Goal: Task Accomplishment & Management: Complete application form

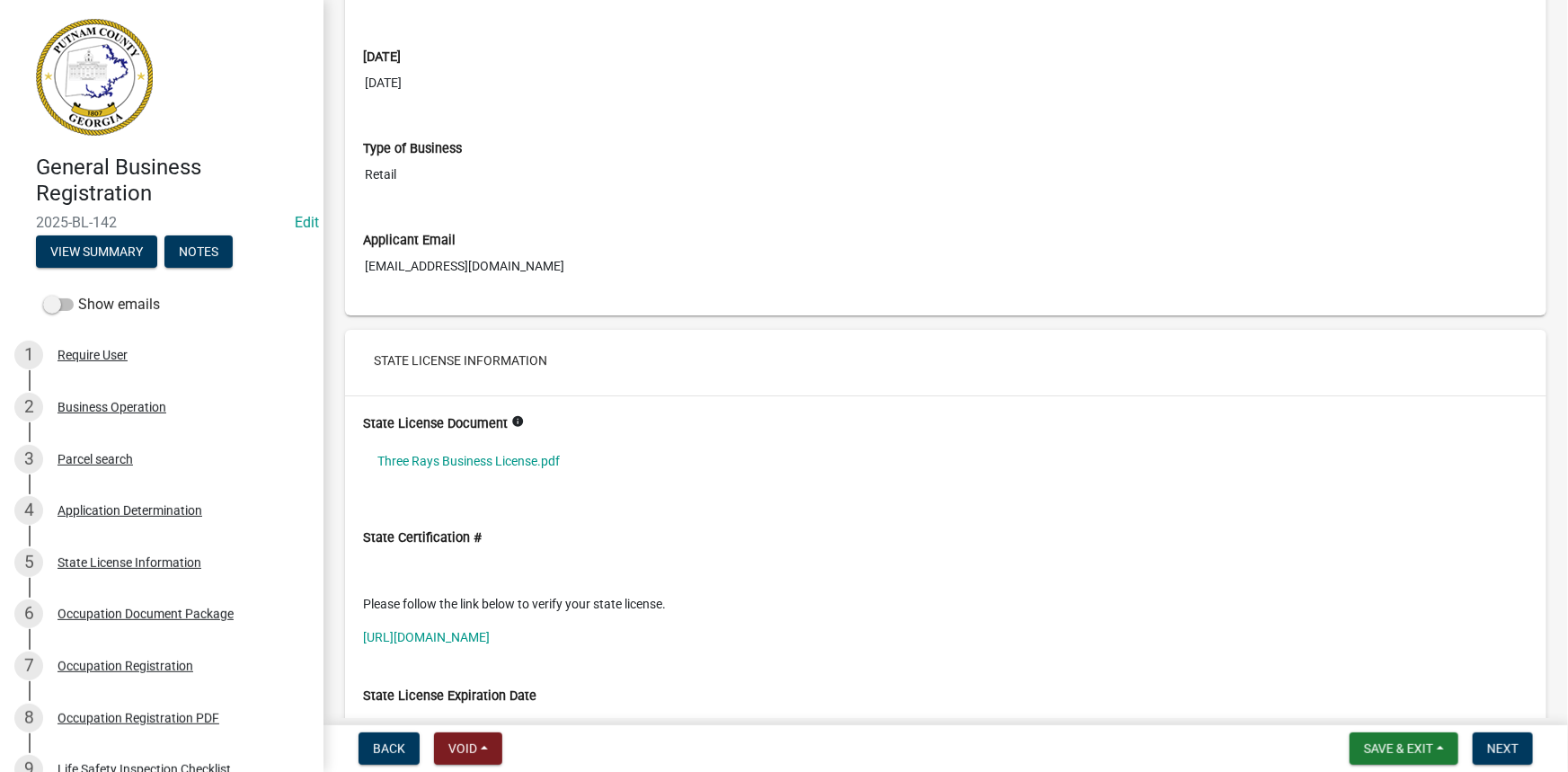
scroll to position [2777, 0]
click at [503, 452] on link "Three Rays Business License.pdf" at bounding box center [945, 460] width 1165 height 42
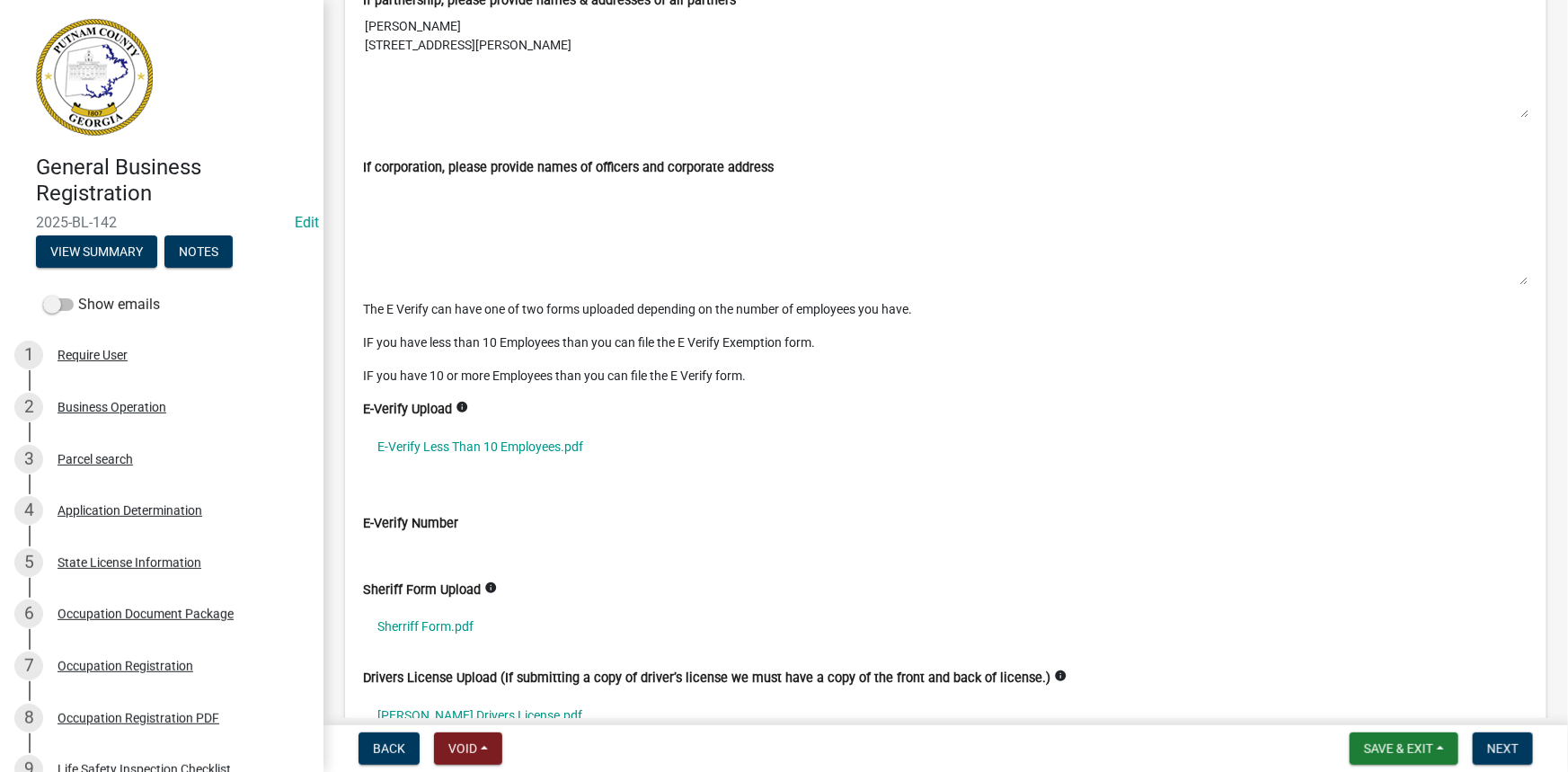
scroll to position [4575, 0]
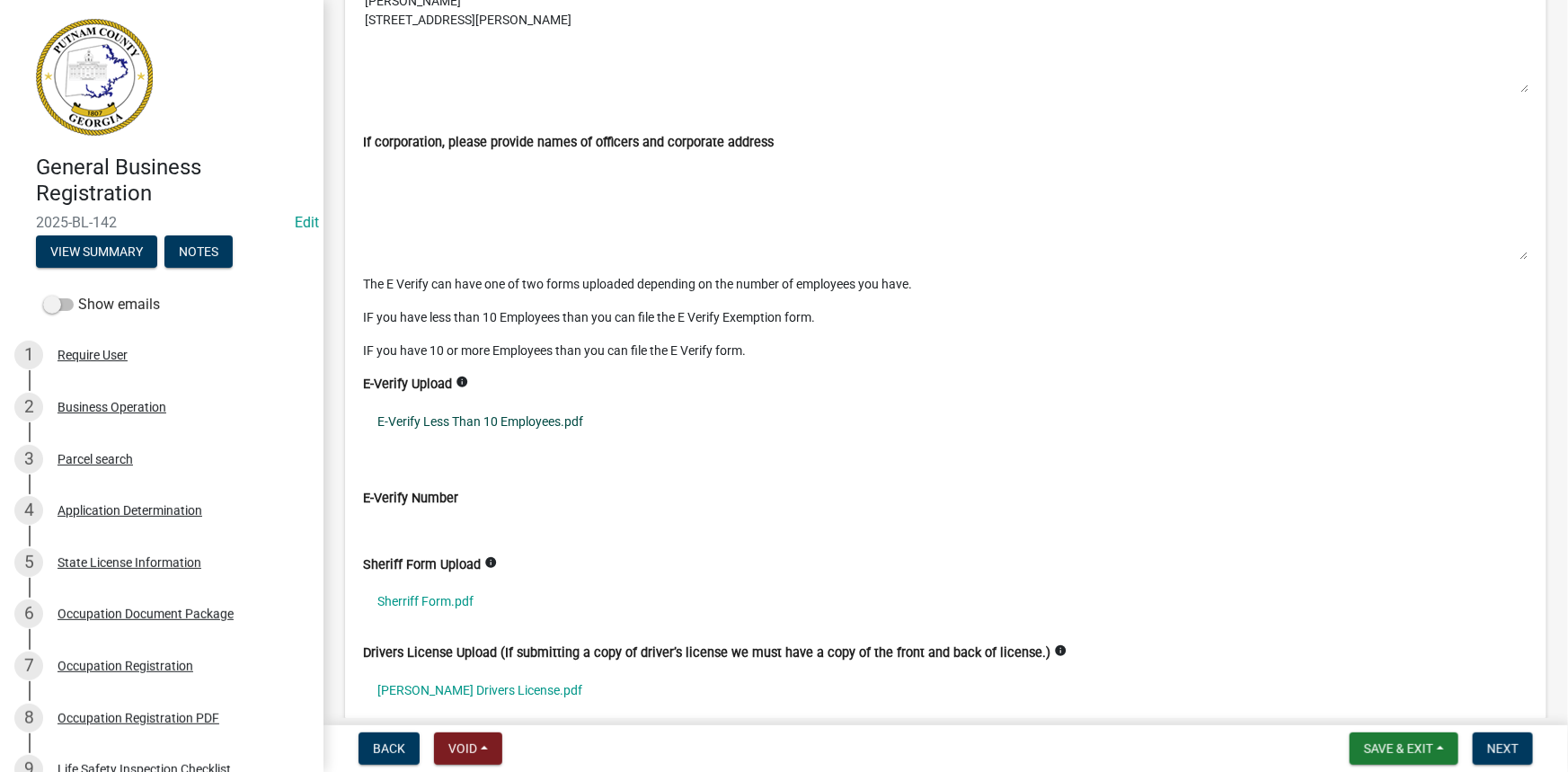
click at [504, 404] on link "E-Verify Less Than 10 Employees.pdf" at bounding box center [945, 421] width 1165 height 42
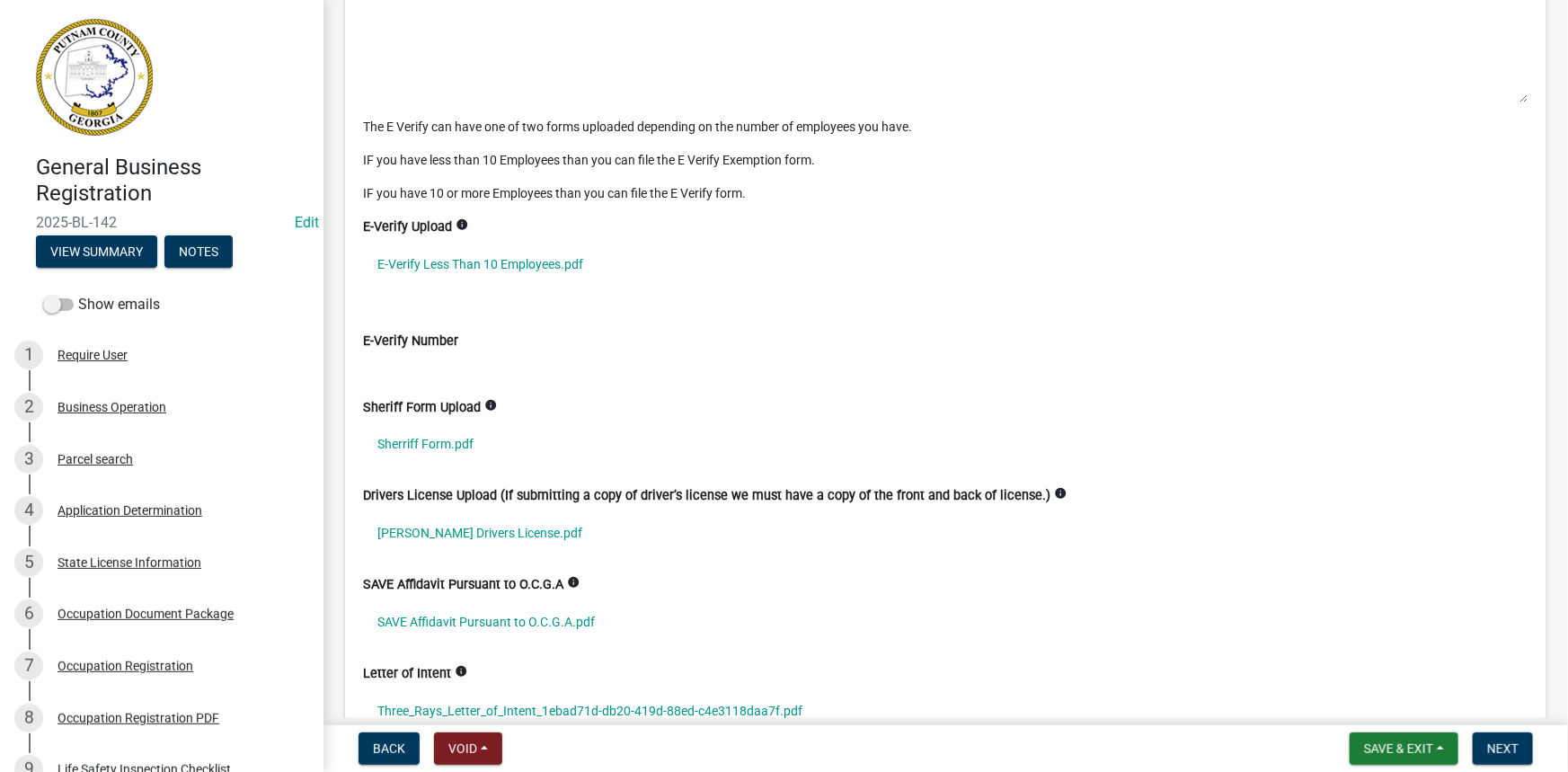
scroll to position [4739, 0]
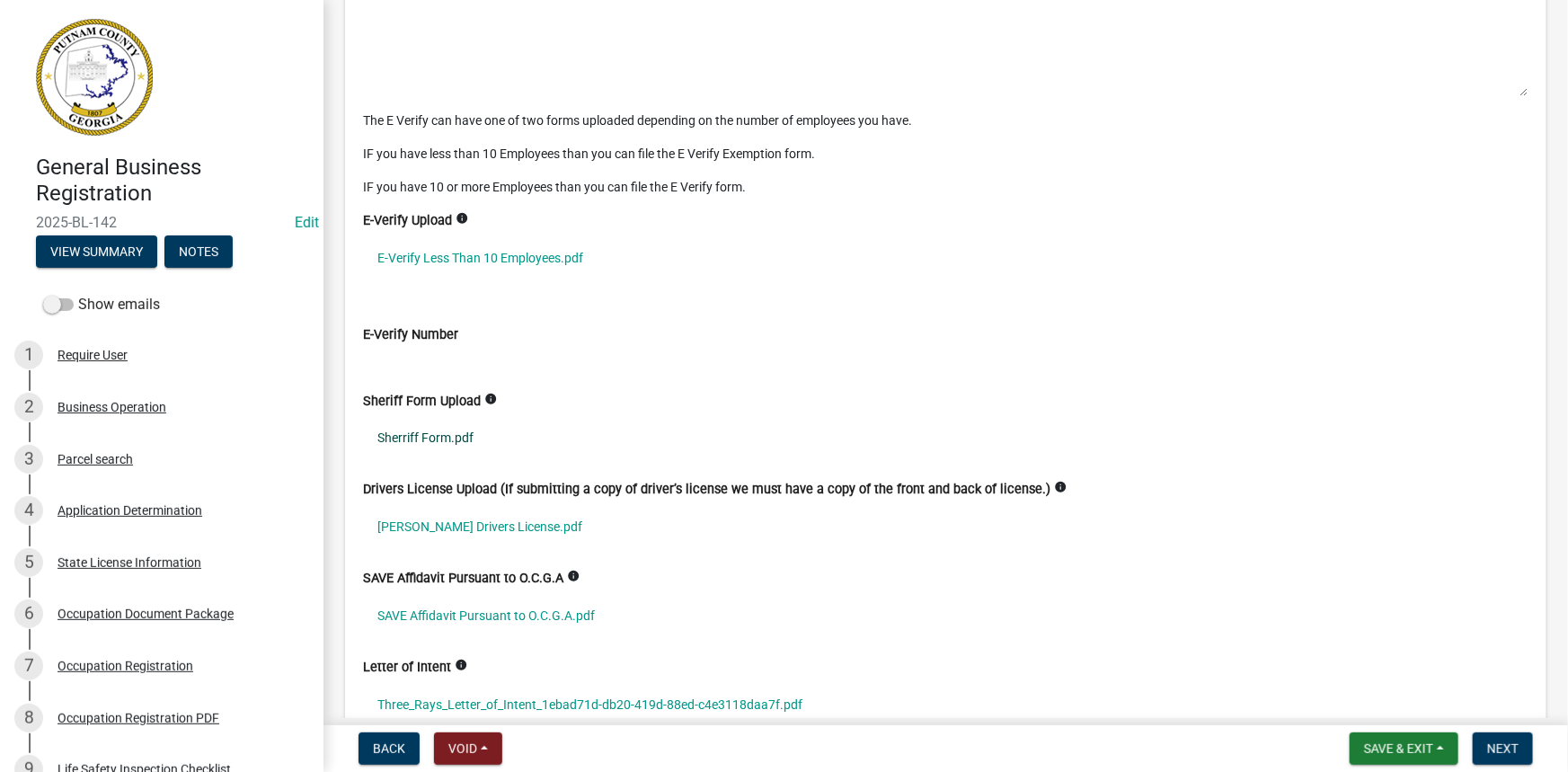
click at [474, 430] on link "Sherriff Form.pdf" at bounding box center [945, 438] width 1165 height 42
click at [453, 529] on link "Mallory Drivers License.pdf" at bounding box center [945, 527] width 1165 height 42
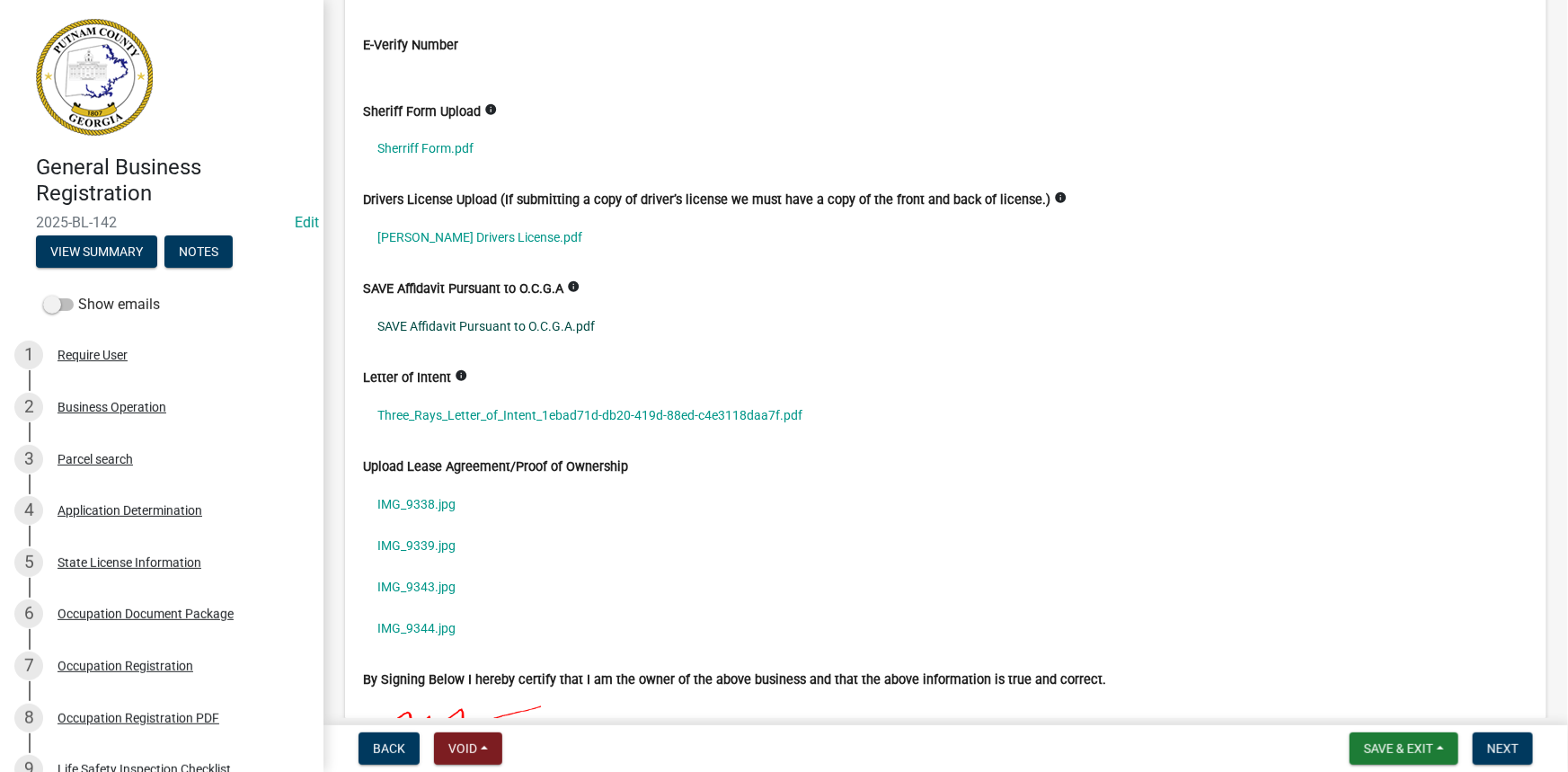
scroll to position [5148, 0]
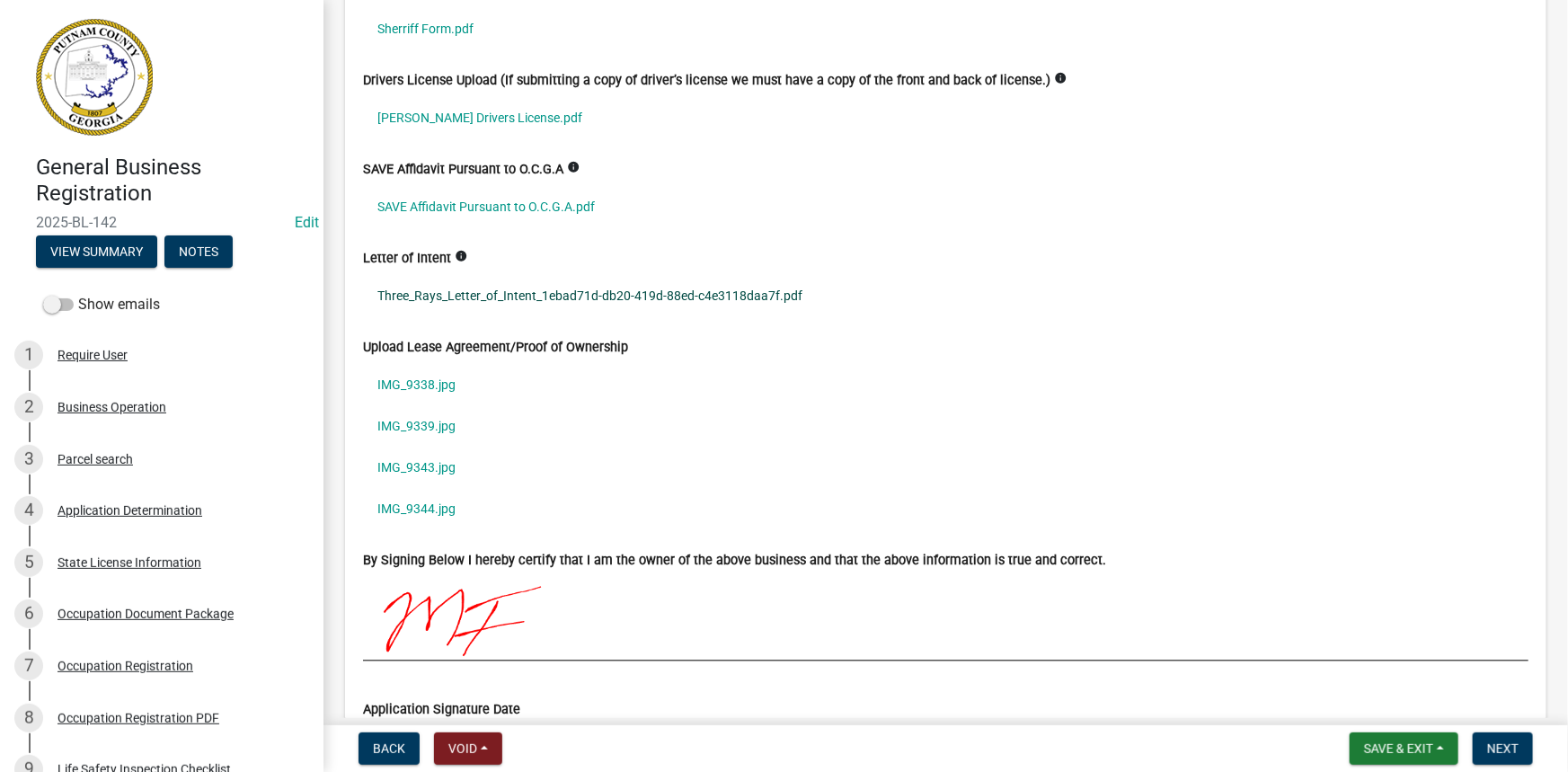
click at [530, 290] on link "Three_Rays_Letter_of_Intent_1ebad71d-db20-419d-88ed-c4e3118daa7f.pdf" at bounding box center [945, 296] width 1165 height 42
click at [416, 382] on link "IMG_9338.jpg" at bounding box center [945, 385] width 1165 height 42
click at [443, 417] on link "IMG_9339.jpg" at bounding box center [945, 427] width 1165 height 42
click at [456, 452] on link "IMG_9343.jpg" at bounding box center [945, 468] width 1165 height 42
click at [456, 513] on link "IMG_9344.jpg" at bounding box center [945, 509] width 1165 height 42
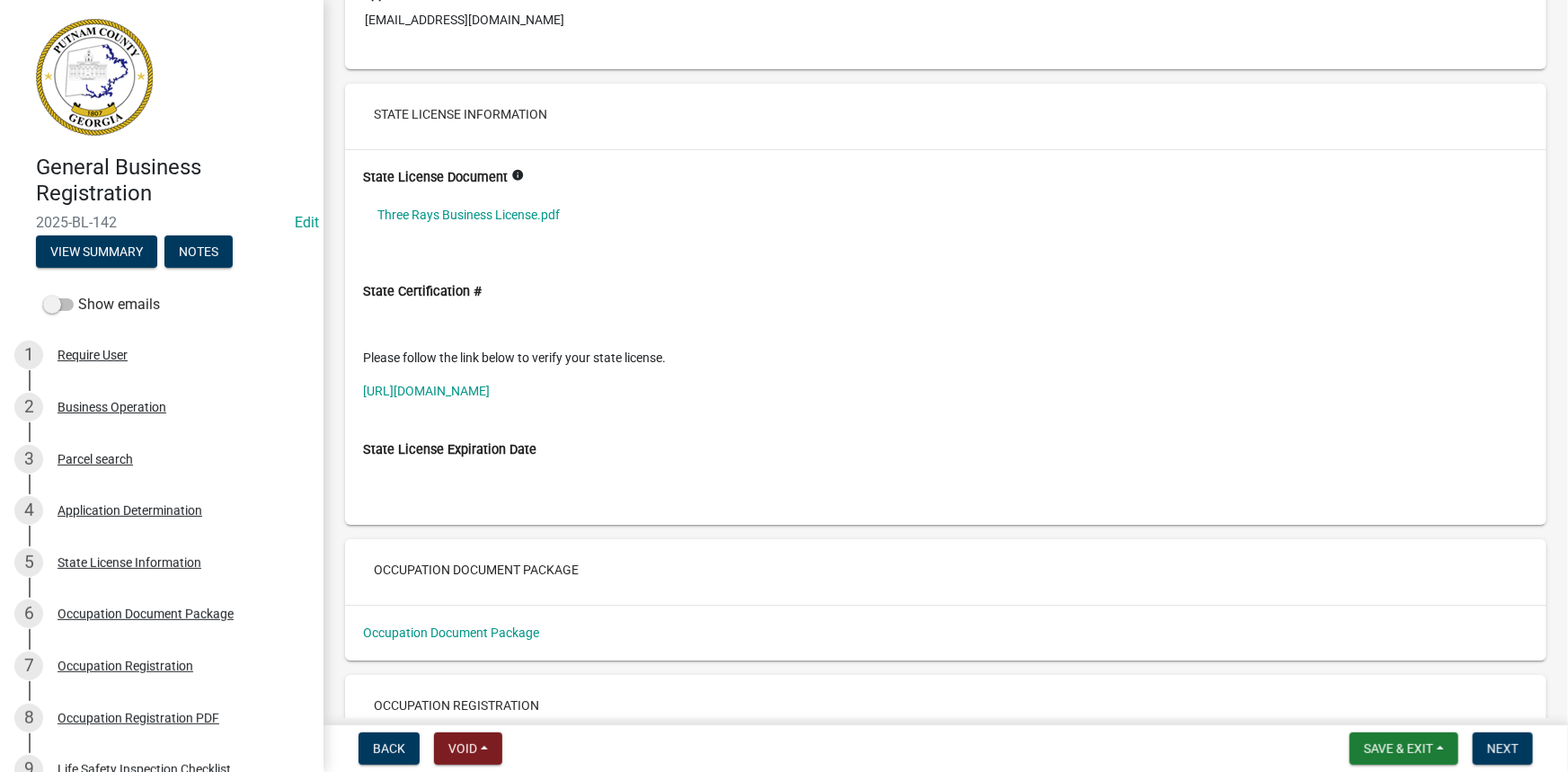
scroll to position [2941, 0]
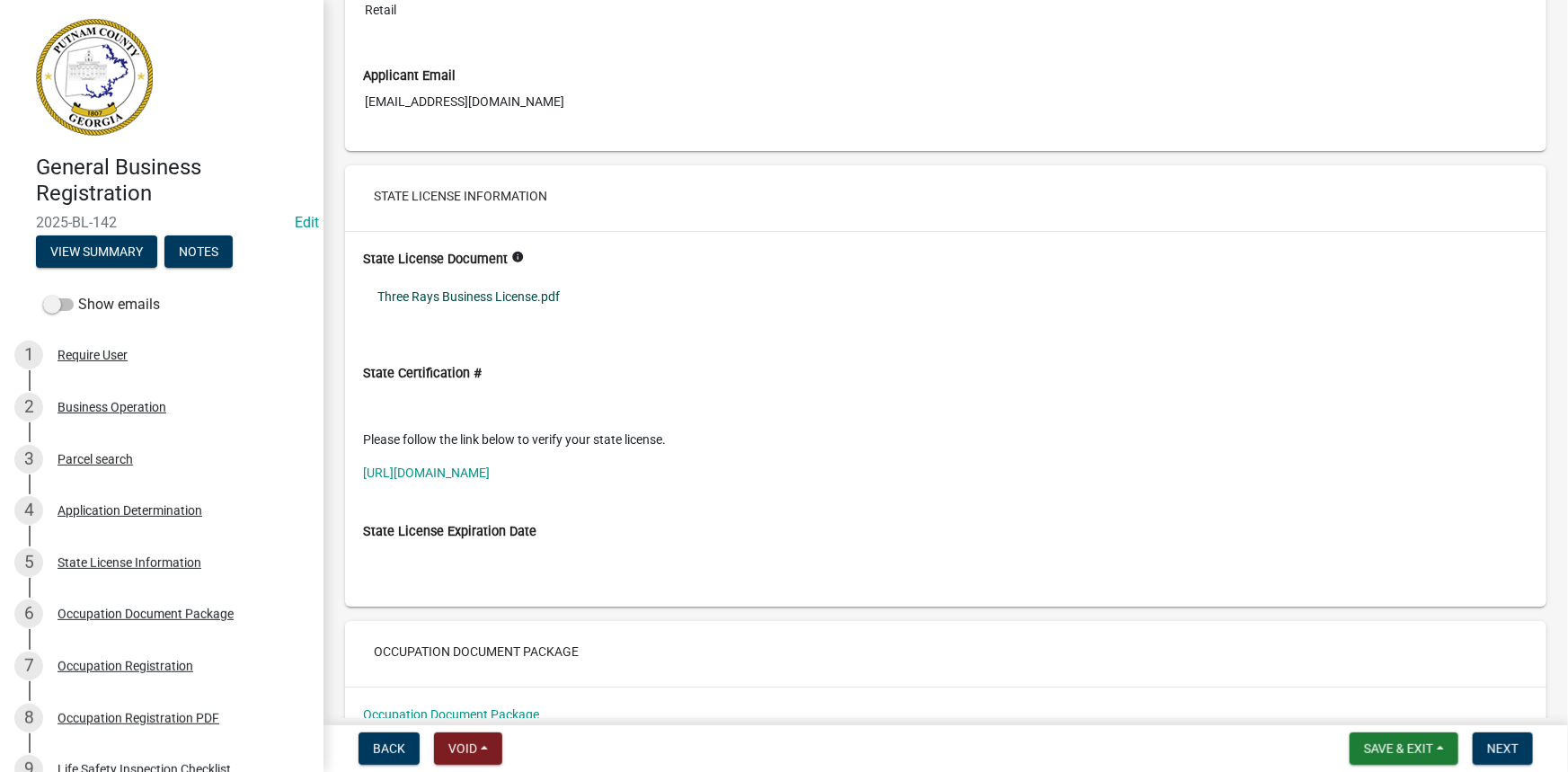
click at [440, 293] on link "Three Rays Business License.pdf" at bounding box center [945, 296] width 1165 height 42
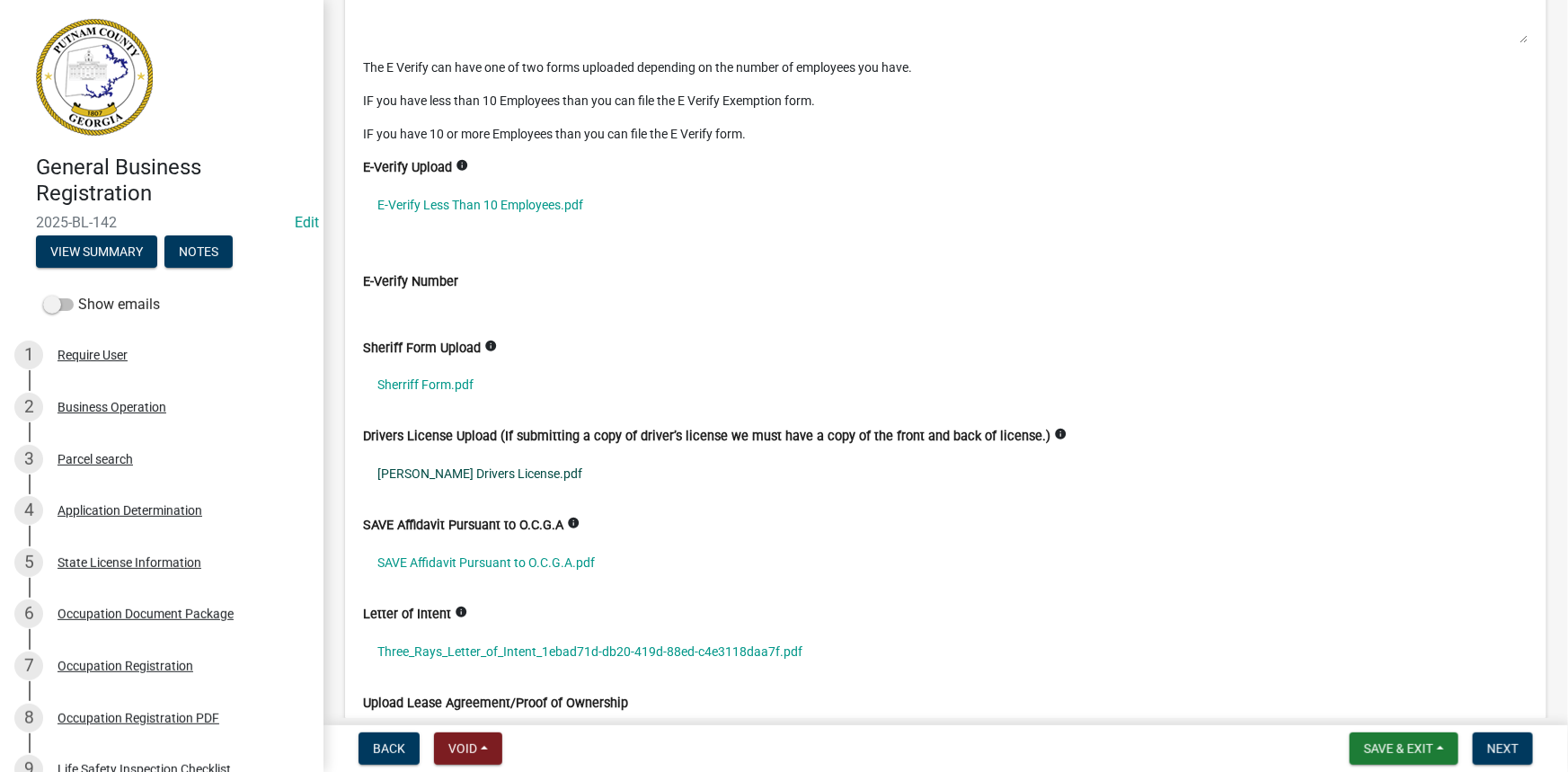
scroll to position [4820, 0]
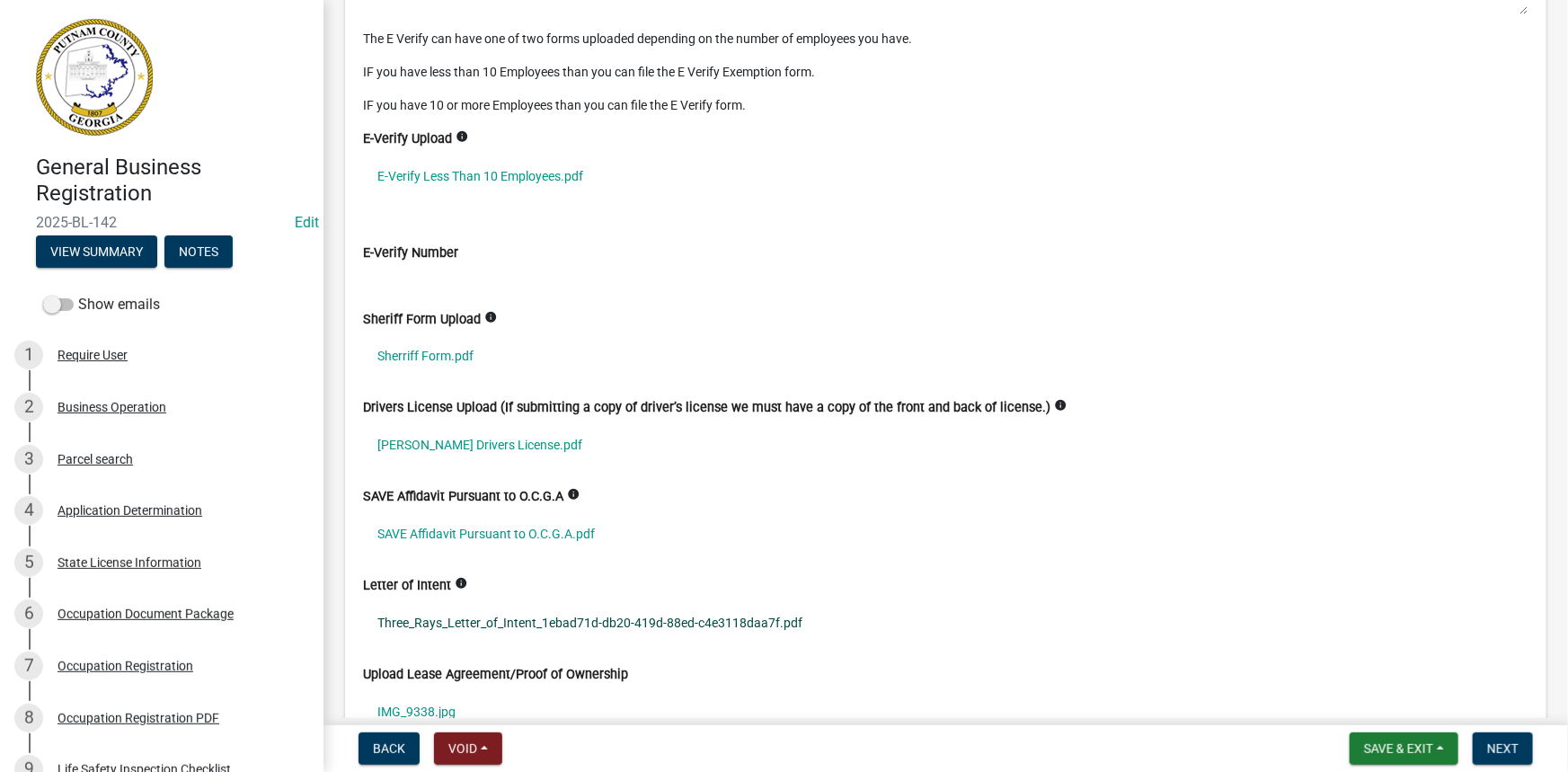
click at [458, 618] on link "Three_Rays_Letter_of_Intent_1ebad71d-db20-419d-88ed-c4e3118daa7f.pdf" at bounding box center [945, 624] width 1165 height 42
click at [1488, 741] on span "Next" at bounding box center [1503, 749] width 32 height 15
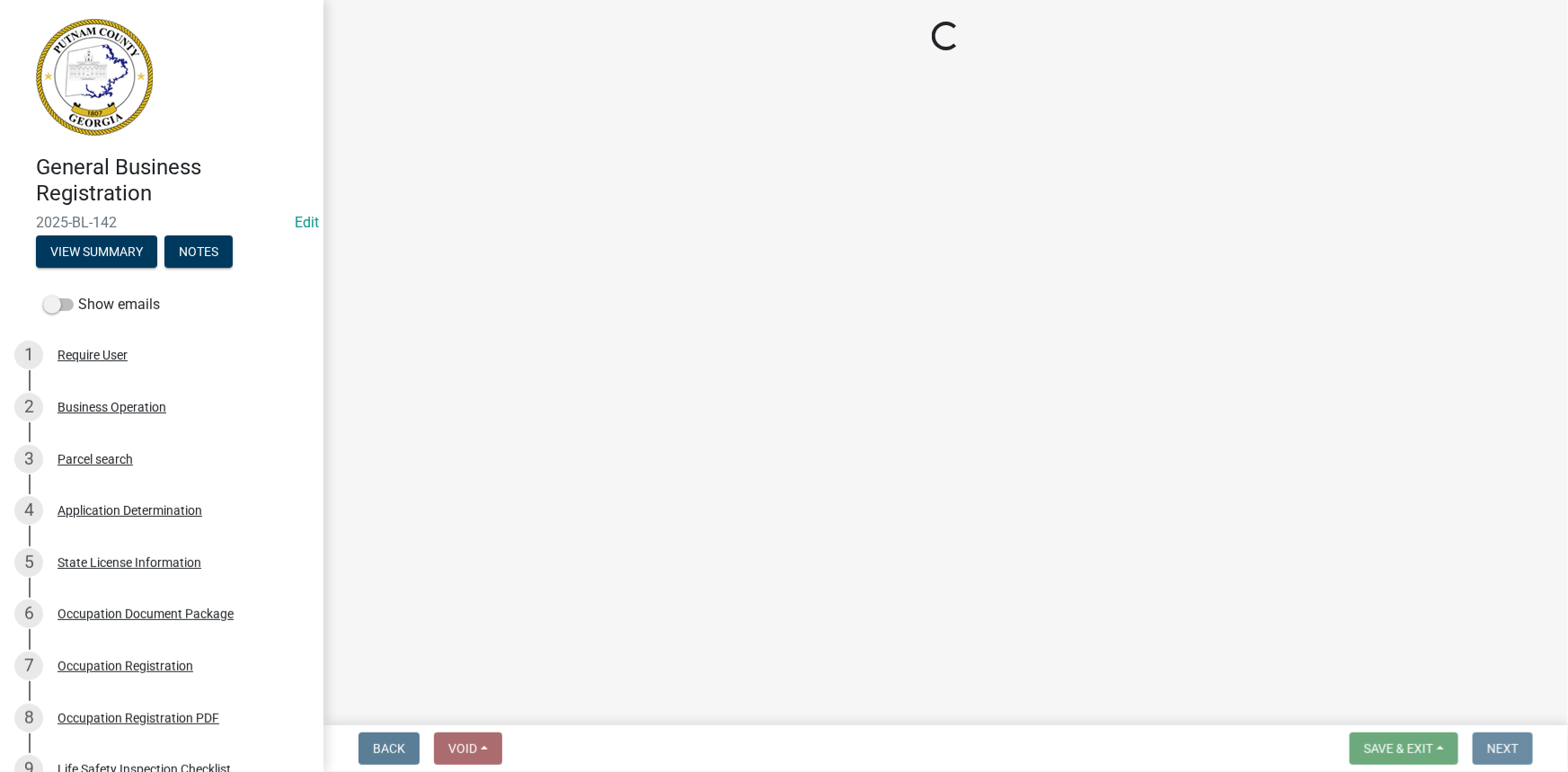
scroll to position [0, 0]
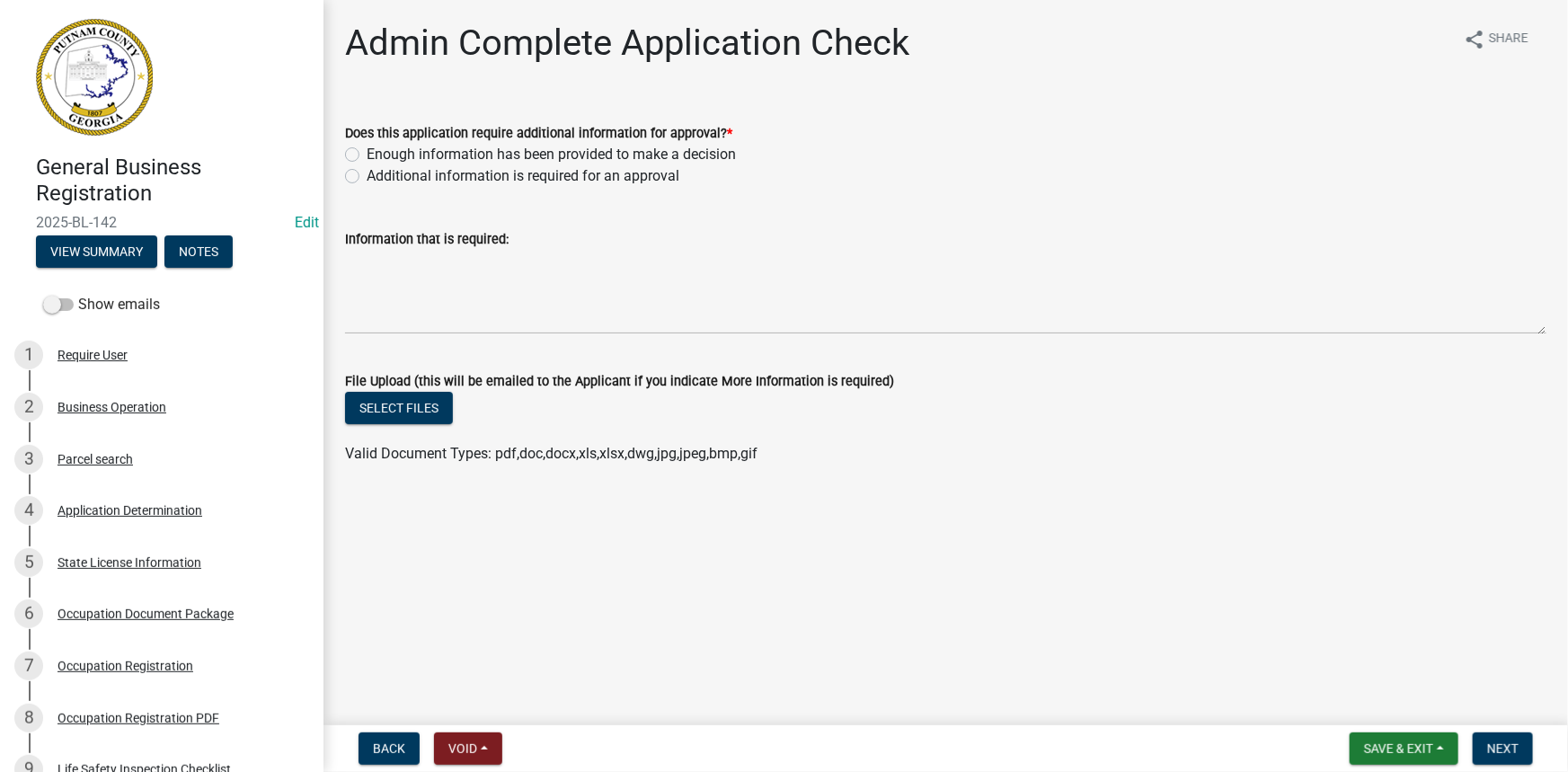
click at [431, 156] on label "Enough information has been provided to make a decision" at bounding box center [551, 154] width 369 height 21
click at [379, 156] on input "Enough information has been provided to make a decision" at bounding box center [372, 149] width 12 height 12
radio input "true"
click at [1495, 744] on span "Next" at bounding box center [1503, 749] width 32 height 15
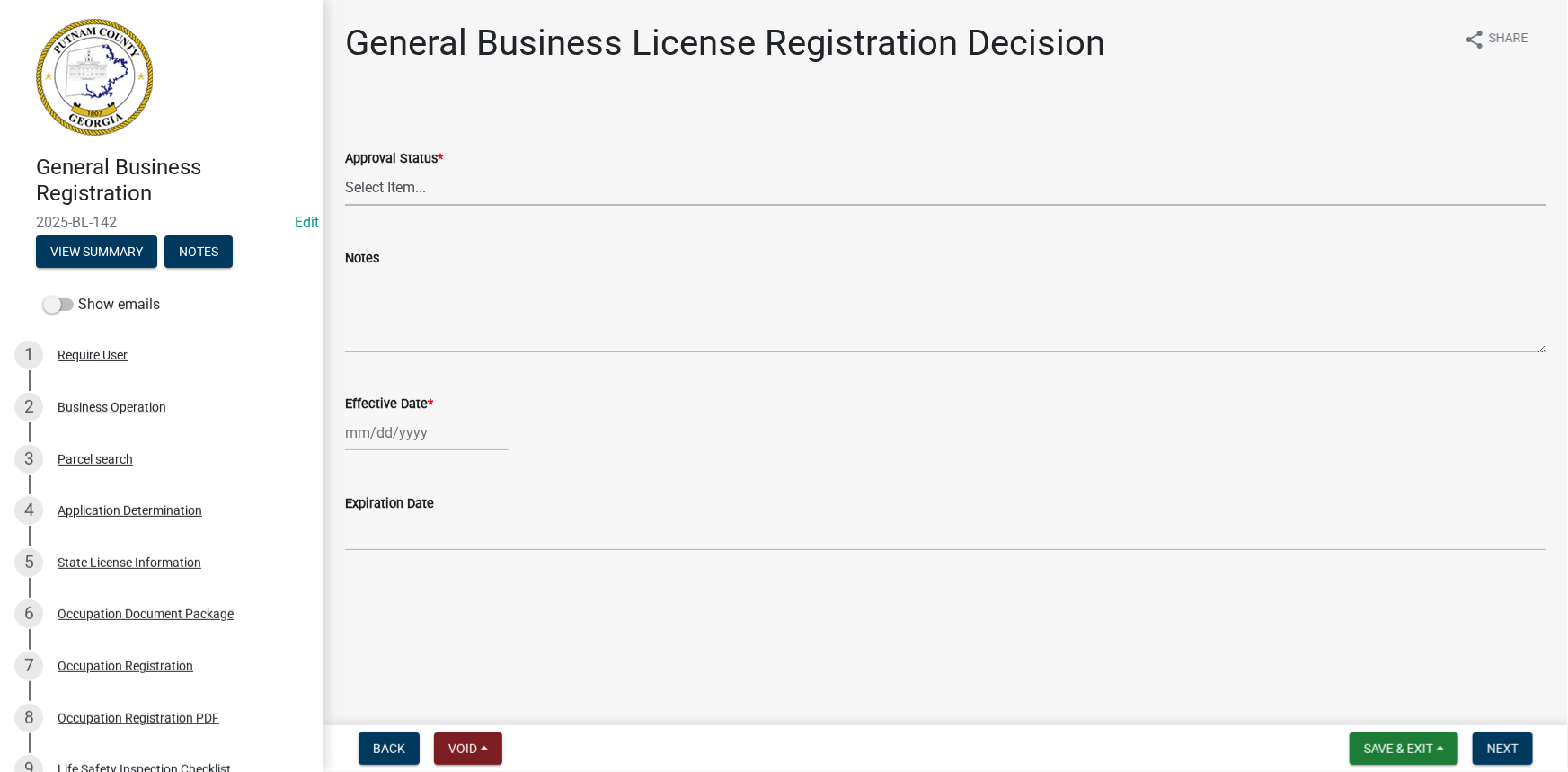
click at [650, 187] on select "Select Item... Approved Denied" at bounding box center [945, 187] width 1202 height 37
click at [345, 169] on select "Select Item... Approved Denied" at bounding box center [945, 187] width 1202 height 37
select select "4b86b809-39dd-4c68-9f3d-fdb3e7050482"
click at [405, 448] on div at bounding box center [427, 433] width 164 height 37
select select "10"
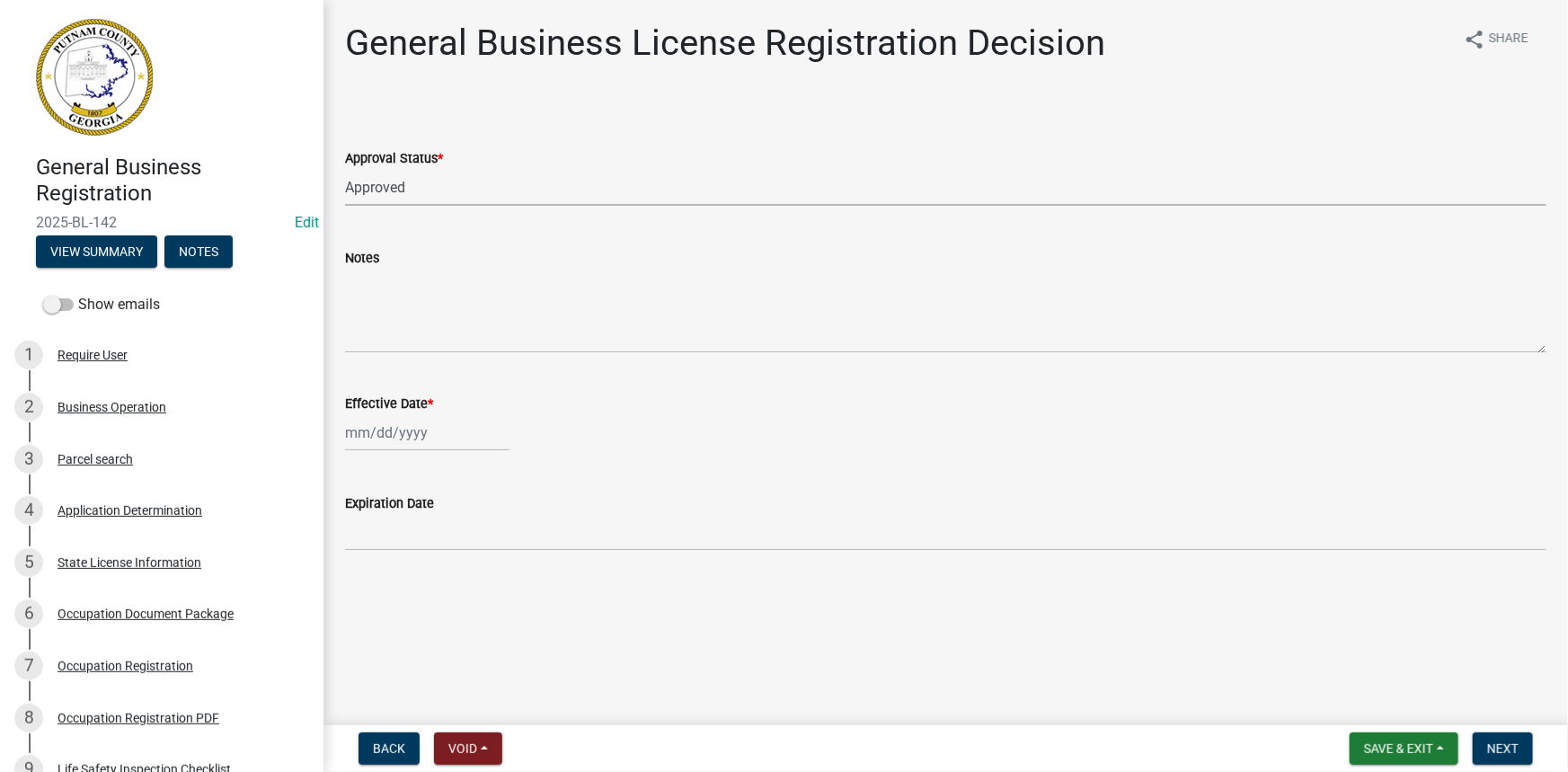
select select "2025"
click at [389, 552] on div "7" at bounding box center [392, 557] width 29 height 29
type input "10/07/2025"
click at [1489, 753] on span "Next" at bounding box center [1503, 749] width 32 height 15
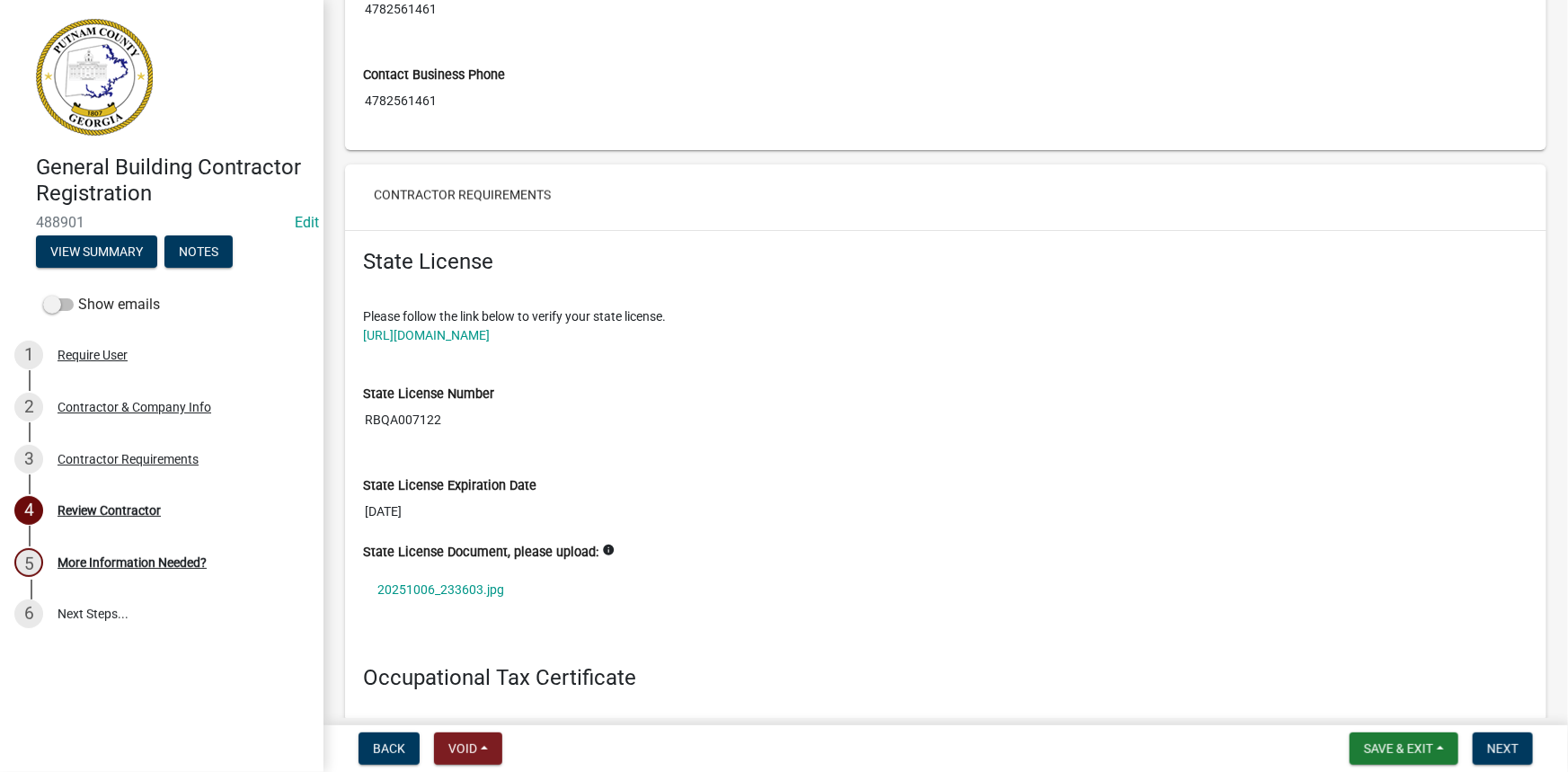
scroll to position [1225, 0]
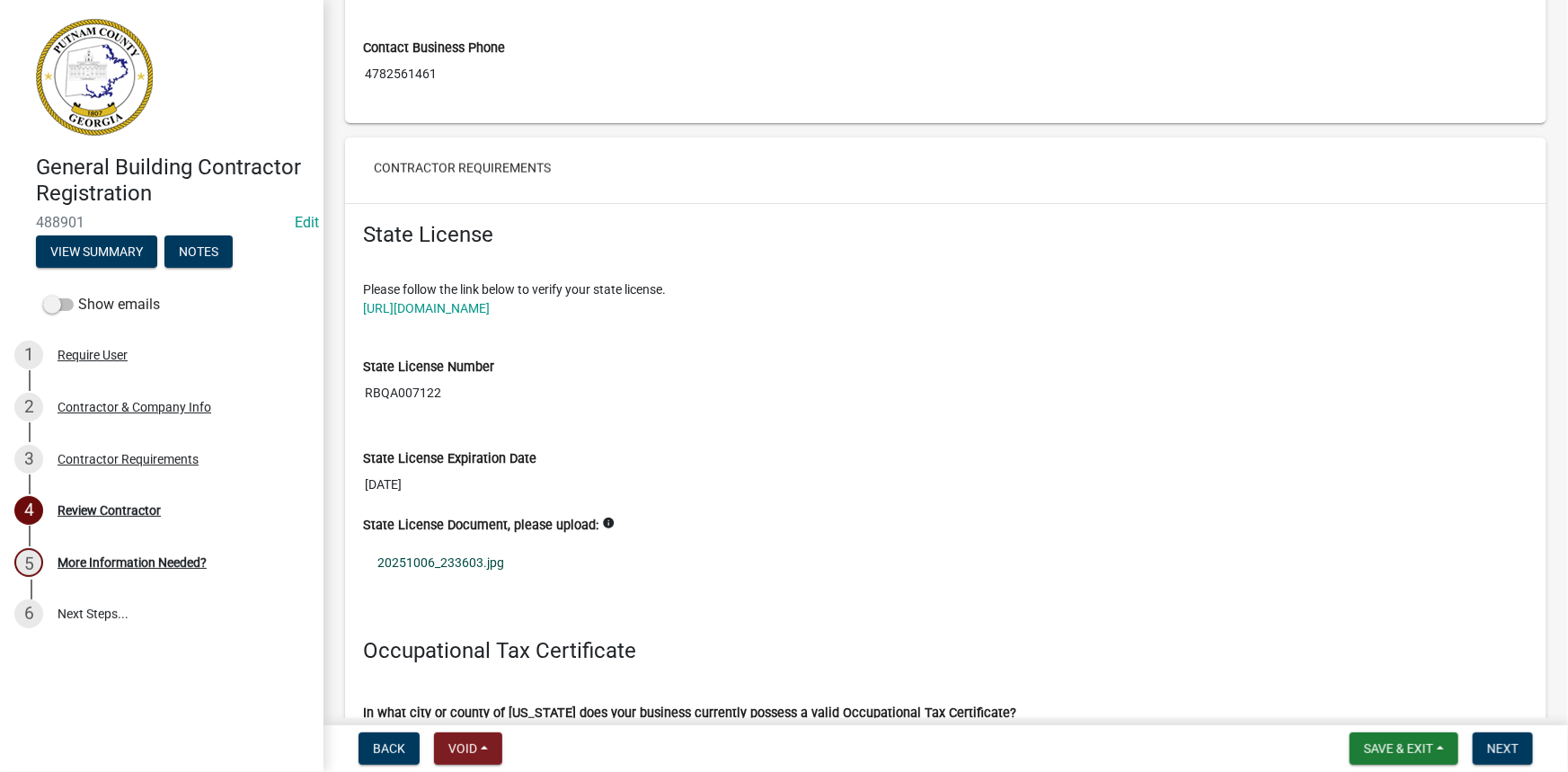
click at [473, 551] on link "20251006_233603.jpg" at bounding box center [945, 562] width 1165 height 42
click at [101, 412] on div "Contractor & Company Info" at bounding box center [135, 407] width 154 height 13
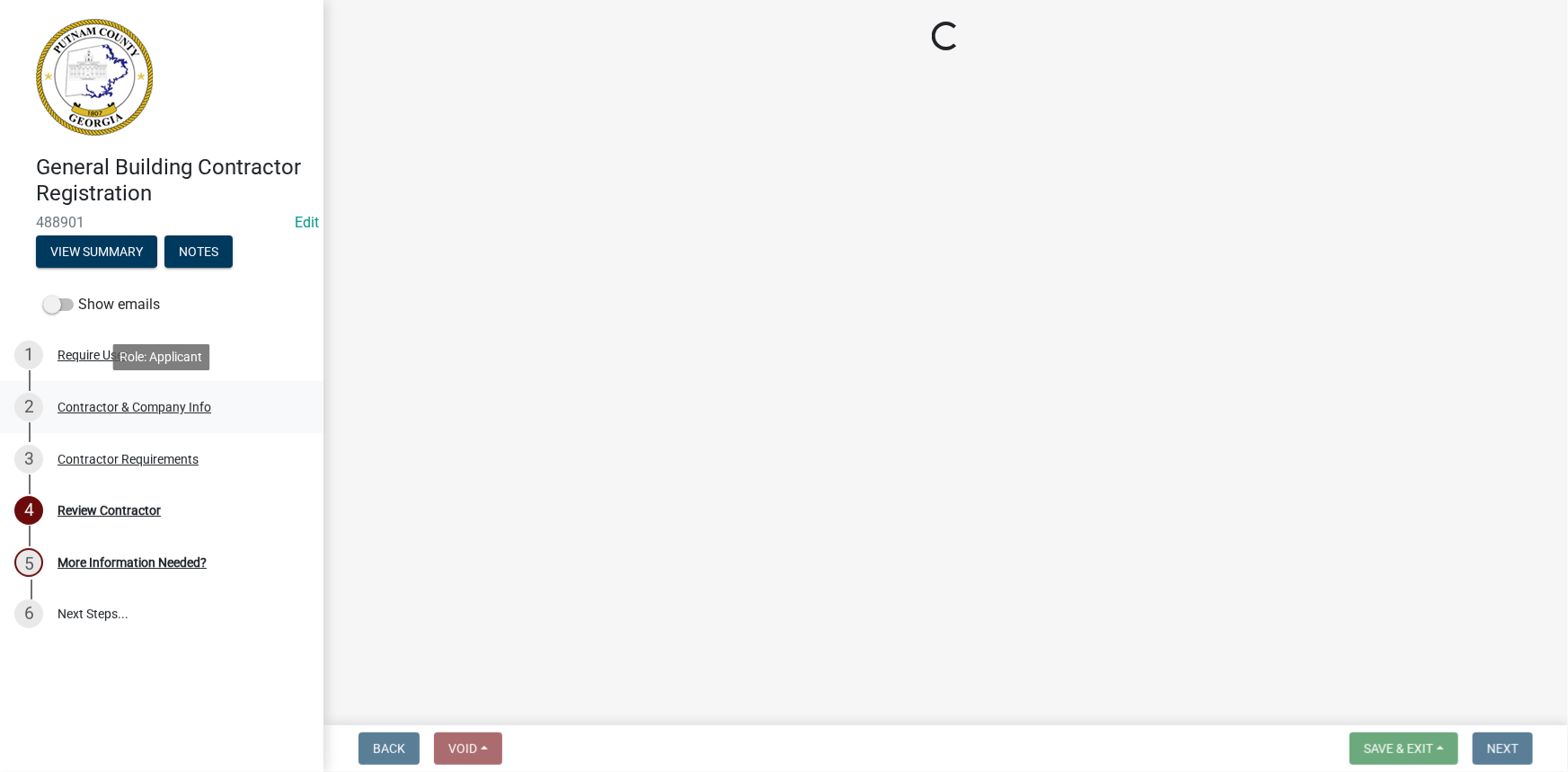
scroll to position [0, 0]
select select "GA"
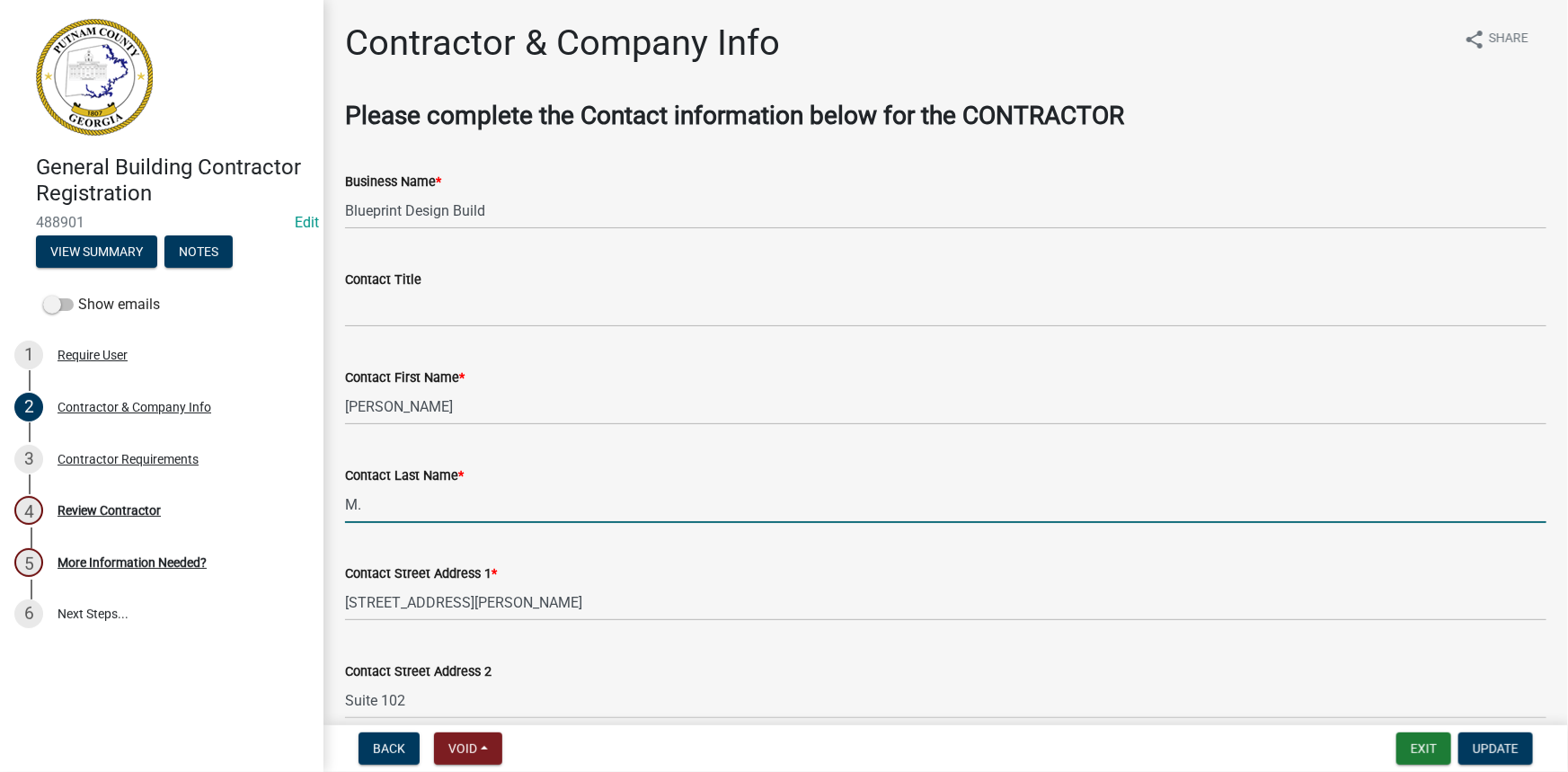
drag, startPoint x: 378, startPoint y: 512, endPoint x: 341, endPoint y: 512, distance: 37.0
click at [341, 512] on div "Contact Last Name * M." at bounding box center [945, 482] width 1228 height 84
type input "Krysak"
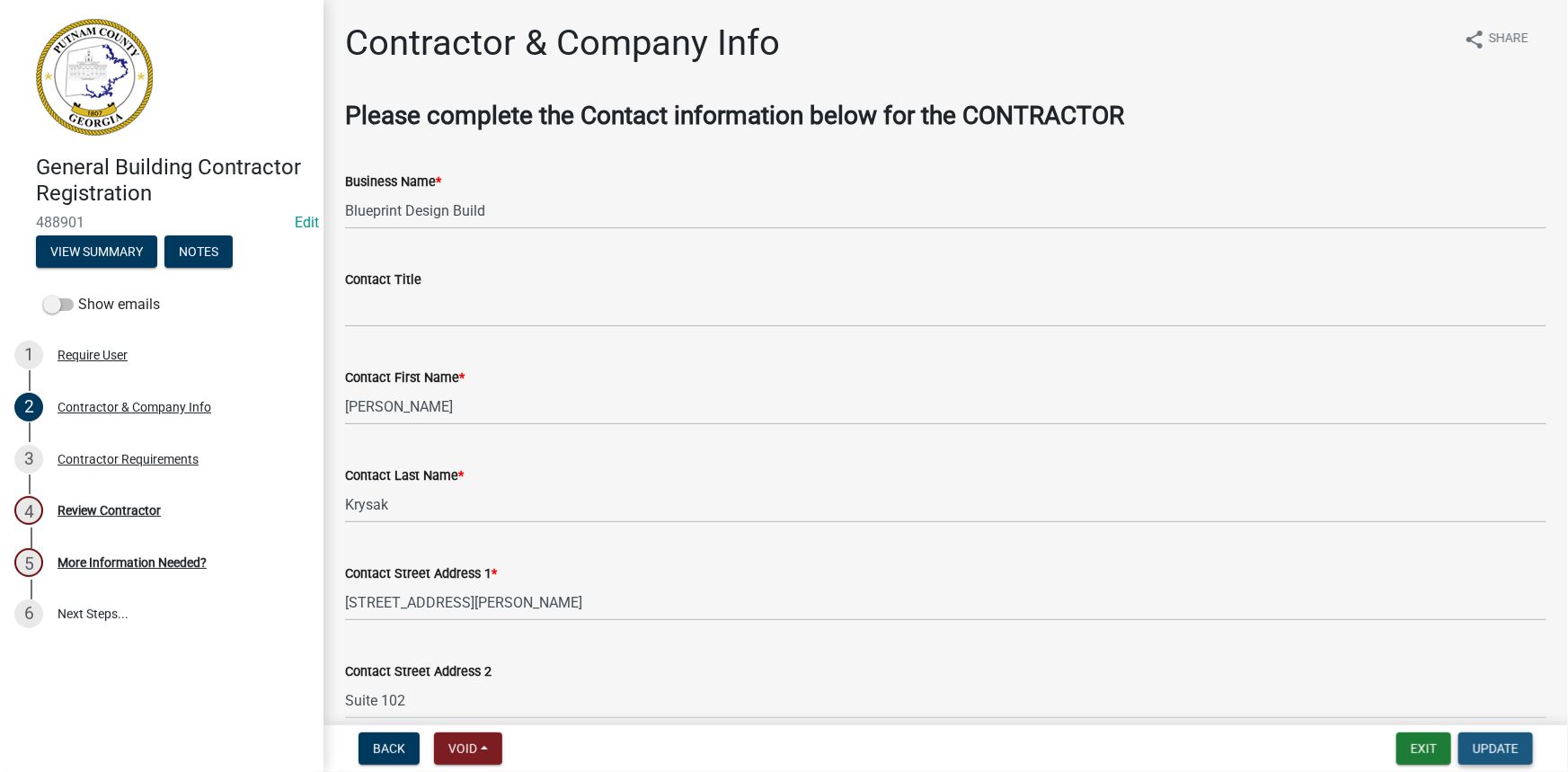
click at [1492, 753] on span "Update" at bounding box center [1496, 749] width 45 height 15
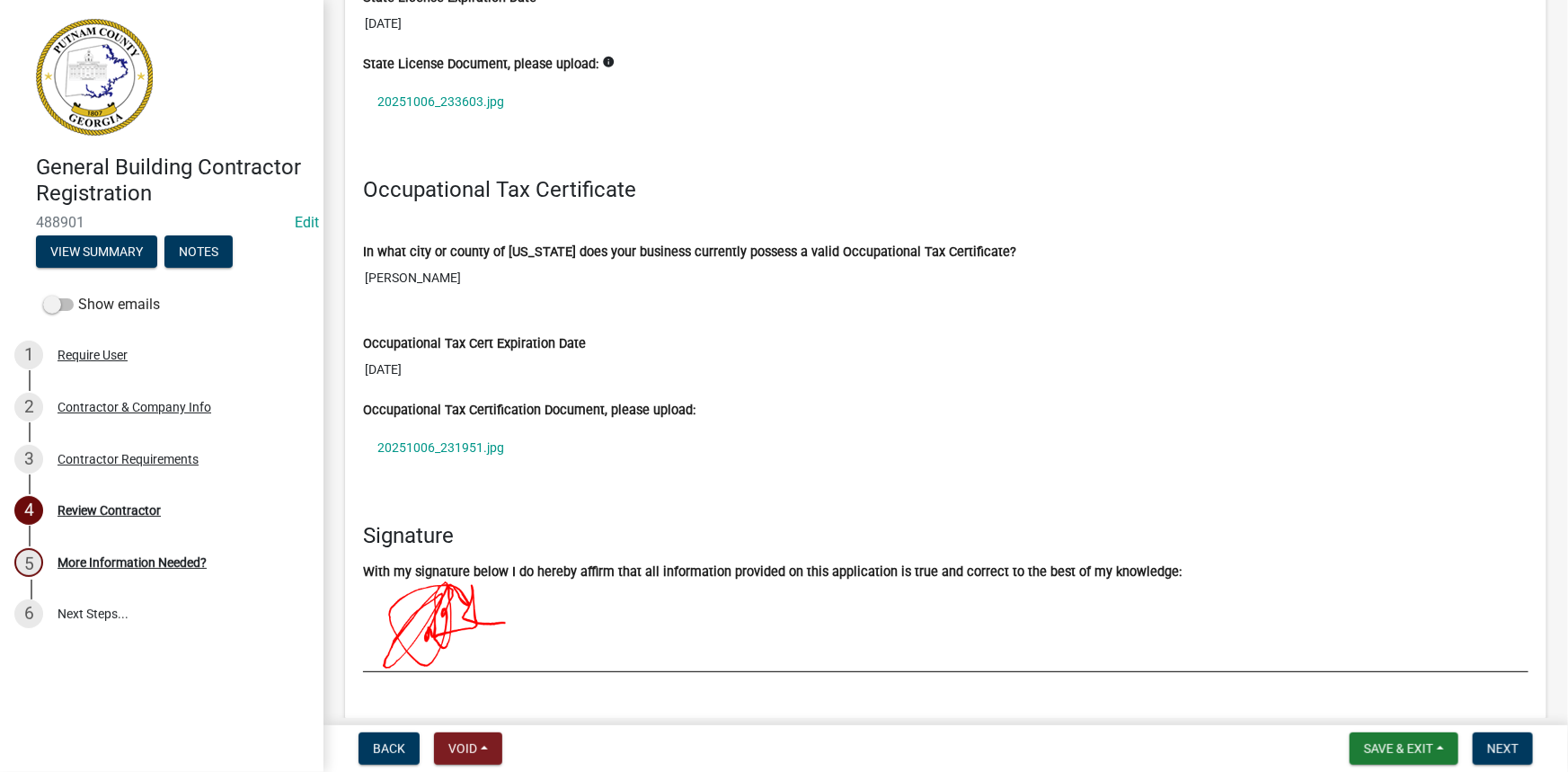
scroll to position [1716, 0]
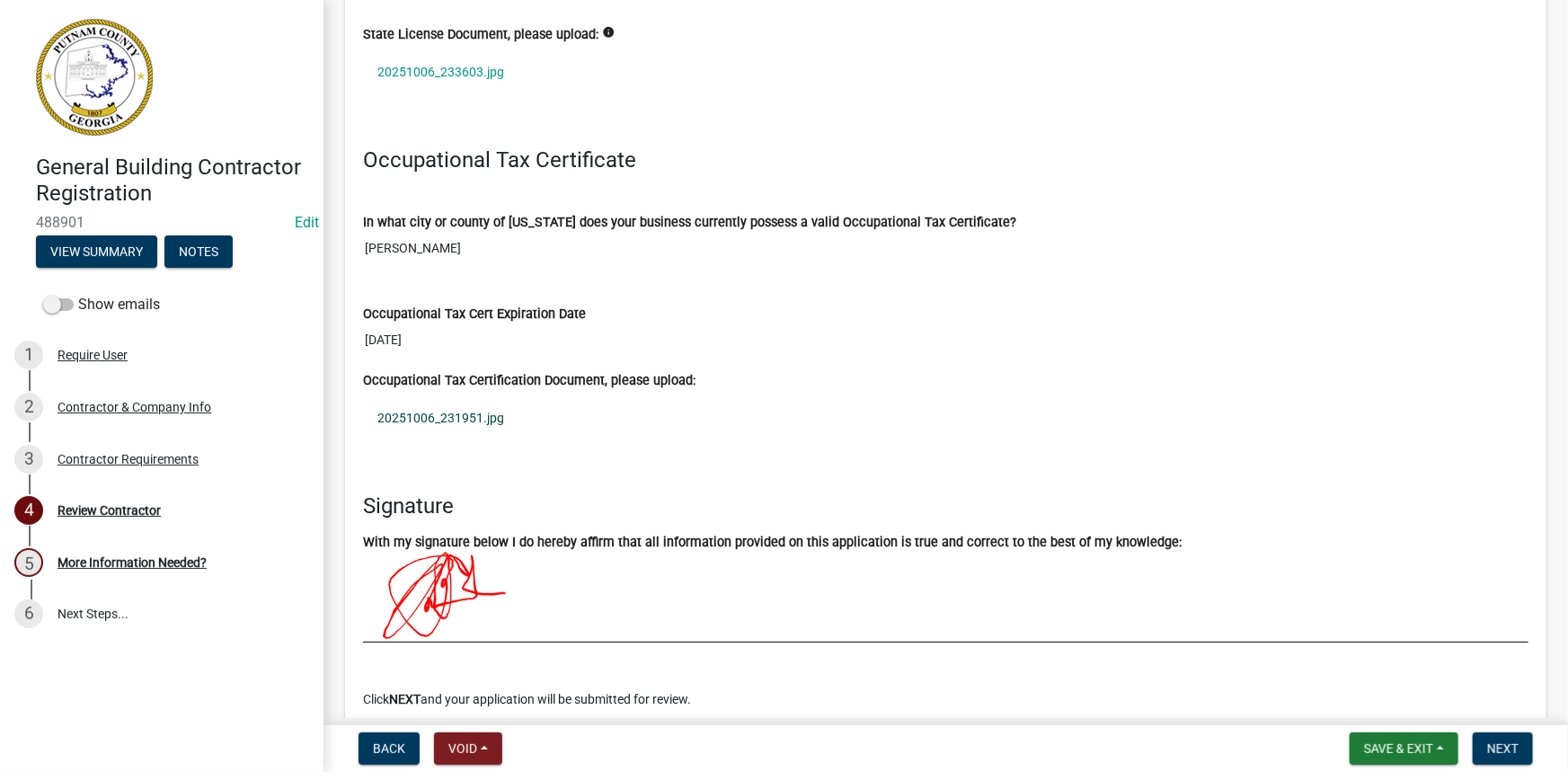
click at [479, 419] on link "20251006_231951.jpg" at bounding box center [945, 418] width 1165 height 42
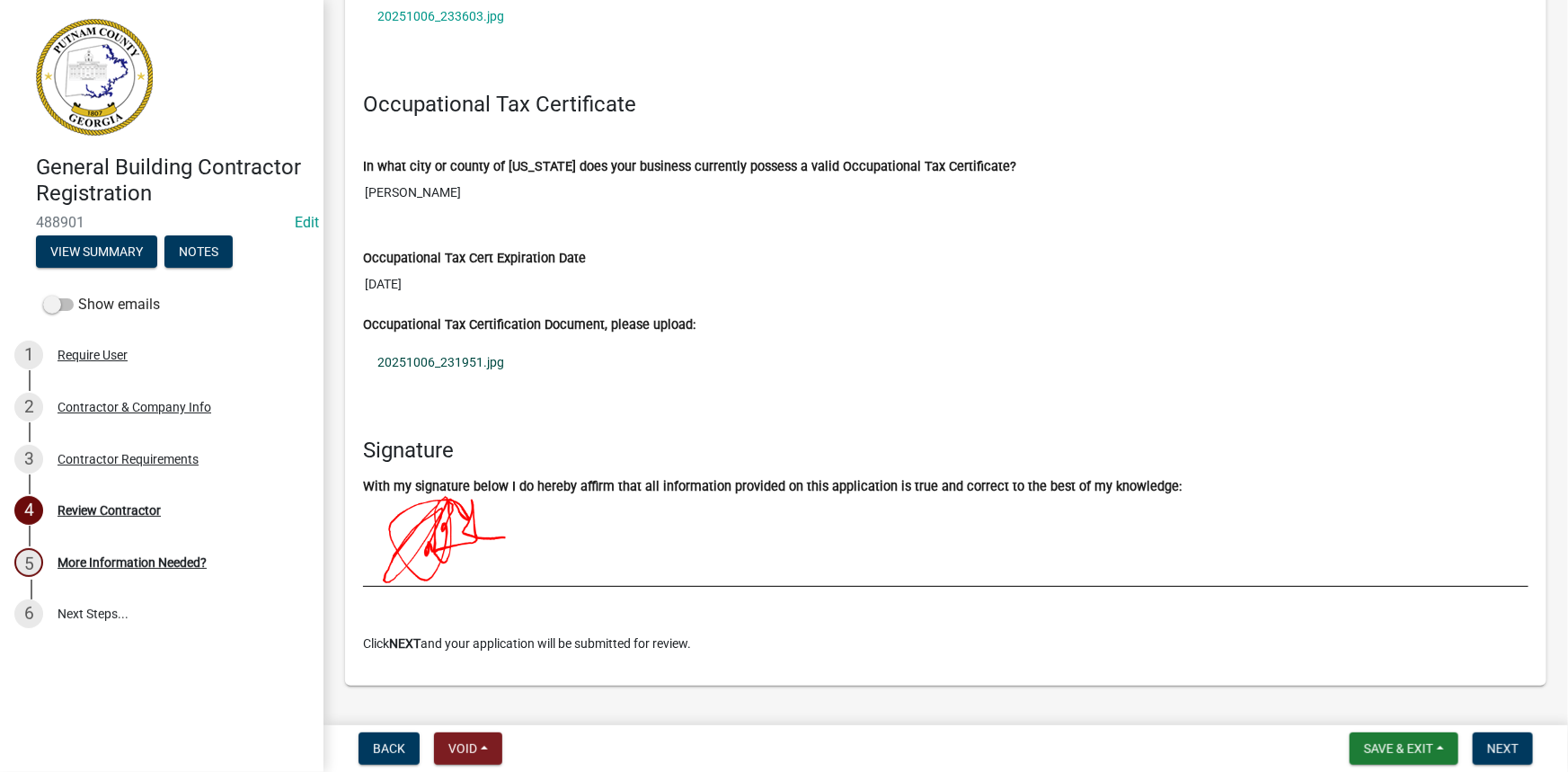
scroll to position [1806, 0]
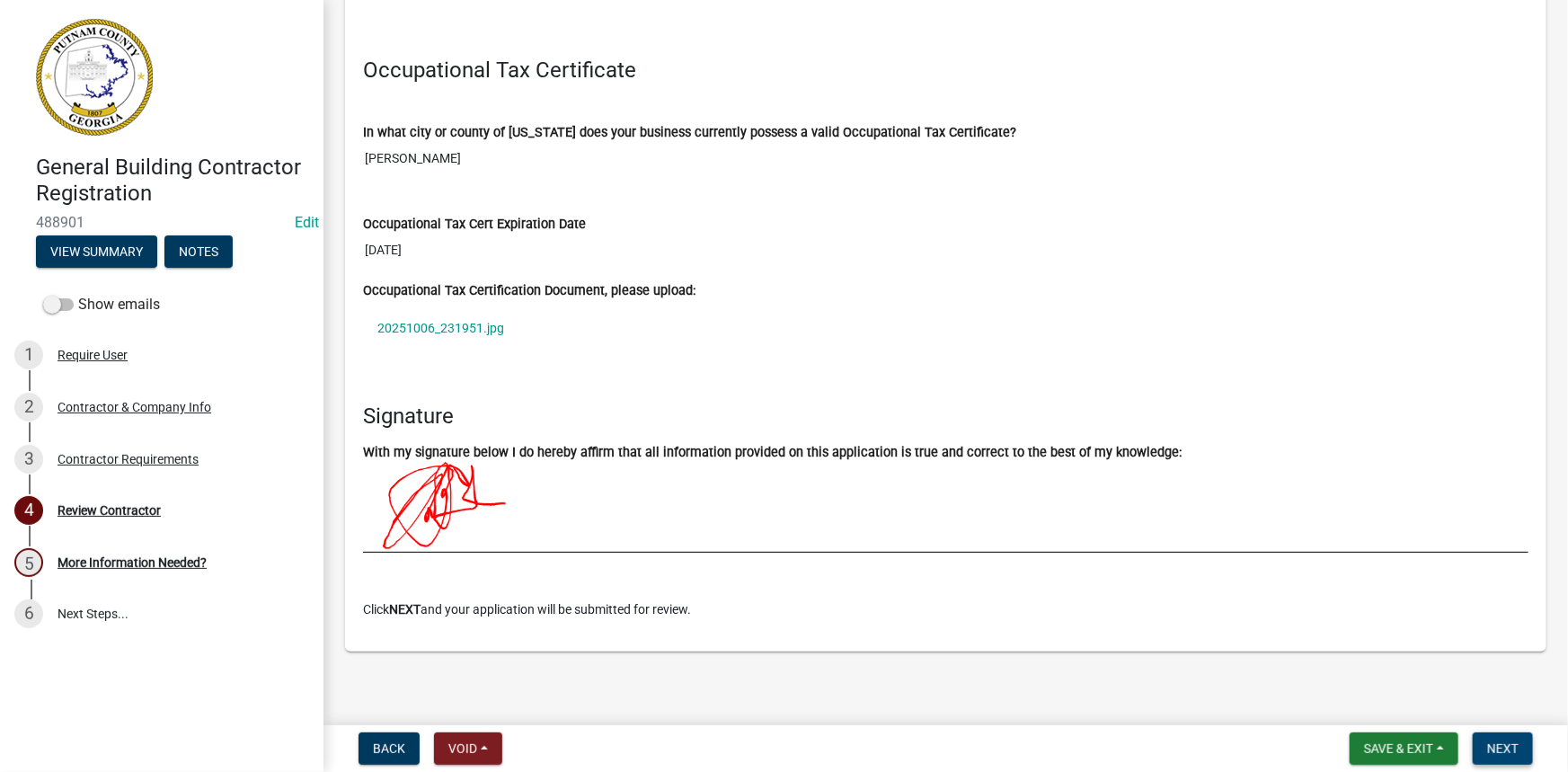
click at [1485, 743] on button "Next" at bounding box center [1503, 749] width 60 height 32
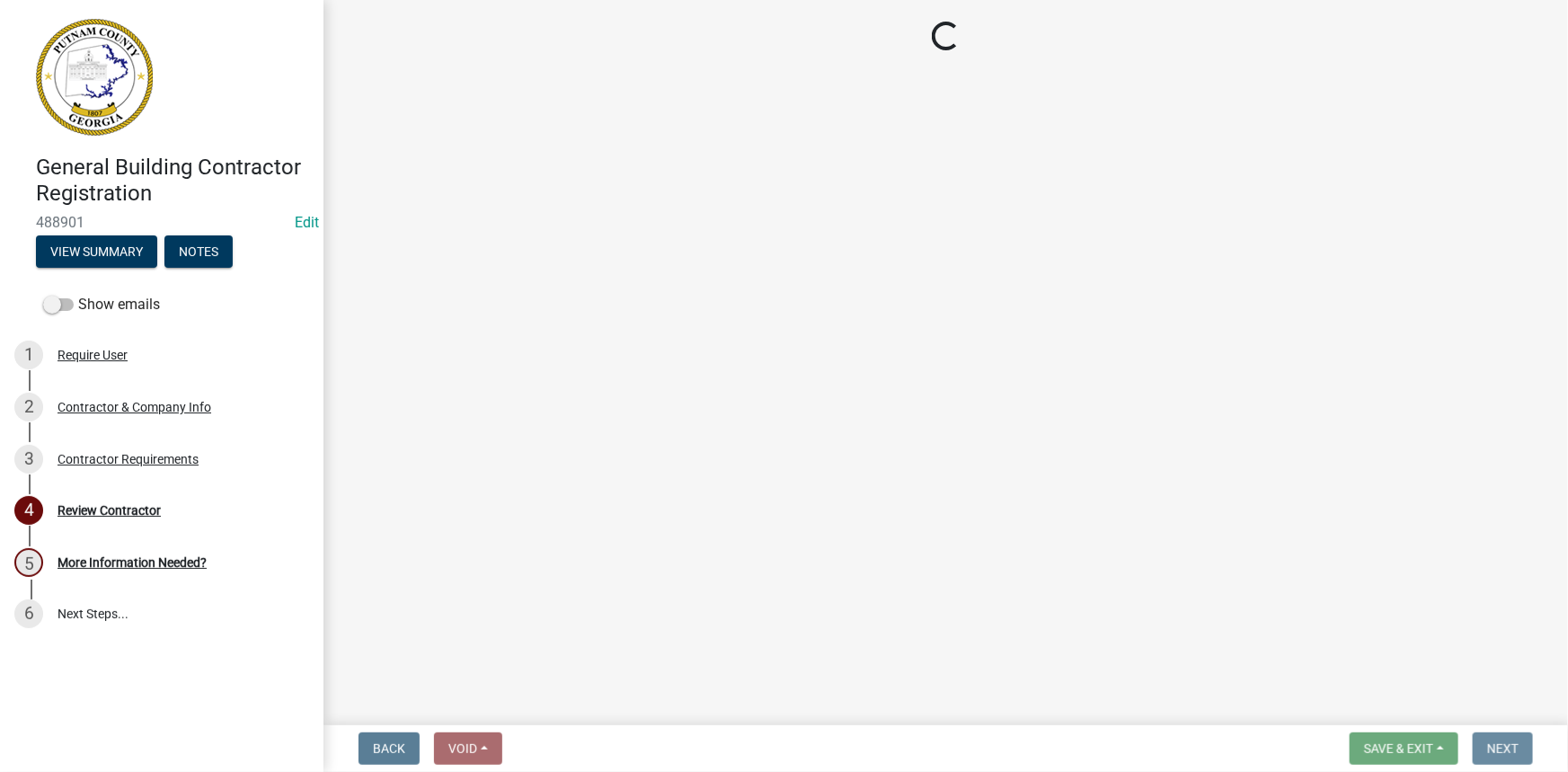
scroll to position [0, 0]
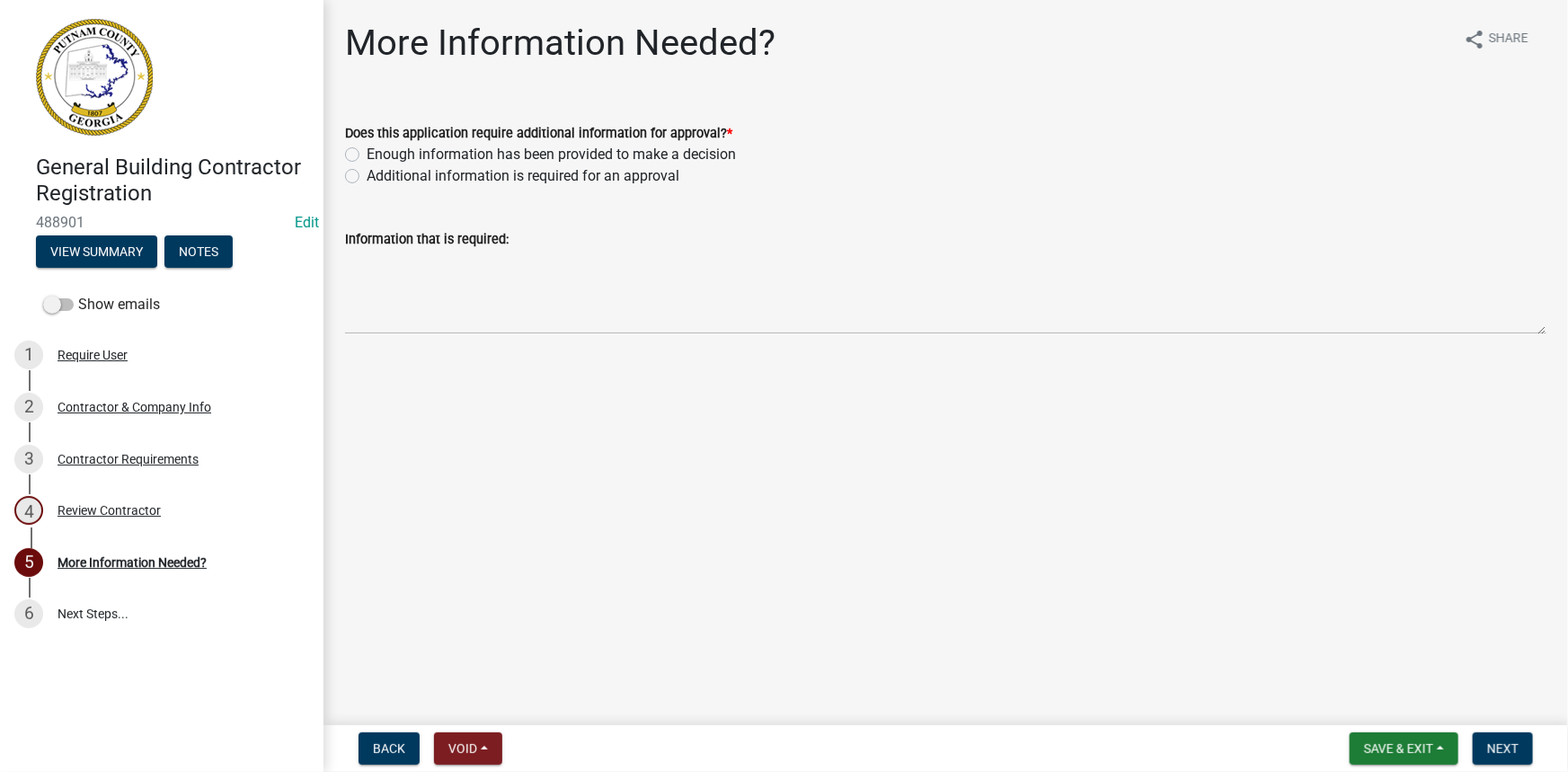
click at [432, 181] on label "Additional information is required for an approval" at bounding box center [522, 175] width 313 height 21
click at [379, 177] on input "Additional information is required for an approval" at bounding box center [372, 171] width 12 height 12
radio input "true"
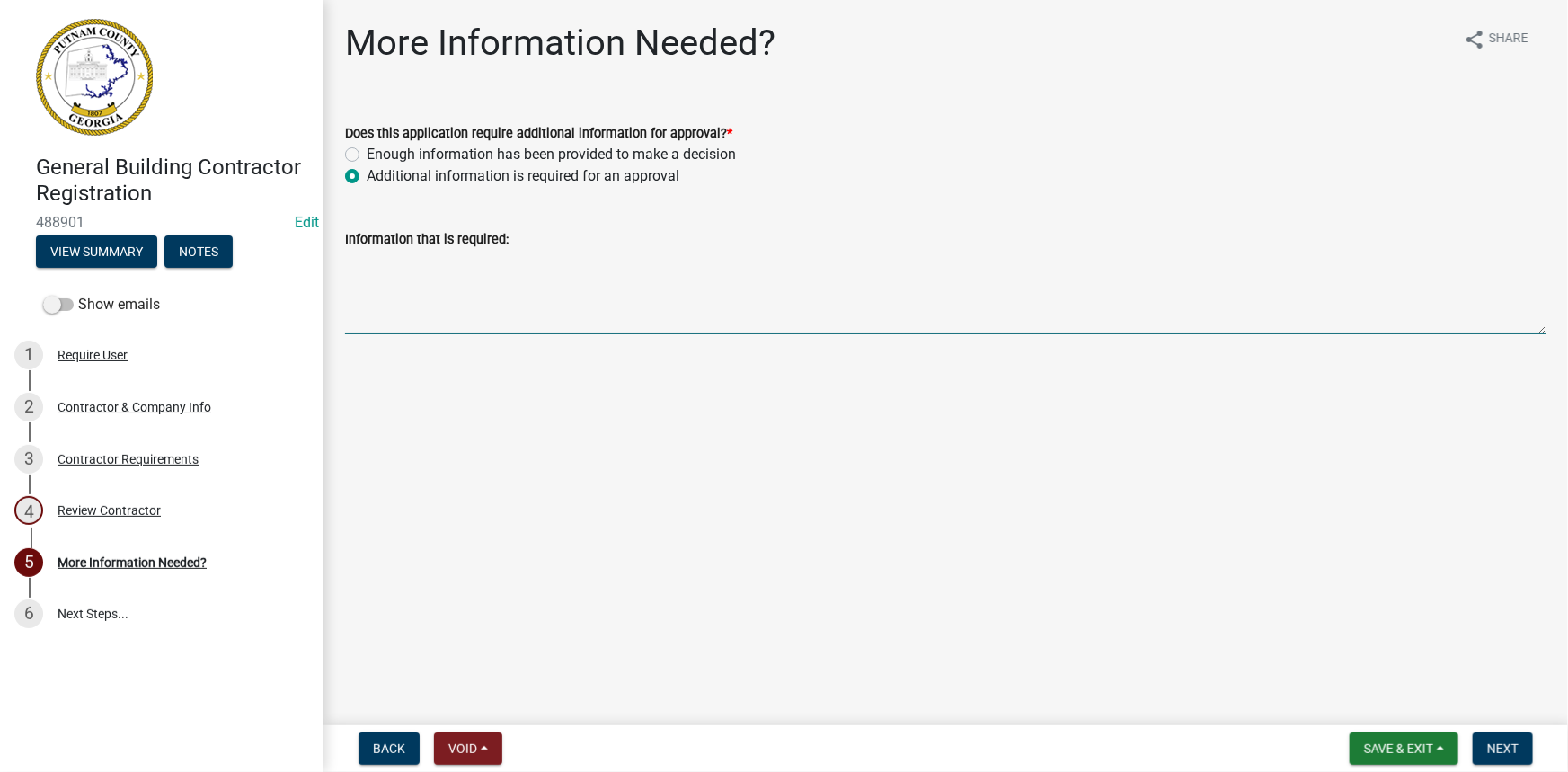
click at [431, 283] on textarea "Information that is required:" at bounding box center [945, 291] width 1202 height 84
type textarea "Please provide a copy of your drivers license."
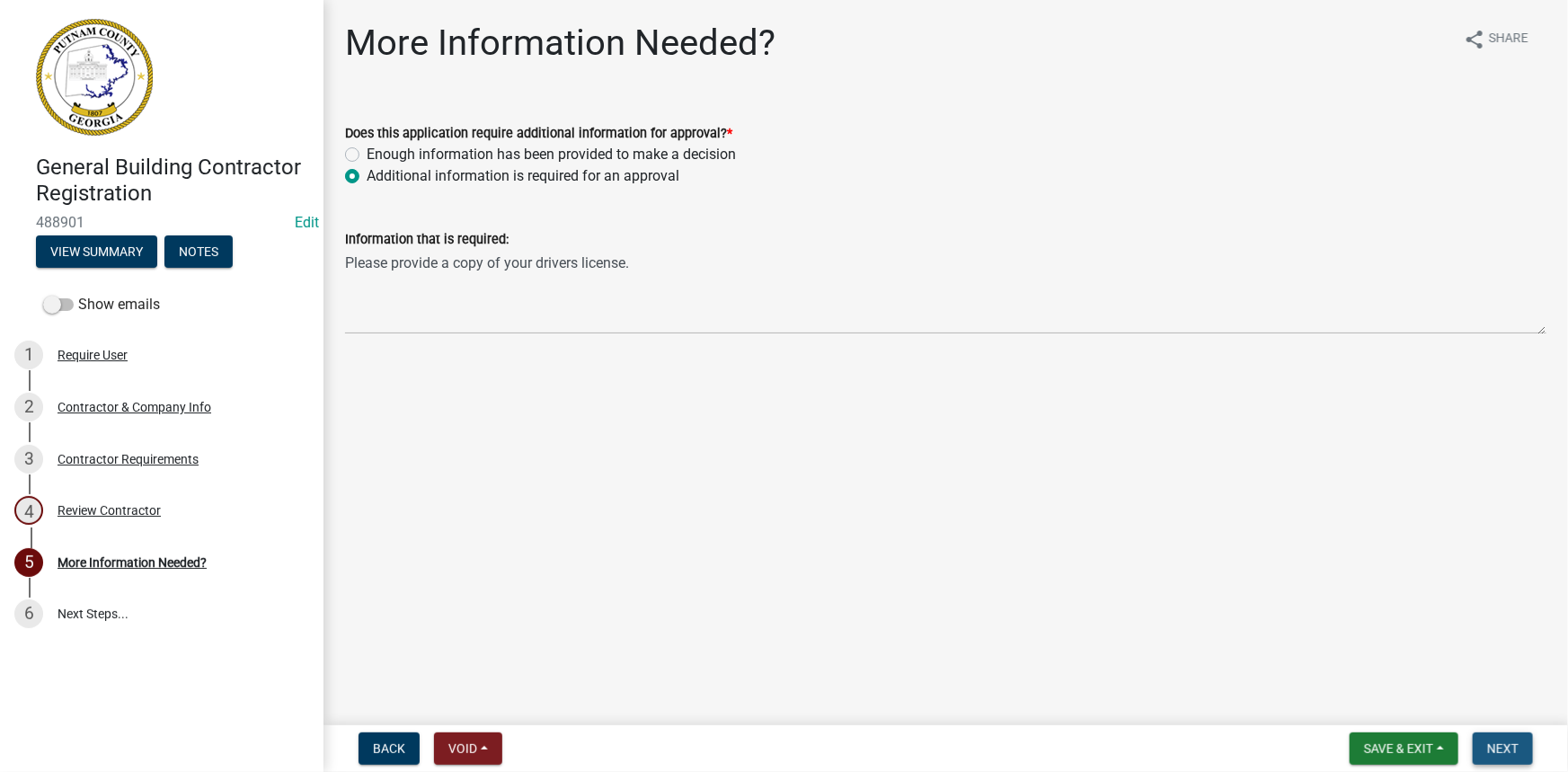
click at [1490, 746] on span "Next" at bounding box center [1503, 749] width 32 height 15
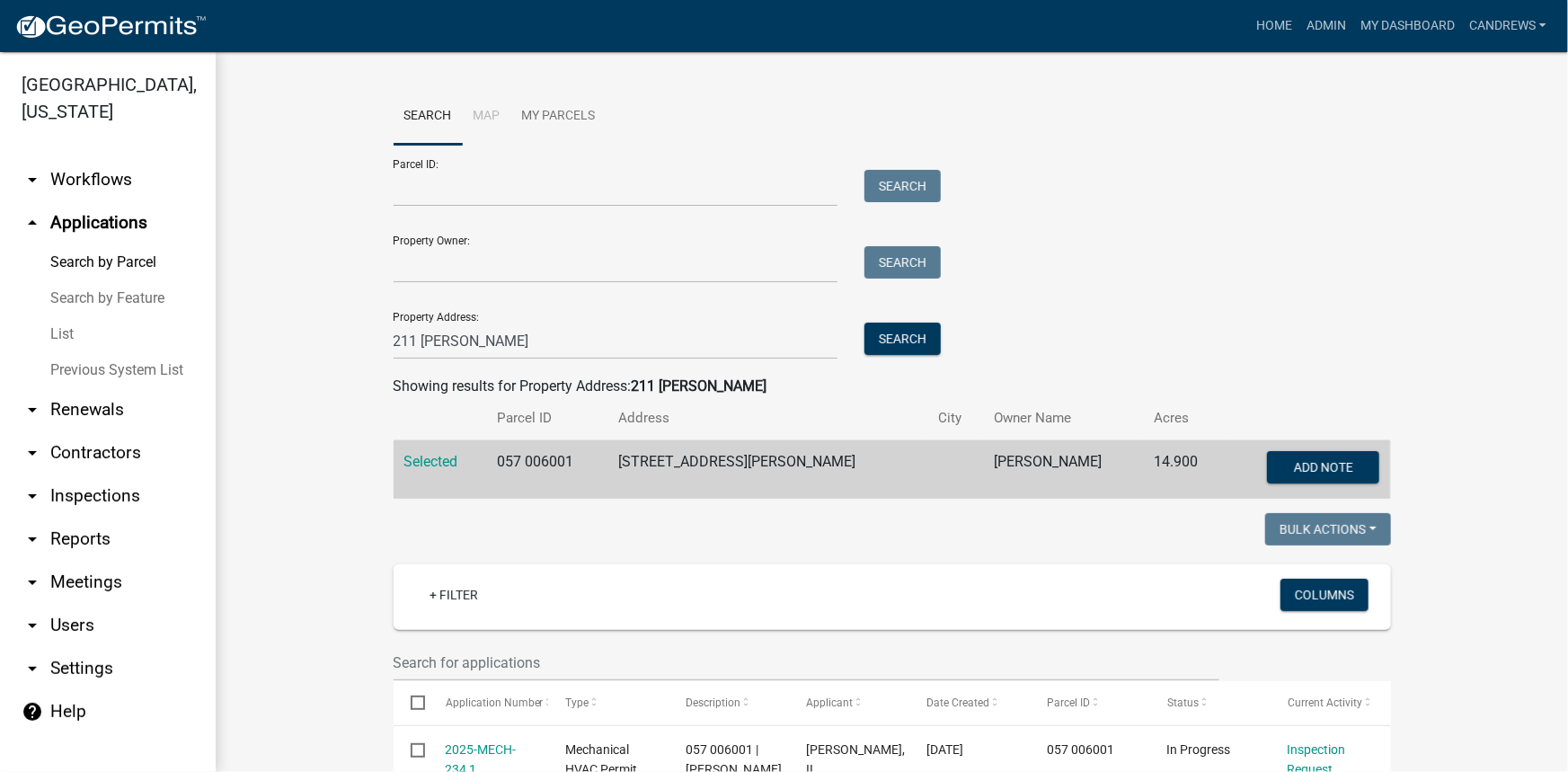
scroll to position [327, 0]
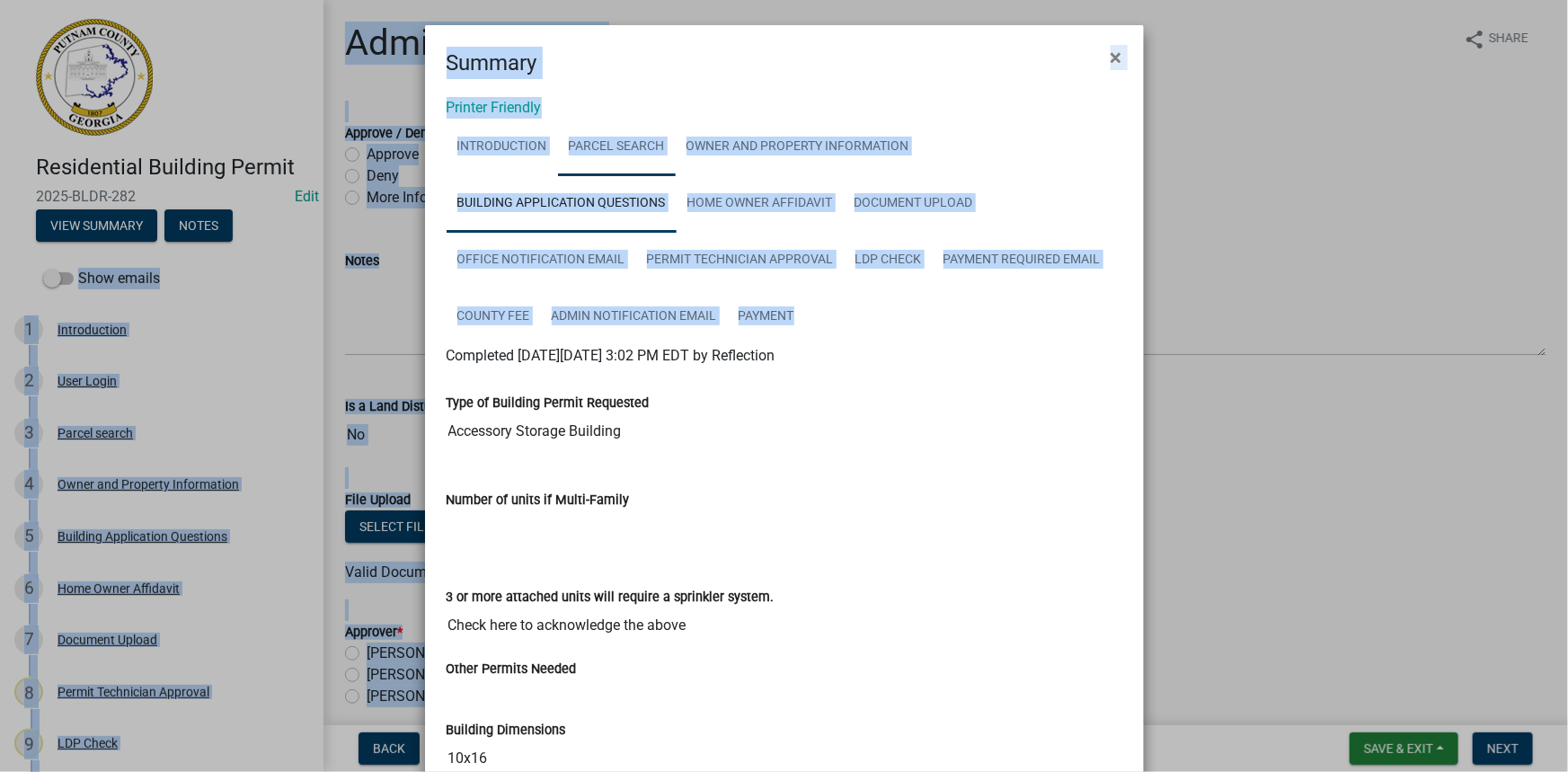
click at [662, 119] on link "Parcel search" at bounding box center [617, 148] width 118 height 58
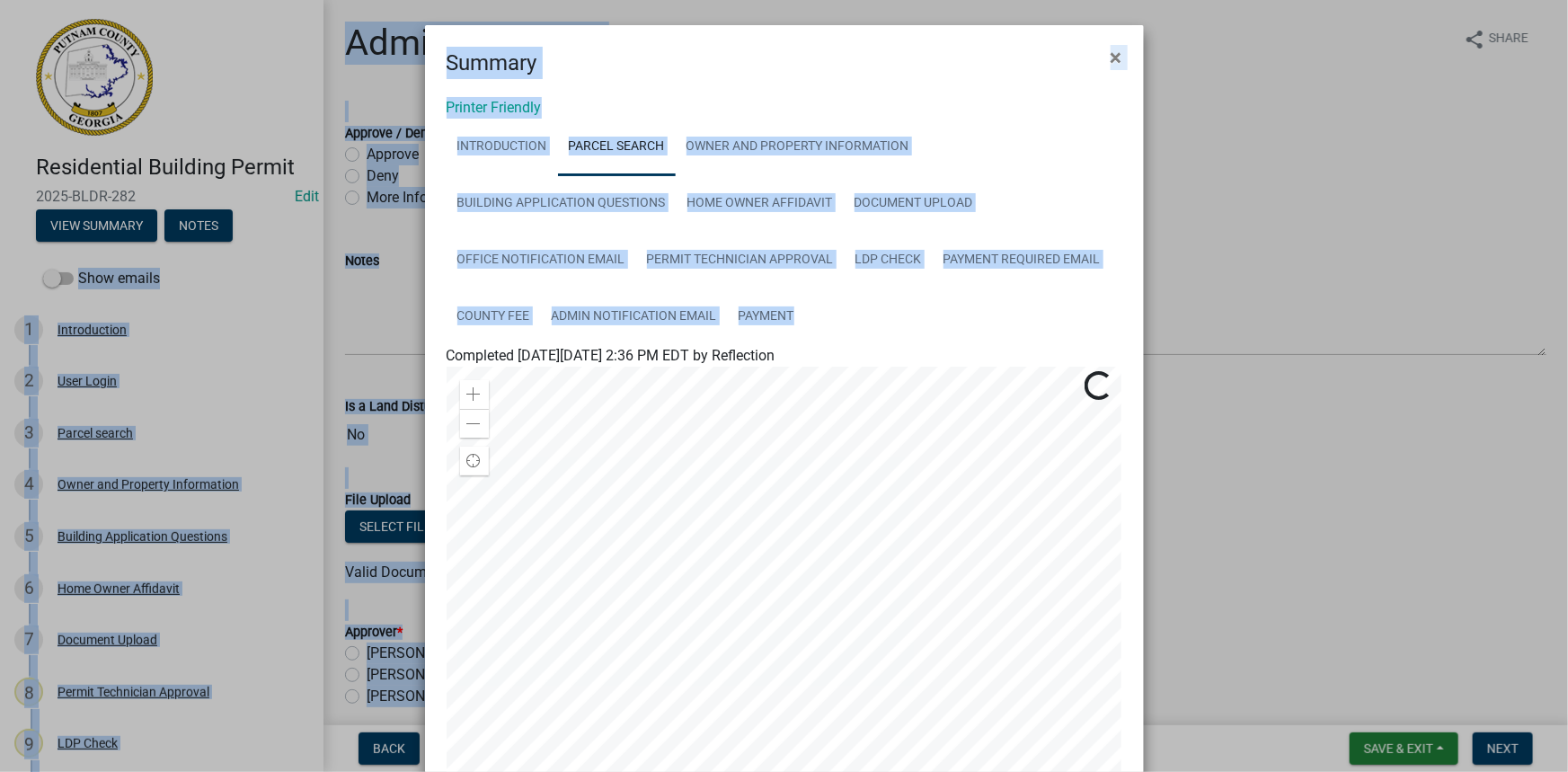
click at [662, 86] on div "Printer Friendly Introduction Parcel search Owner and Property Information Buil…" at bounding box center [784, 520] width 719 height 882
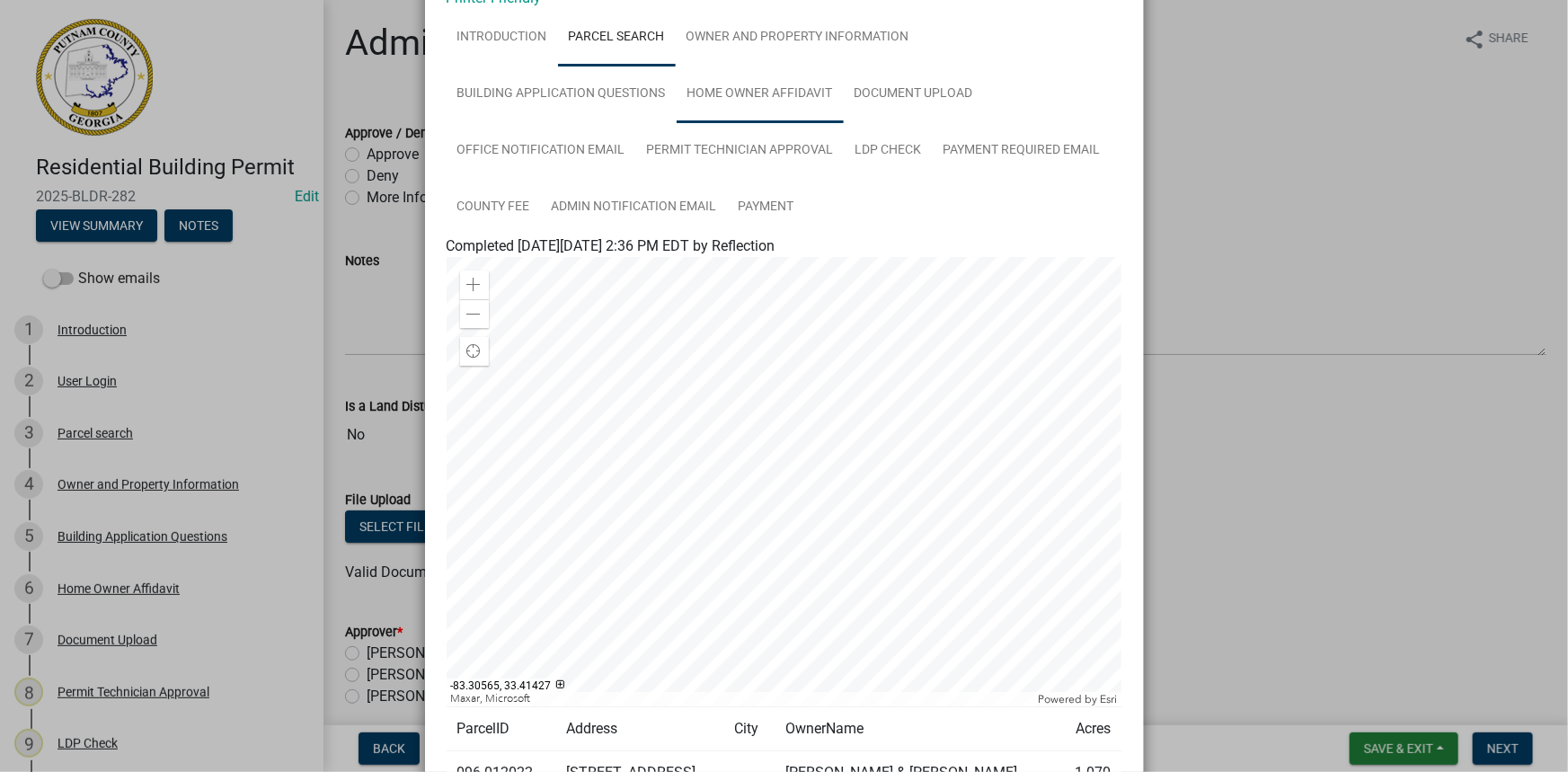
scroll to position [81, 0]
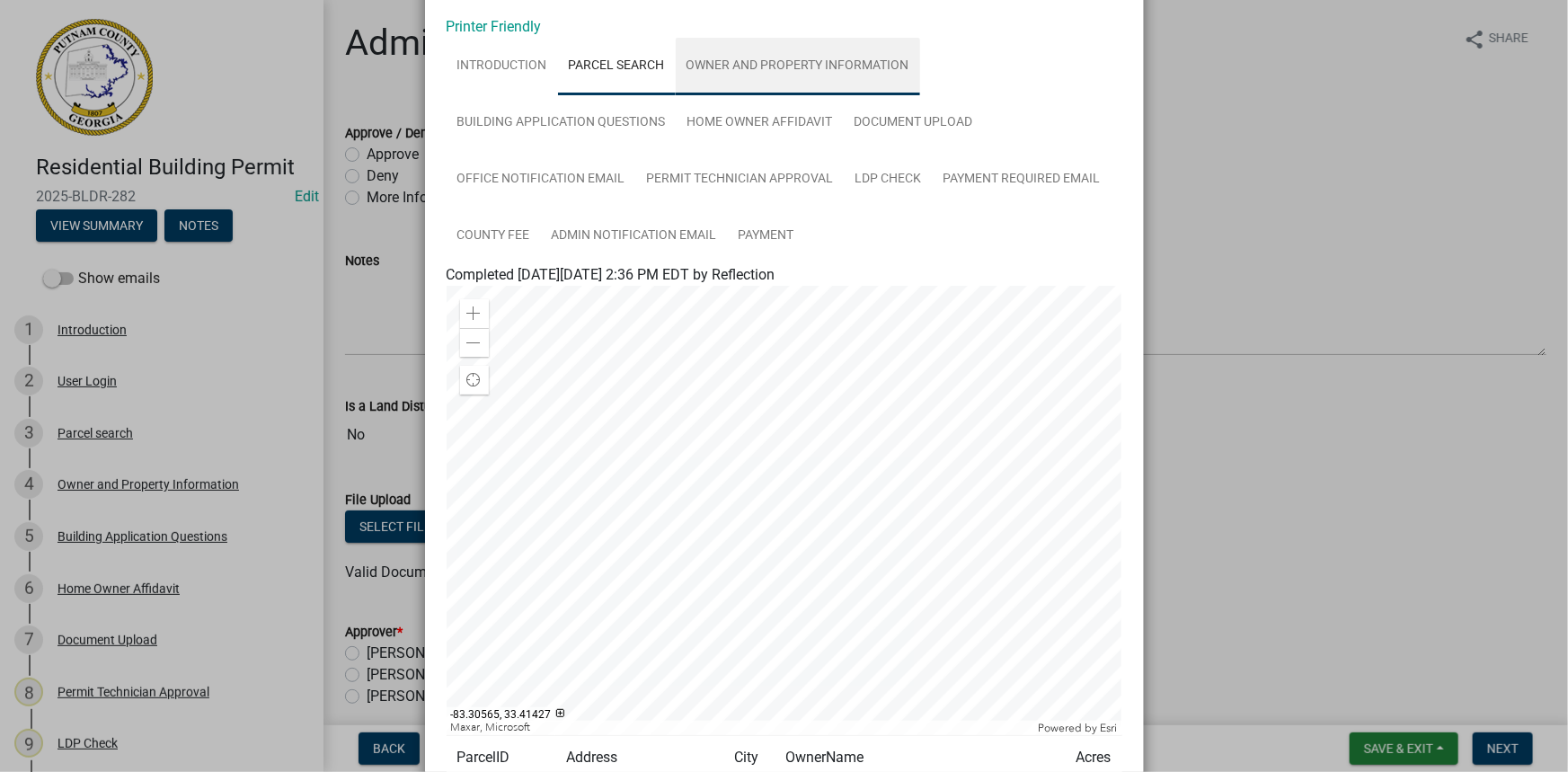
click at [757, 75] on link "Owner and Property Information" at bounding box center [799, 67] width 245 height 58
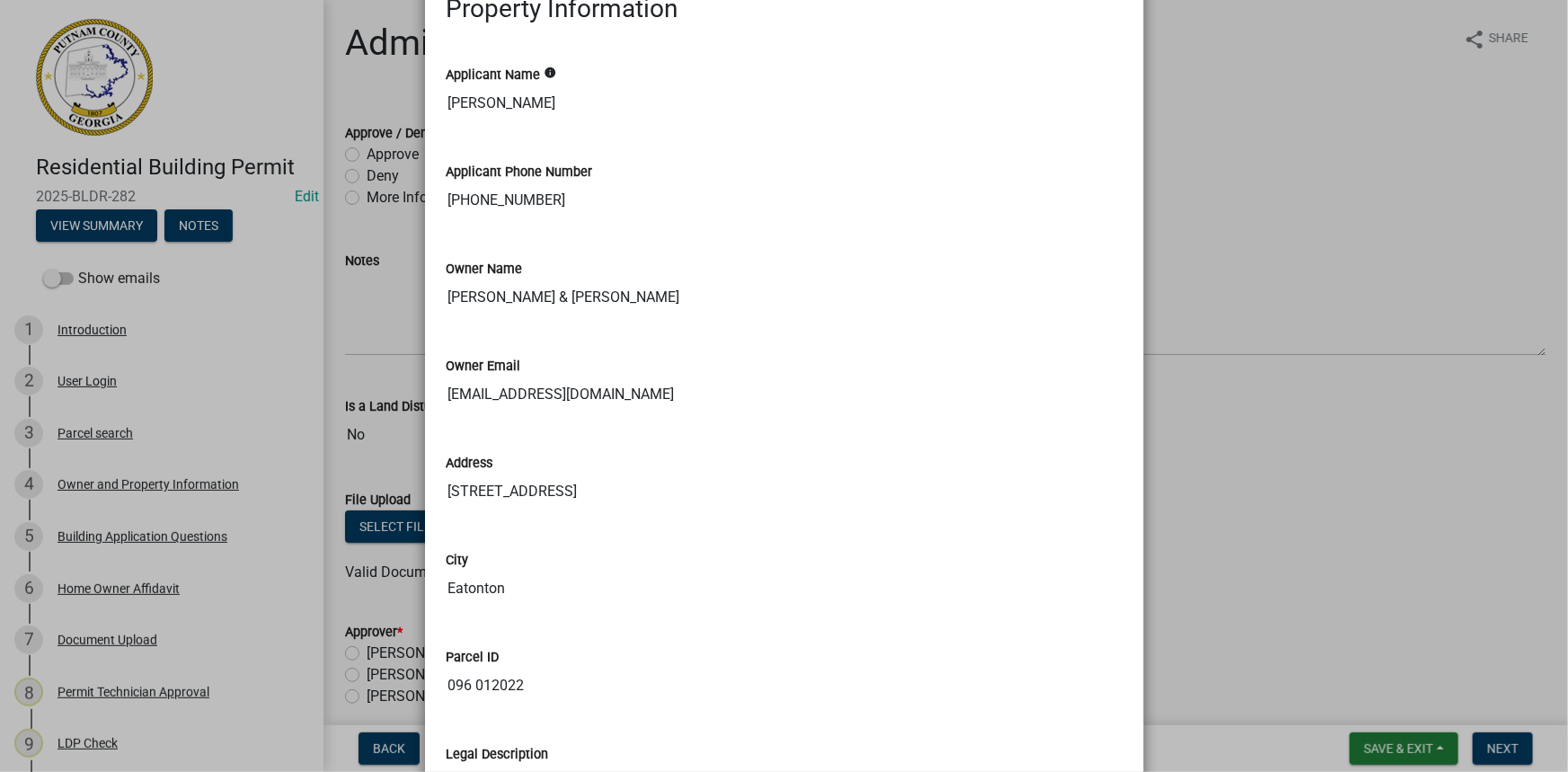
scroll to position [0, 0]
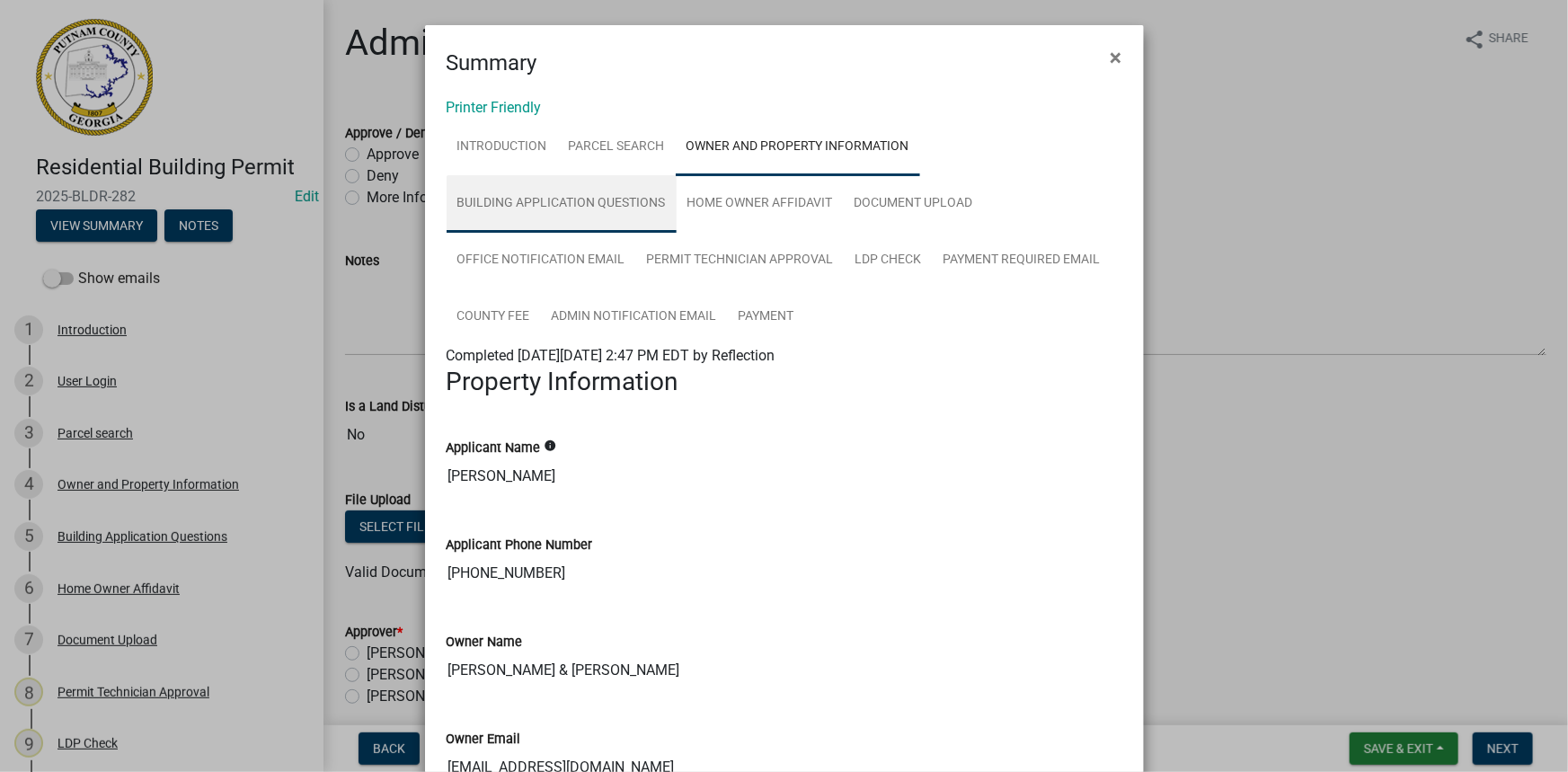
click at [590, 203] on link "Building Application Questions" at bounding box center [561, 204] width 230 height 58
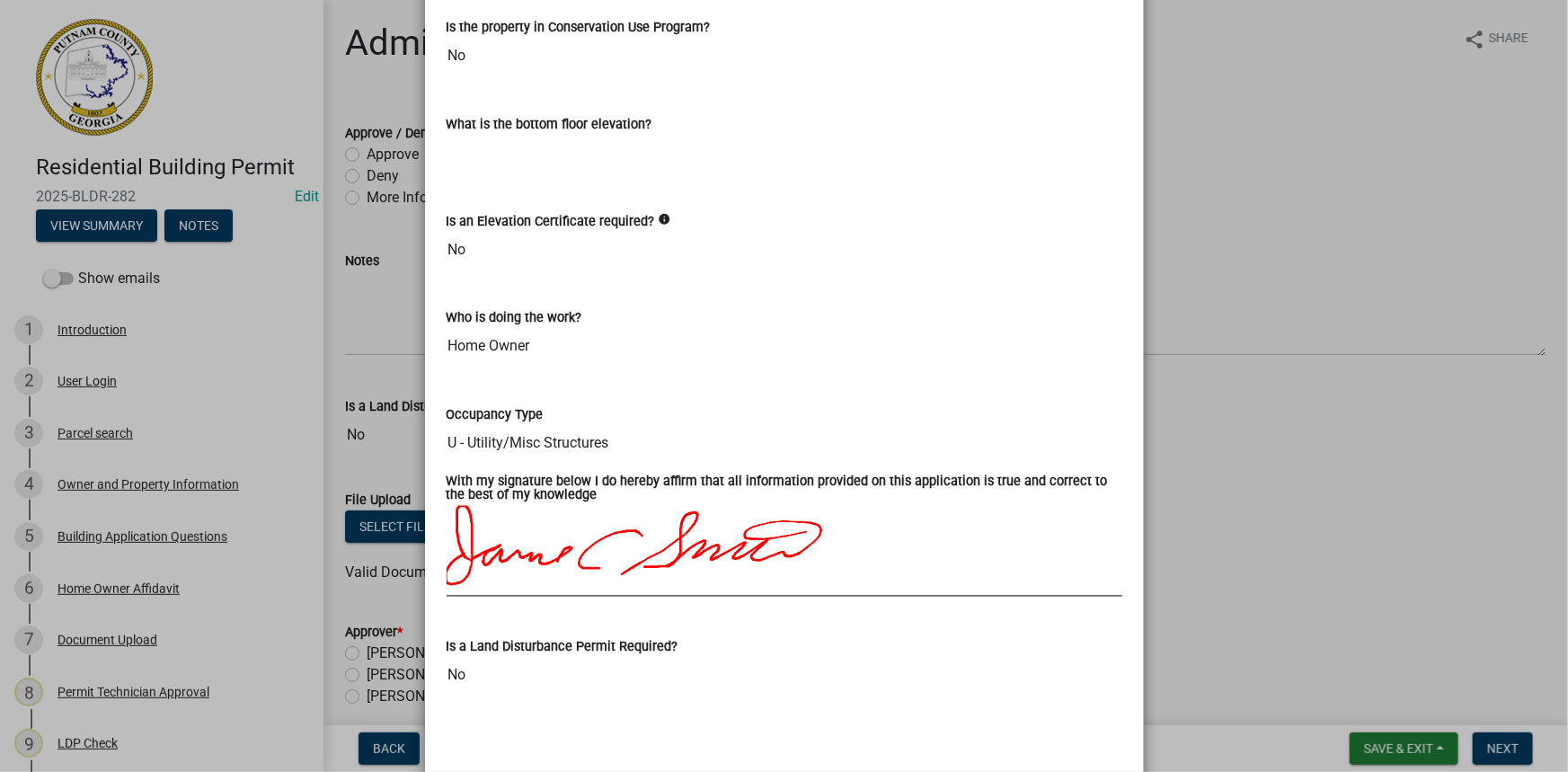
scroll to position [4903, 0]
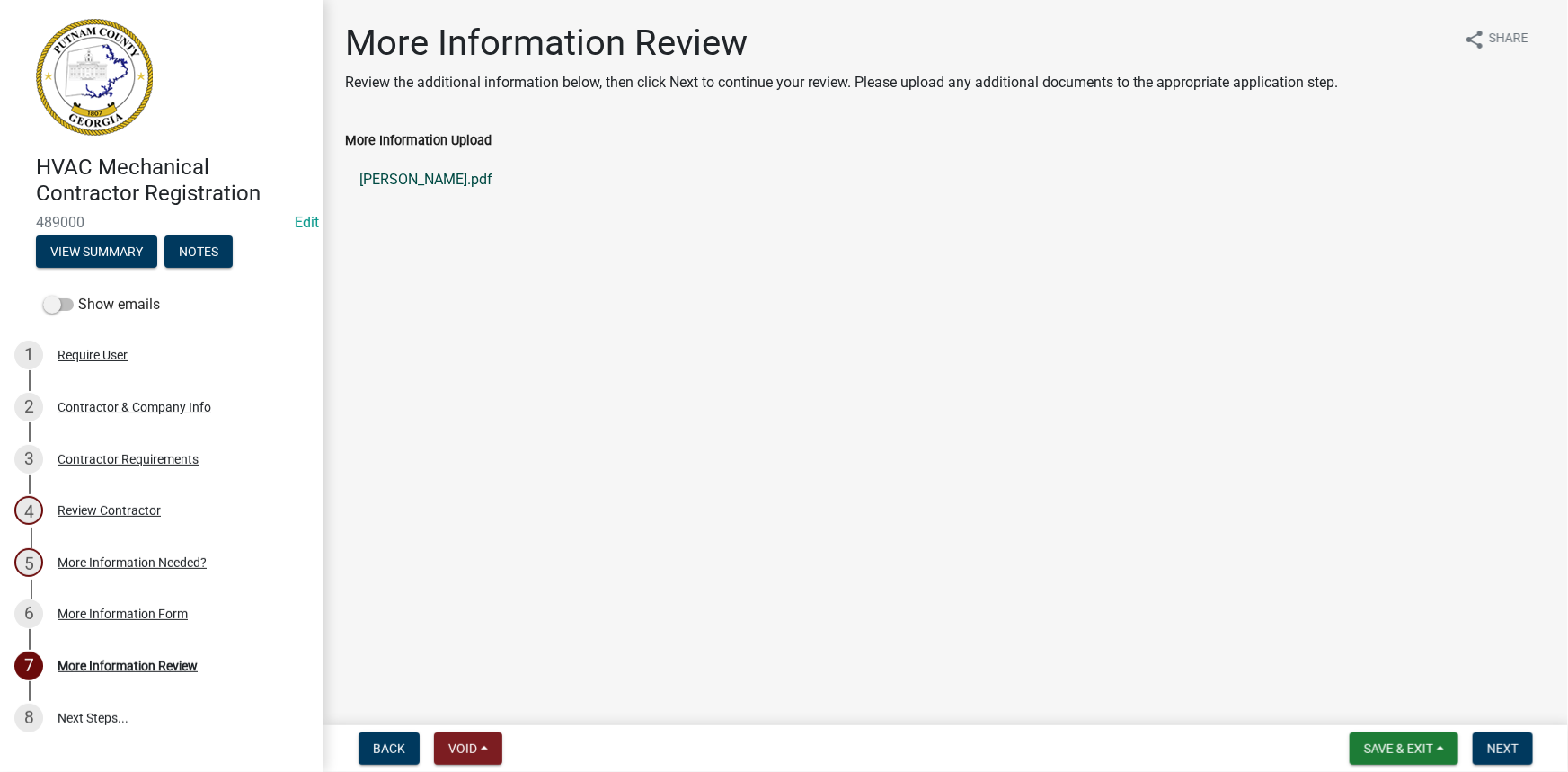
click at [441, 173] on link "[PERSON_NAME].pdf" at bounding box center [945, 180] width 1202 height 44
drag, startPoint x: 436, startPoint y: 206, endPoint x: 436, endPoint y: 193, distance: 13.0
click at [436, 206] on ul "[PERSON_NAME].pdf" at bounding box center [945, 180] width 1202 height 58
click at [436, 190] on link "[PERSON_NAME].pdf" at bounding box center [945, 180] width 1202 height 44
click at [120, 246] on button "View Summary" at bounding box center [96, 251] width 122 height 32
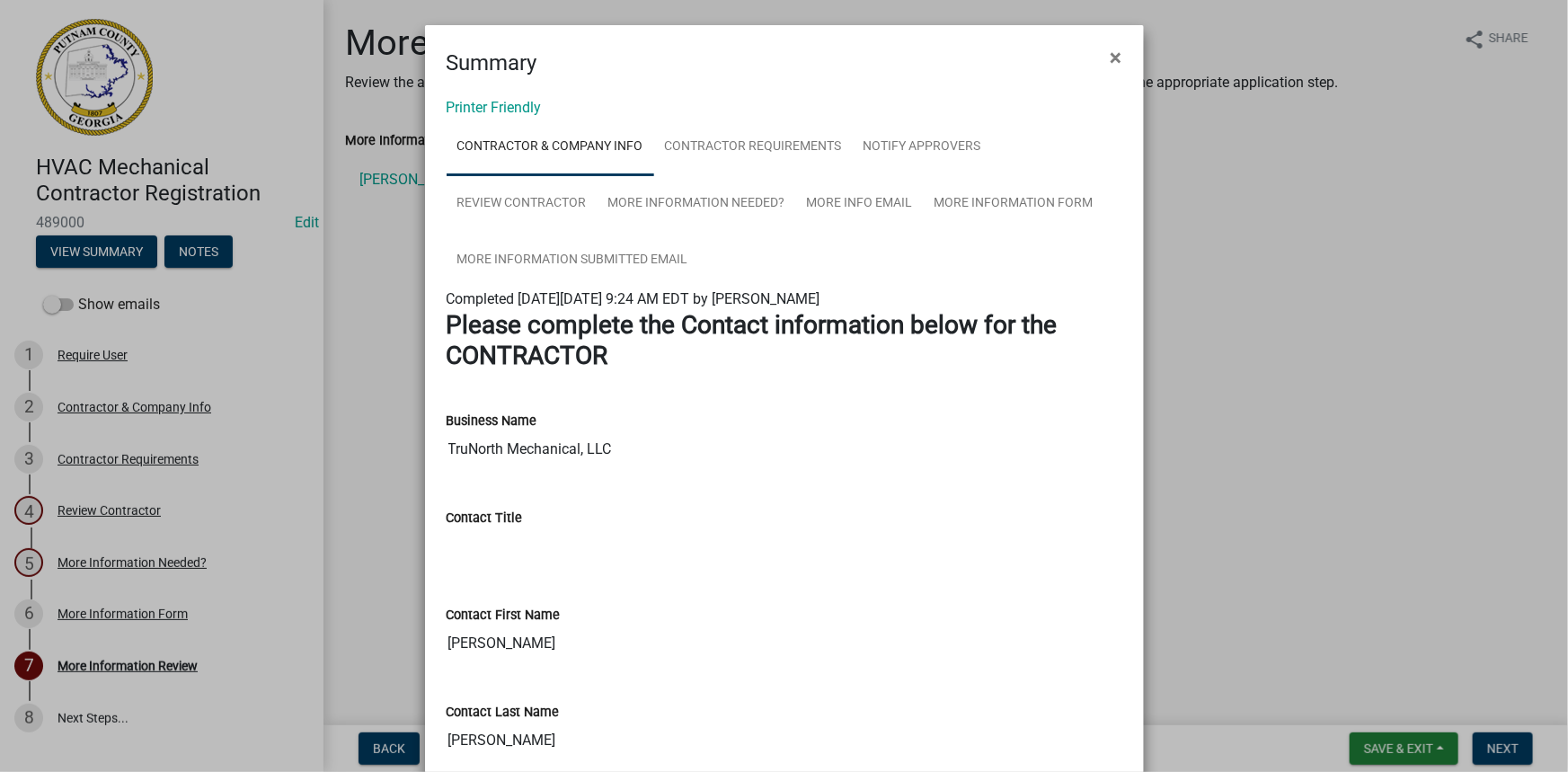
click at [1308, 360] on ngb-modal-window "Summary × Printer Friendly Contractor & Company Info Contractor Requirements No…" at bounding box center [784, 386] width 1568 height 772
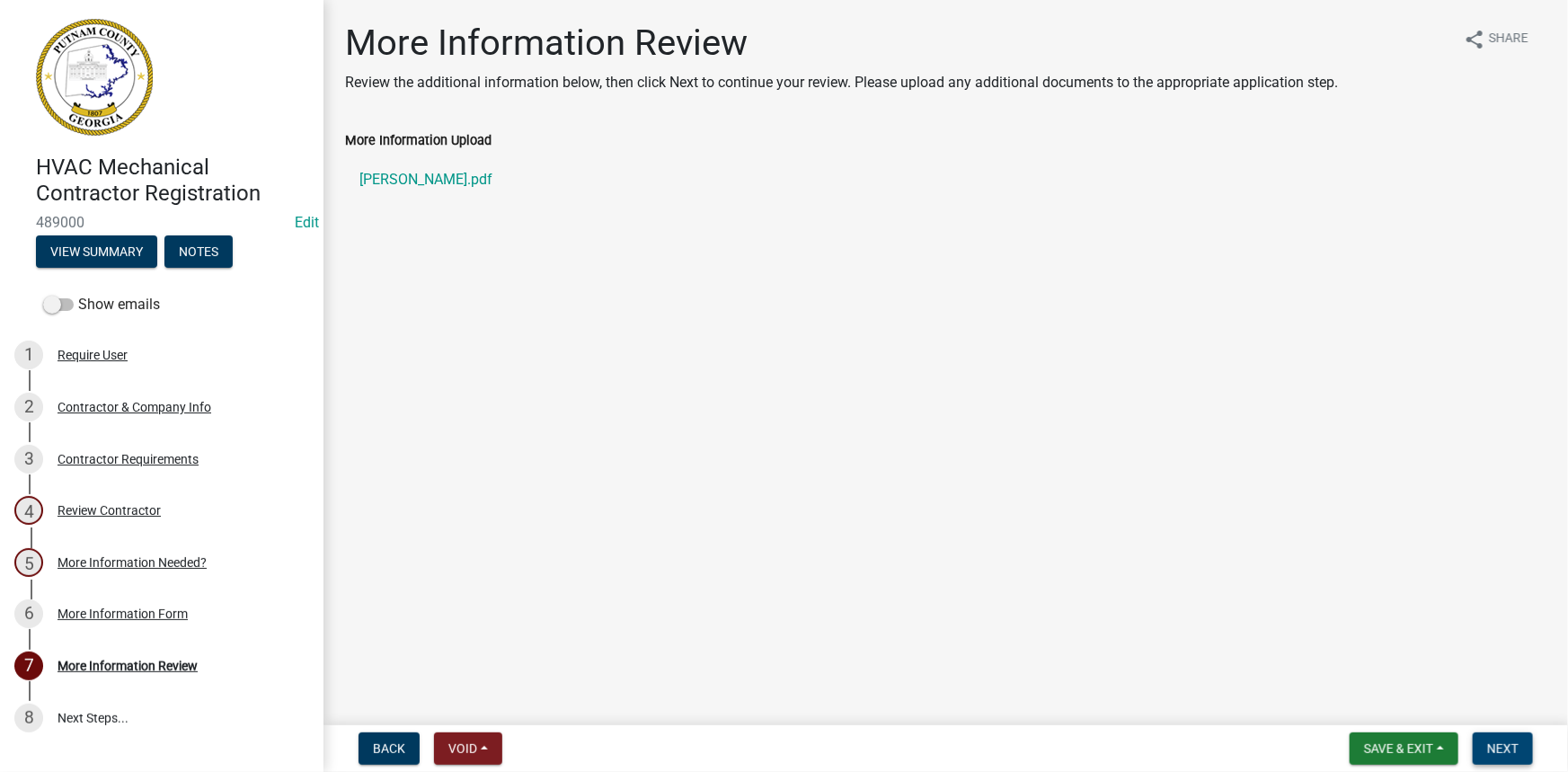
click at [1528, 737] on button "Next" at bounding box center [1503, 749] width 60 height 32
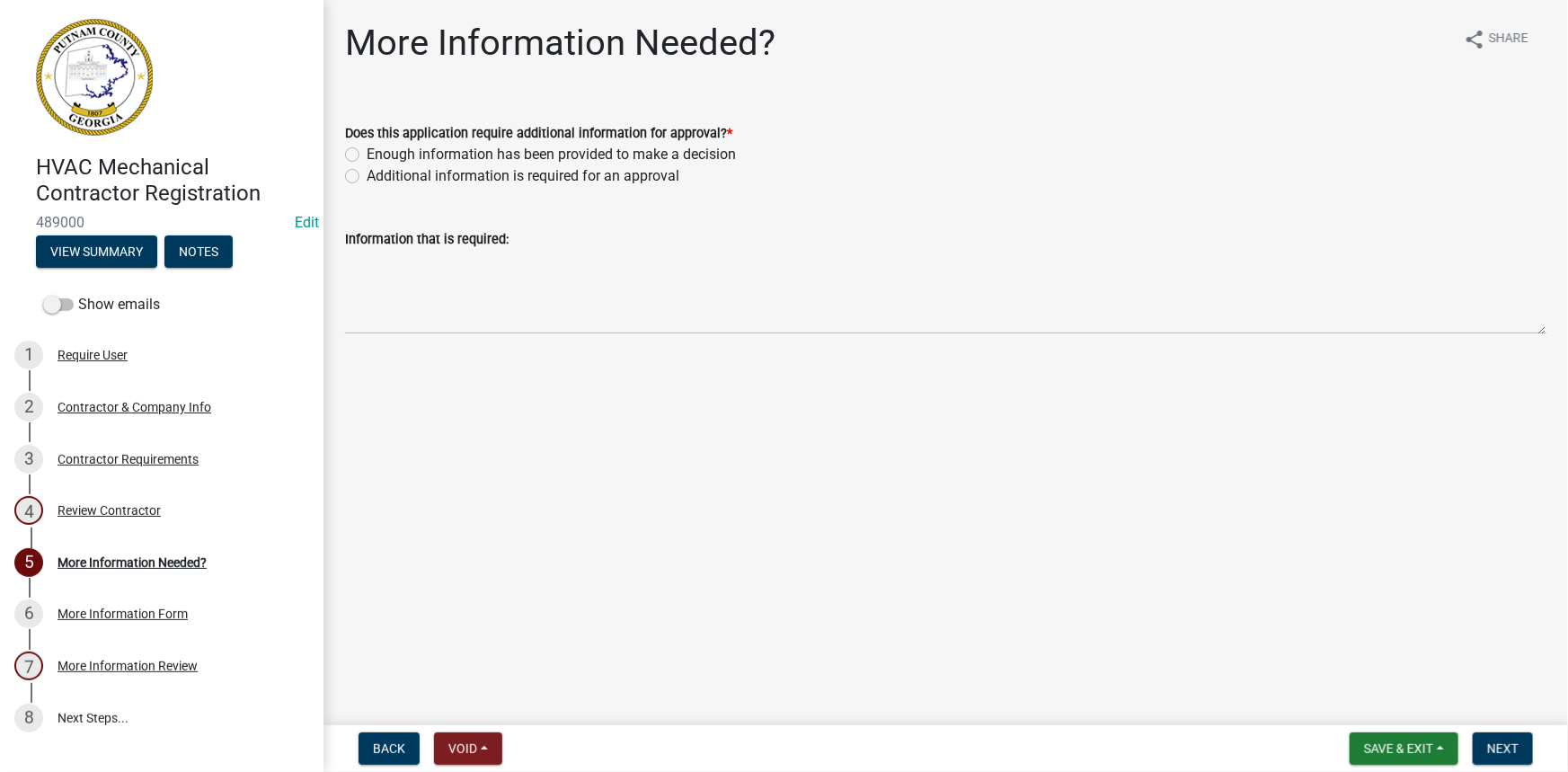
click at [583, 151] on label "Enough information has been provided to make a decision" at bounding box center [551, 154] width 369 height 21
click at [379, 151] on input "Enough information has been provided to make a decision" at bounding box center [372, 149] width 12 height 12
radio input "true"
click at [1482, 746] on button "Next" at bounding box center [1503, 749] width 60 height 32
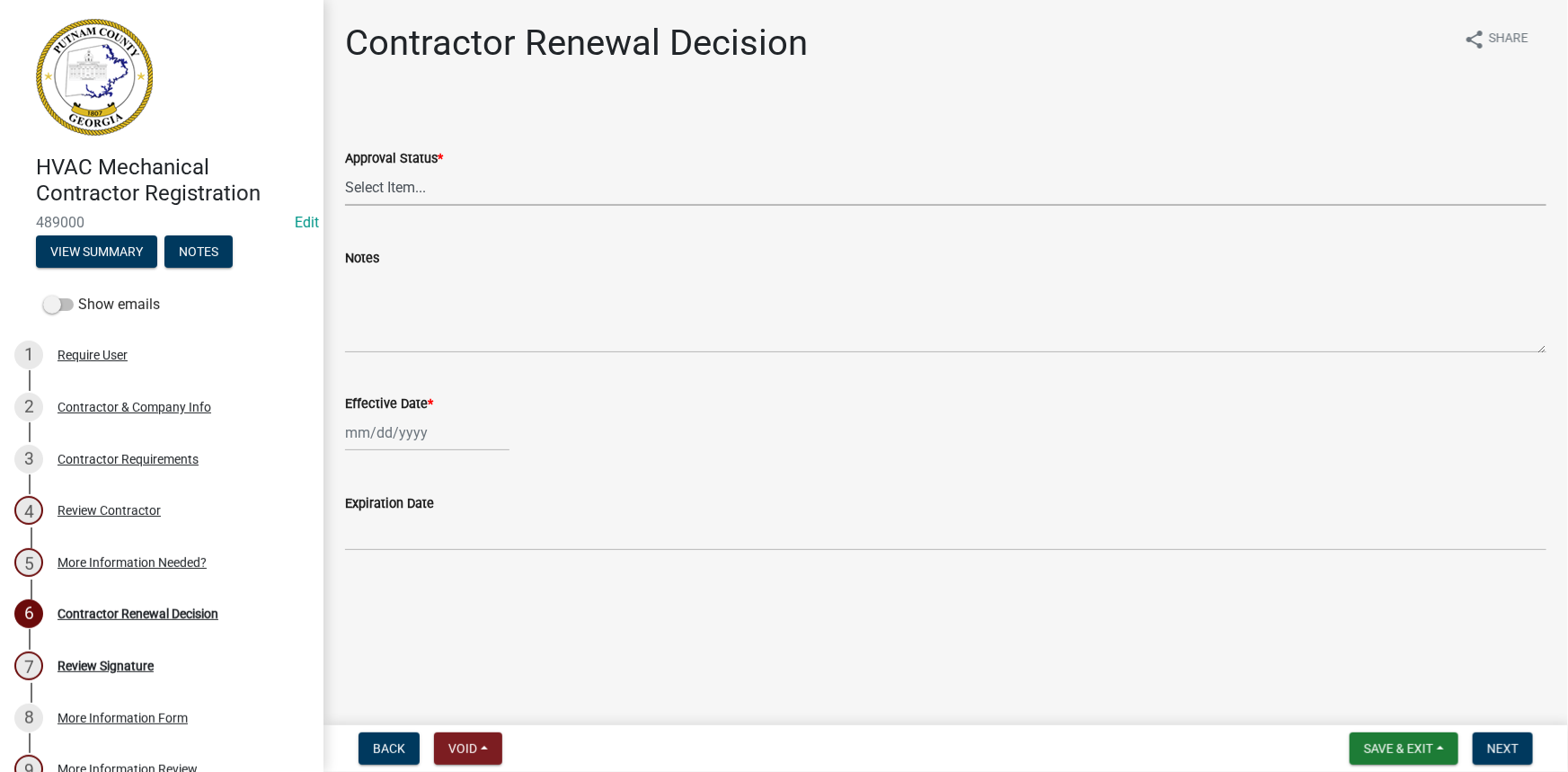
click at [632, 204] on select "Select Item... Approved Denied" at bounding box center [945, 187] width 1202 height 37
click at [345, 169] on select "Select Item... Approved Denied" at bounding box center [945, 187] width 1202 height 37
select select "30db8998-795d-4bbe-8e49-f1ade8865815"
click at [404, 425] on div at bounding box center [427, 433] width 164 height 37
select select "10"
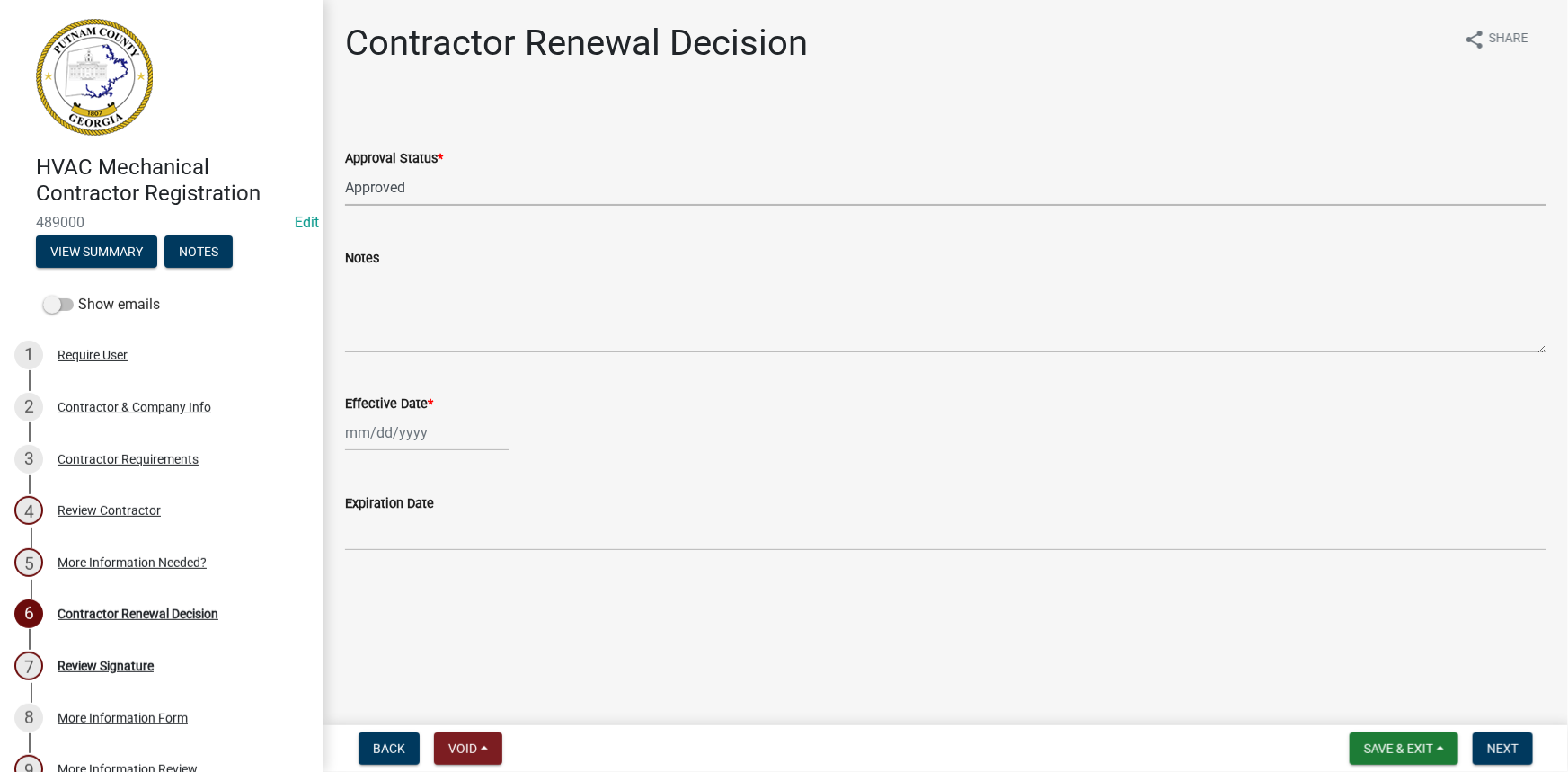
select select "2025"
click at [389, 539] on div "30" at bounding box center [392, 528] width 29 height 29
type input "[DATE]"
click at [413, 442] on div "[DATE]" at bounding box center [427, 433] width 164 height 37
select select "9"
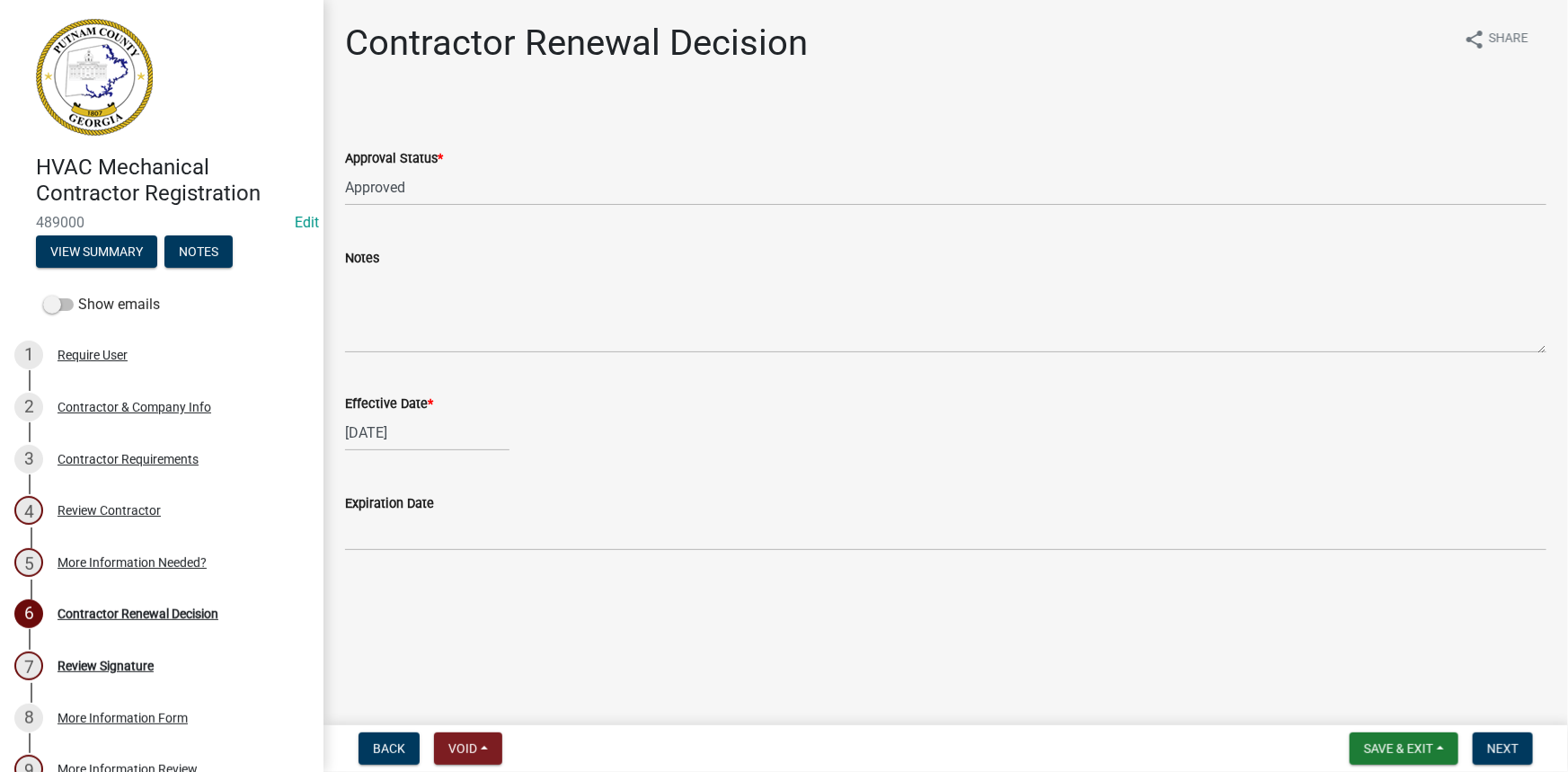
select select "2025"
click at [401, 671] on div "7" at bounding box center [392, 672] width 29 height 29
type input "10/07/2025"
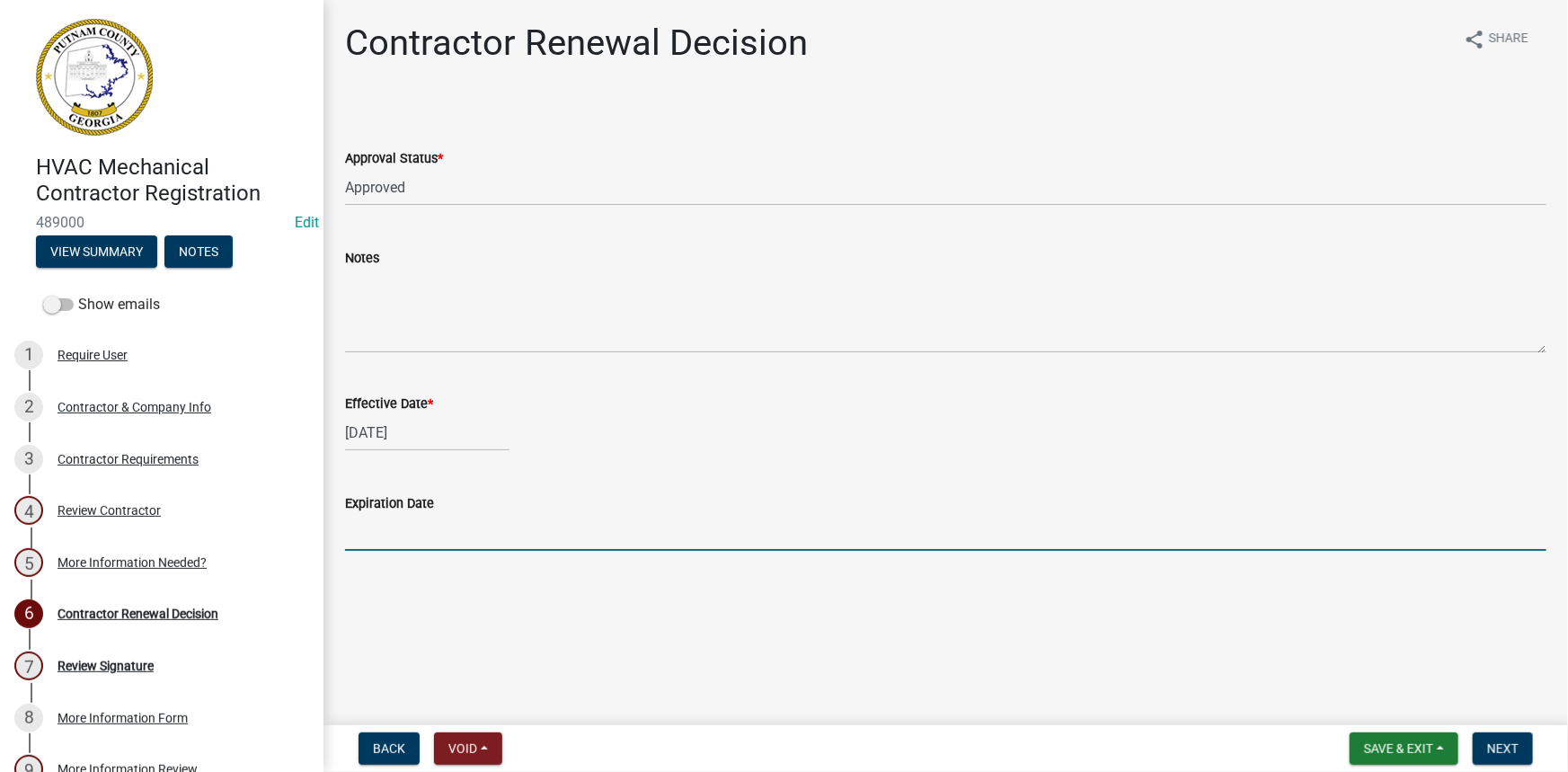
click at [661, 535] on input "Expiration Date" at bounding box center [945, 533] width 1202 height 37
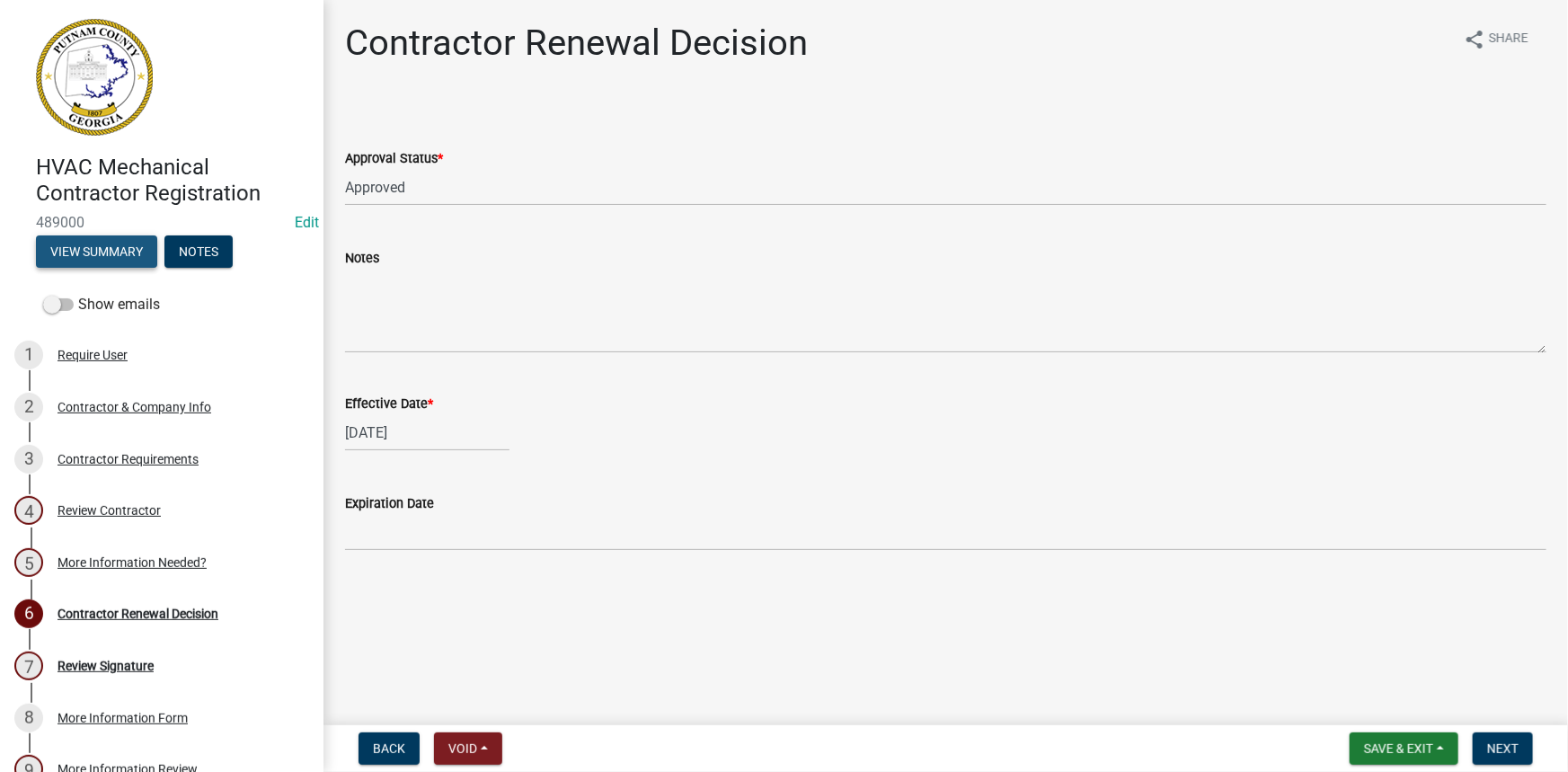
click at [86, 258] on button "View Summary" at bounding box center [96, 251] width 122 height 32
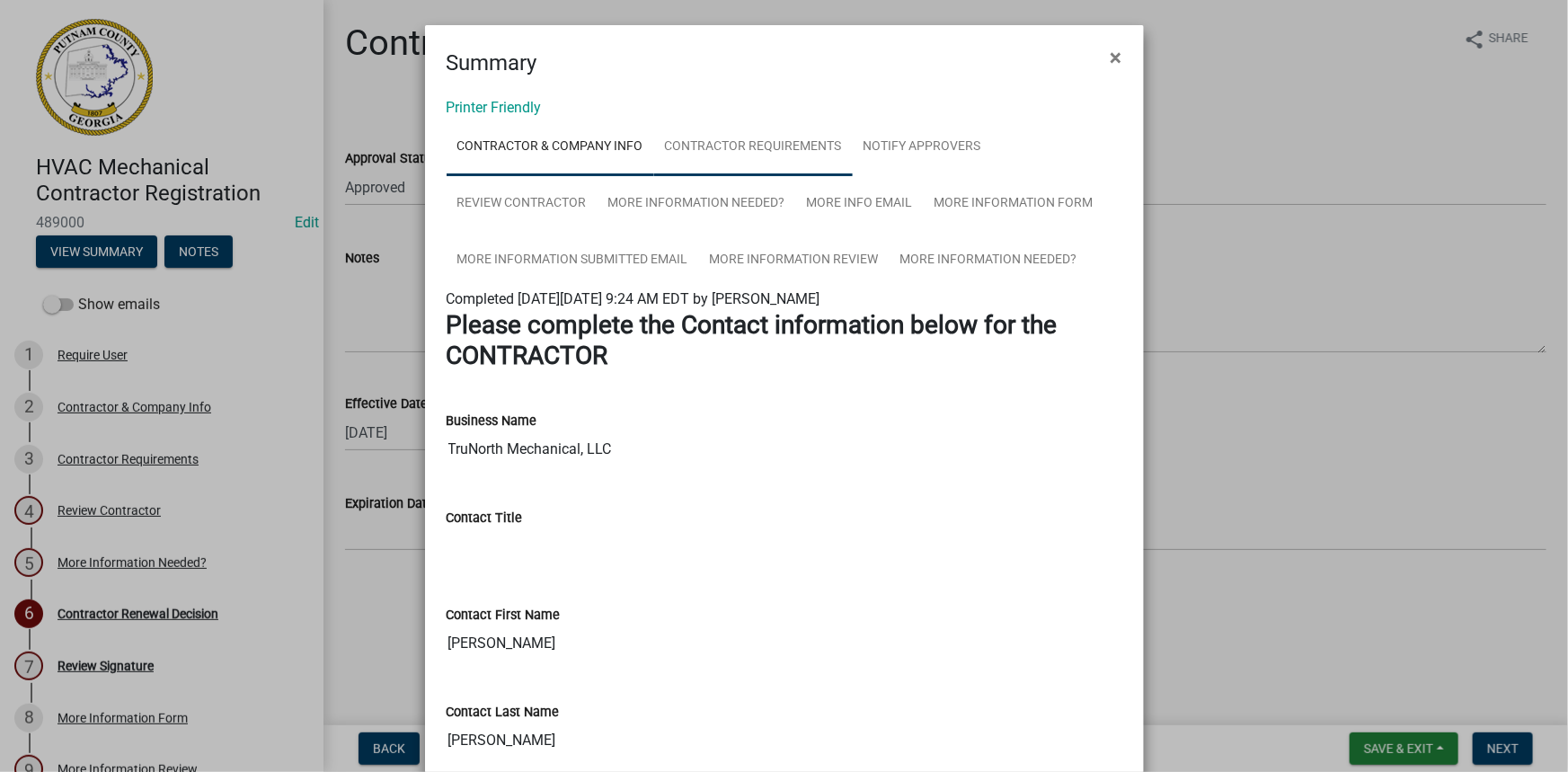
click at [664, 163] on link "Contractor Requirements" at bounding box center [753, 148] width 199 height 58
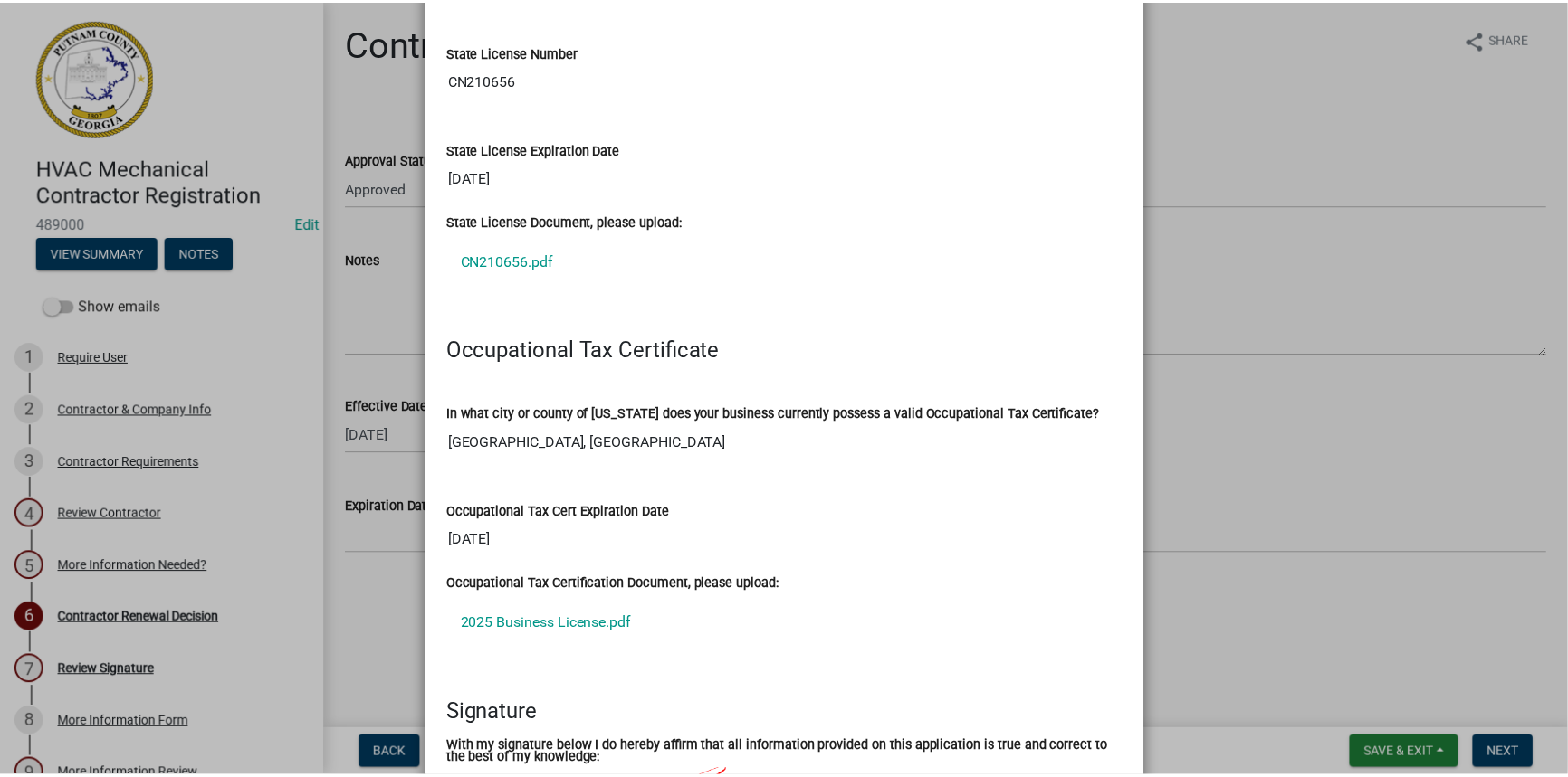
scroll to position [493, 0]
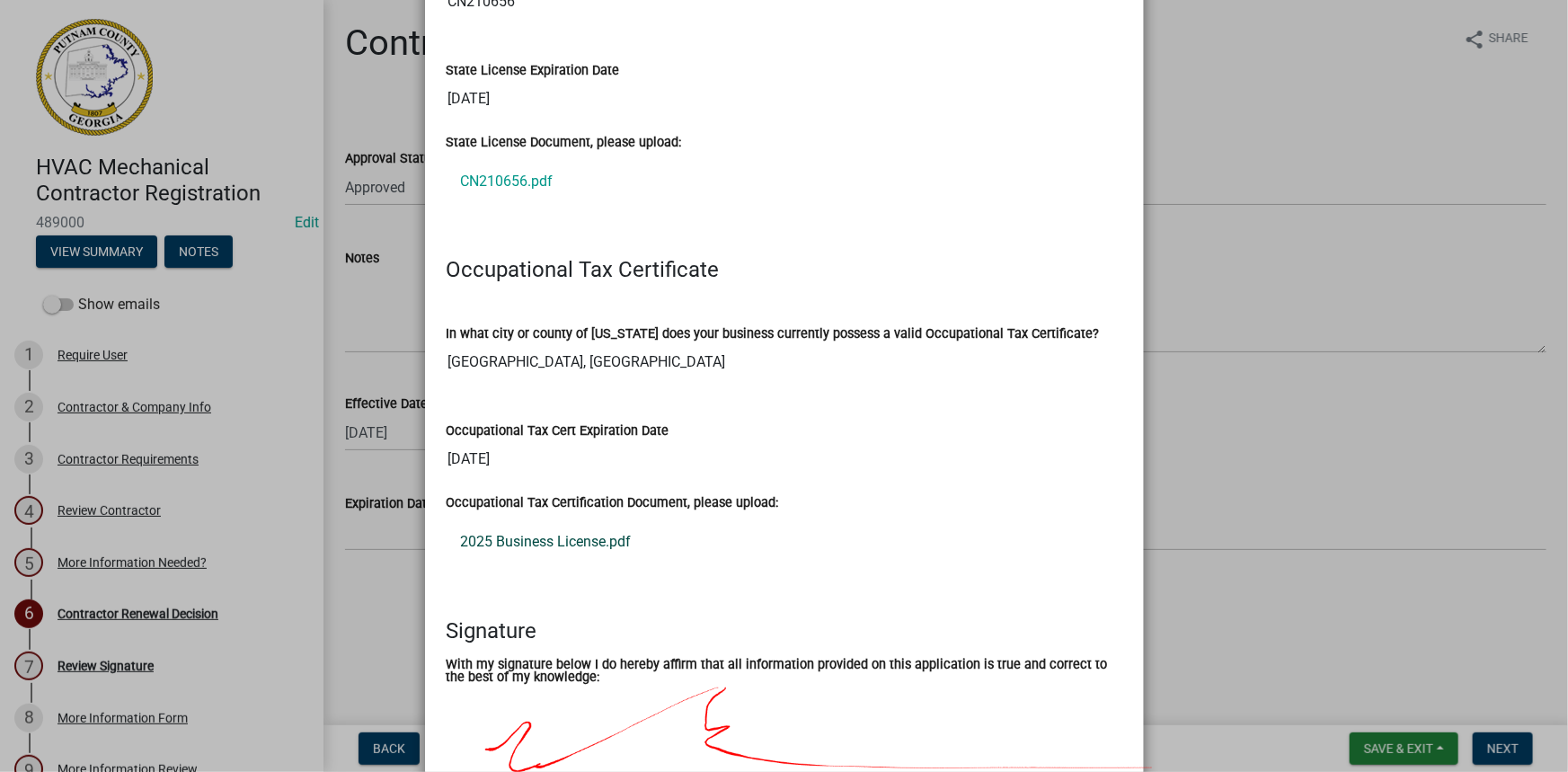
click at [561, 554] on link "2025 Business License.pdf" at bounding box center [784, 542] width 676 height 44
click at [379, 522] on ngb-modal-window "Summary × Printer Friendly Contractor & Company Info Contractor Requirements No…" at bounding box center [784, 386] width 1568 height 772
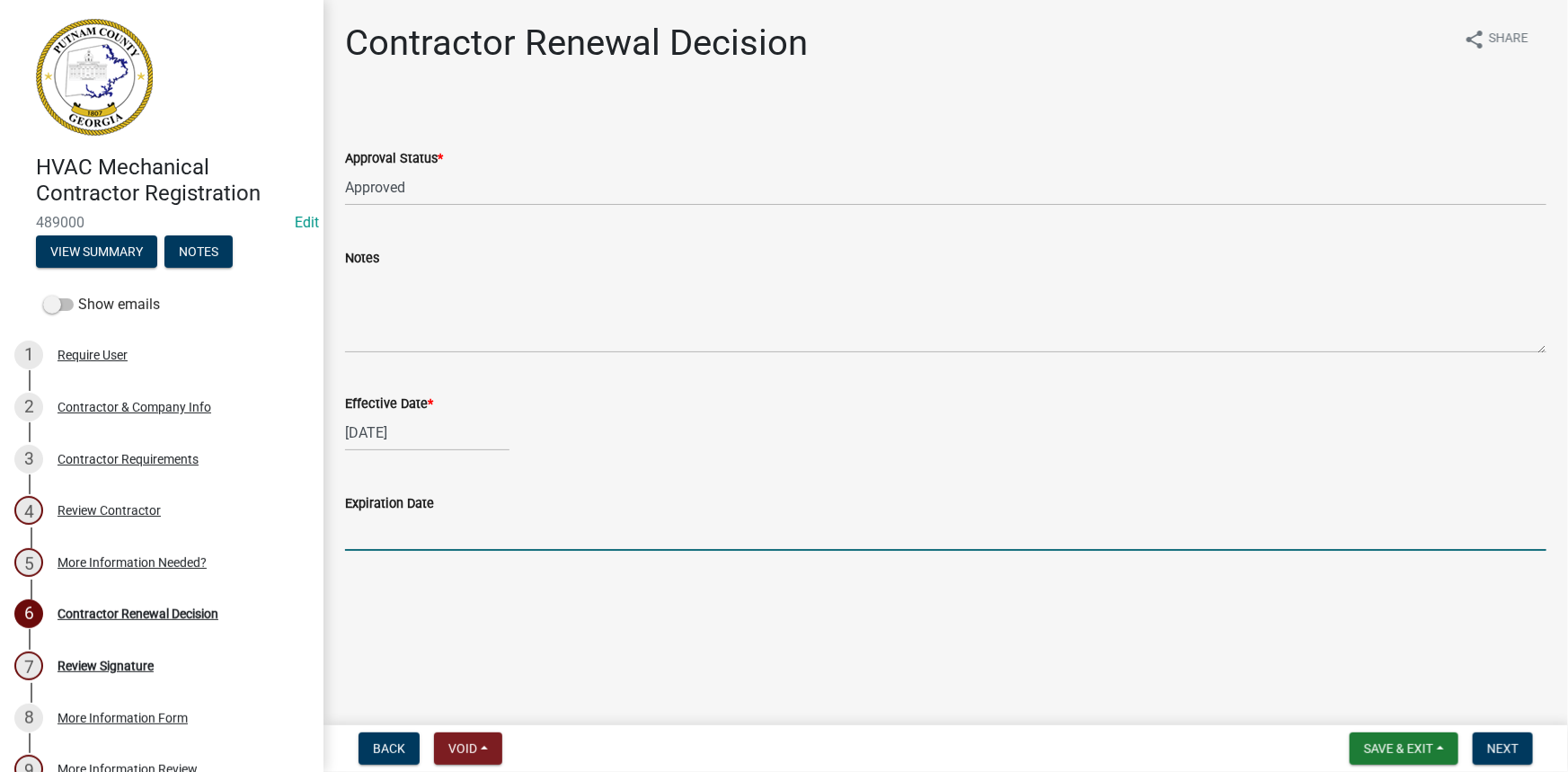
click at [379, 526] on input "Expiration Date" at bounding box center [945, 533] width 1202 height 37
type input "12-31-2025"
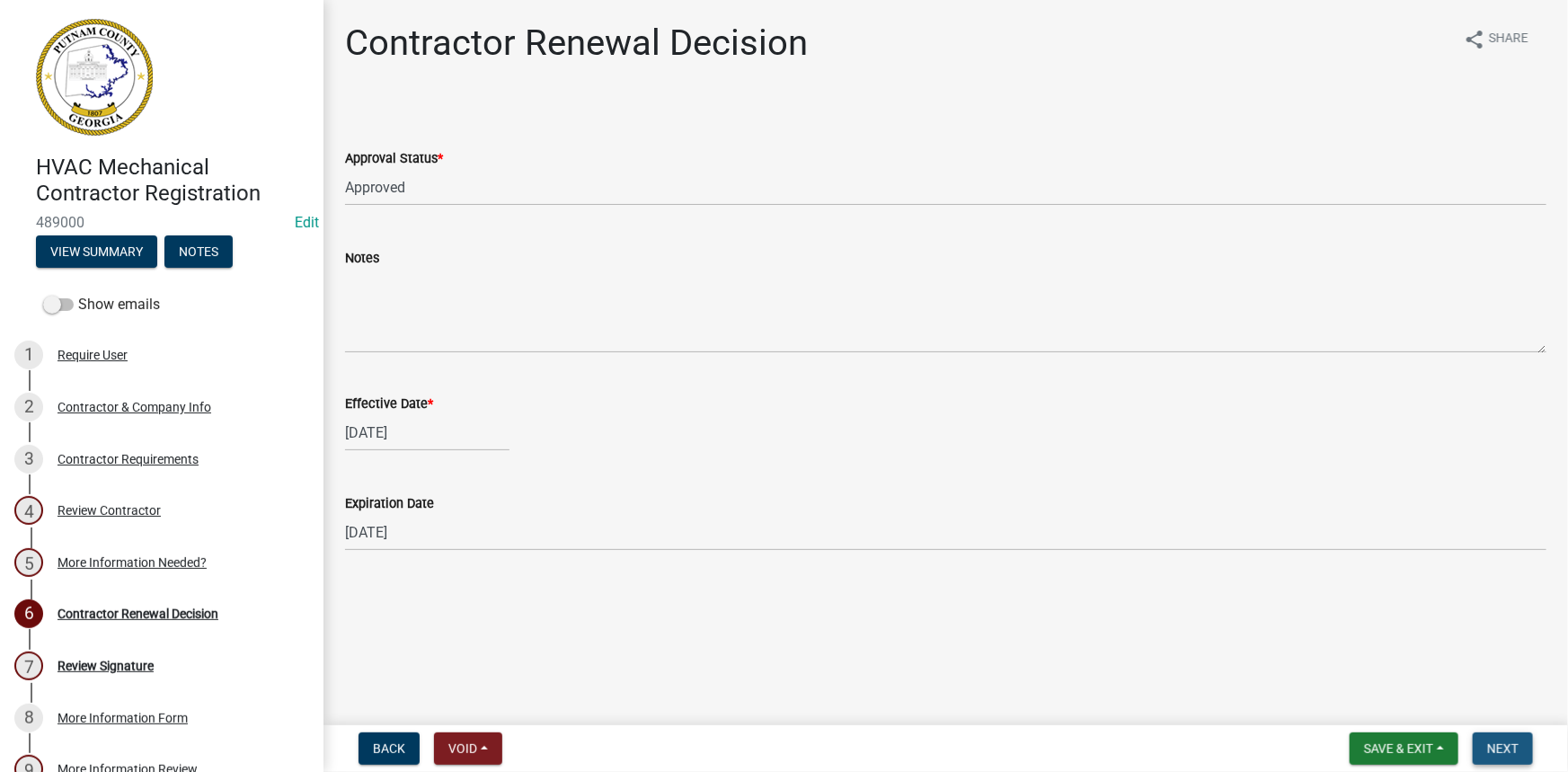
click at [1483, 739] on button "Next" at bounding box center [1503, 749] width 60 height 32
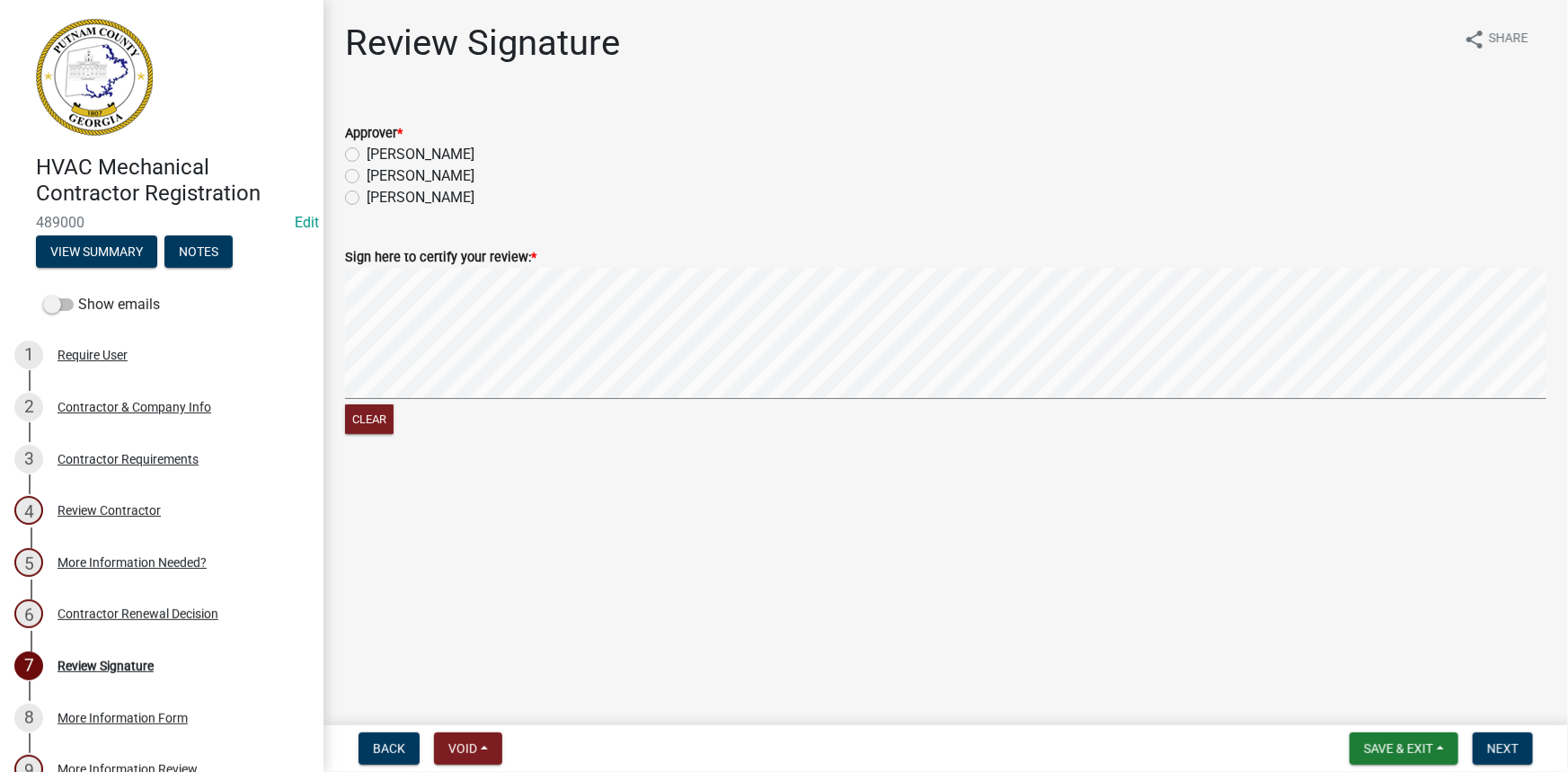
click at [409, 151] on label "[PERSON_NAME]" at bounding box center [420, 154] width 108 height 21
click at [379, 151] on input "[PERSON_NAME]" at bounding box center [372, 149] width 12 height 12
radio input "true"
click at [1499, 746] on span "Next" at bounding box center [1503, 749] width 32 height 15
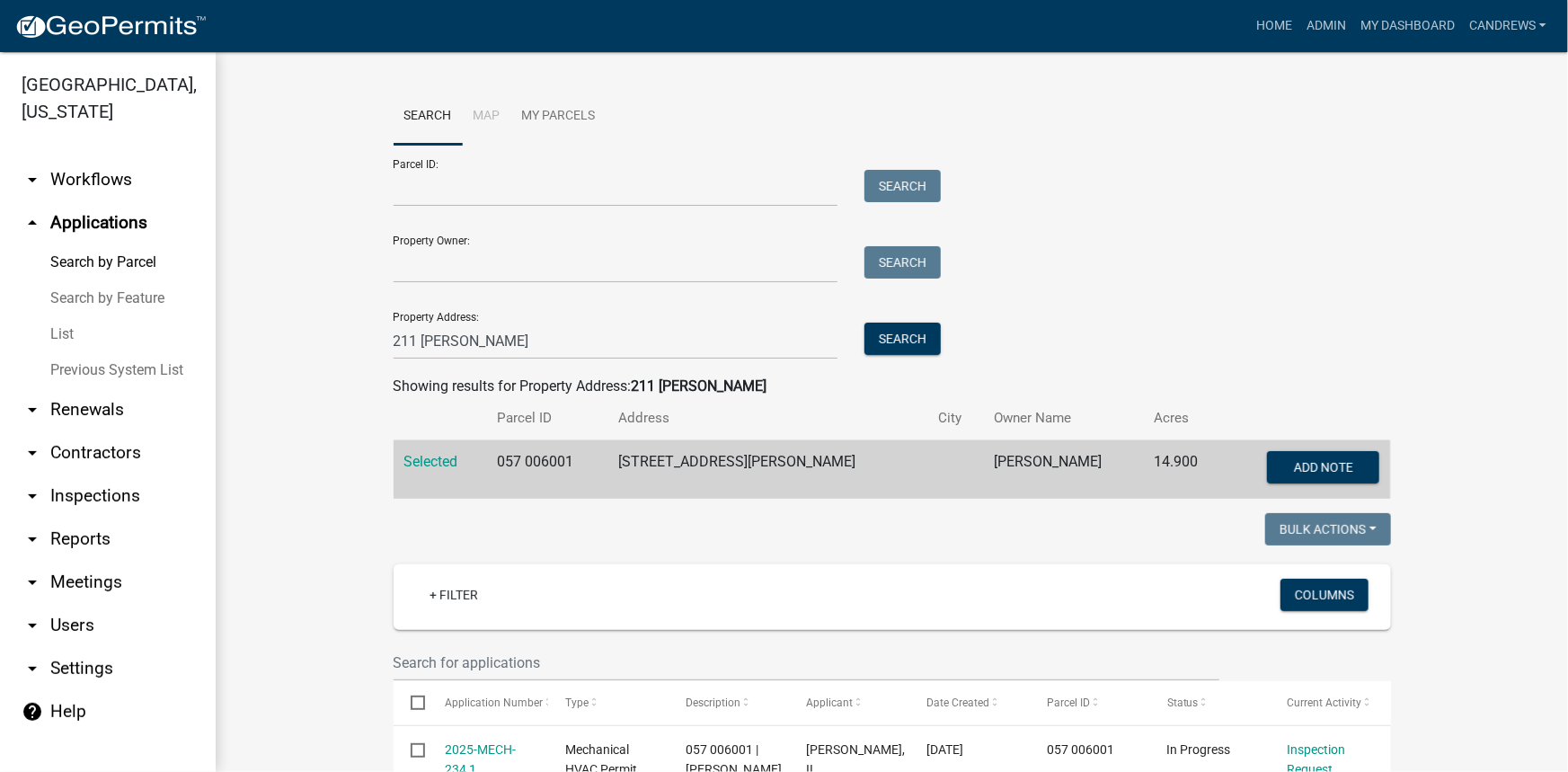
scroll to position [327, 0]
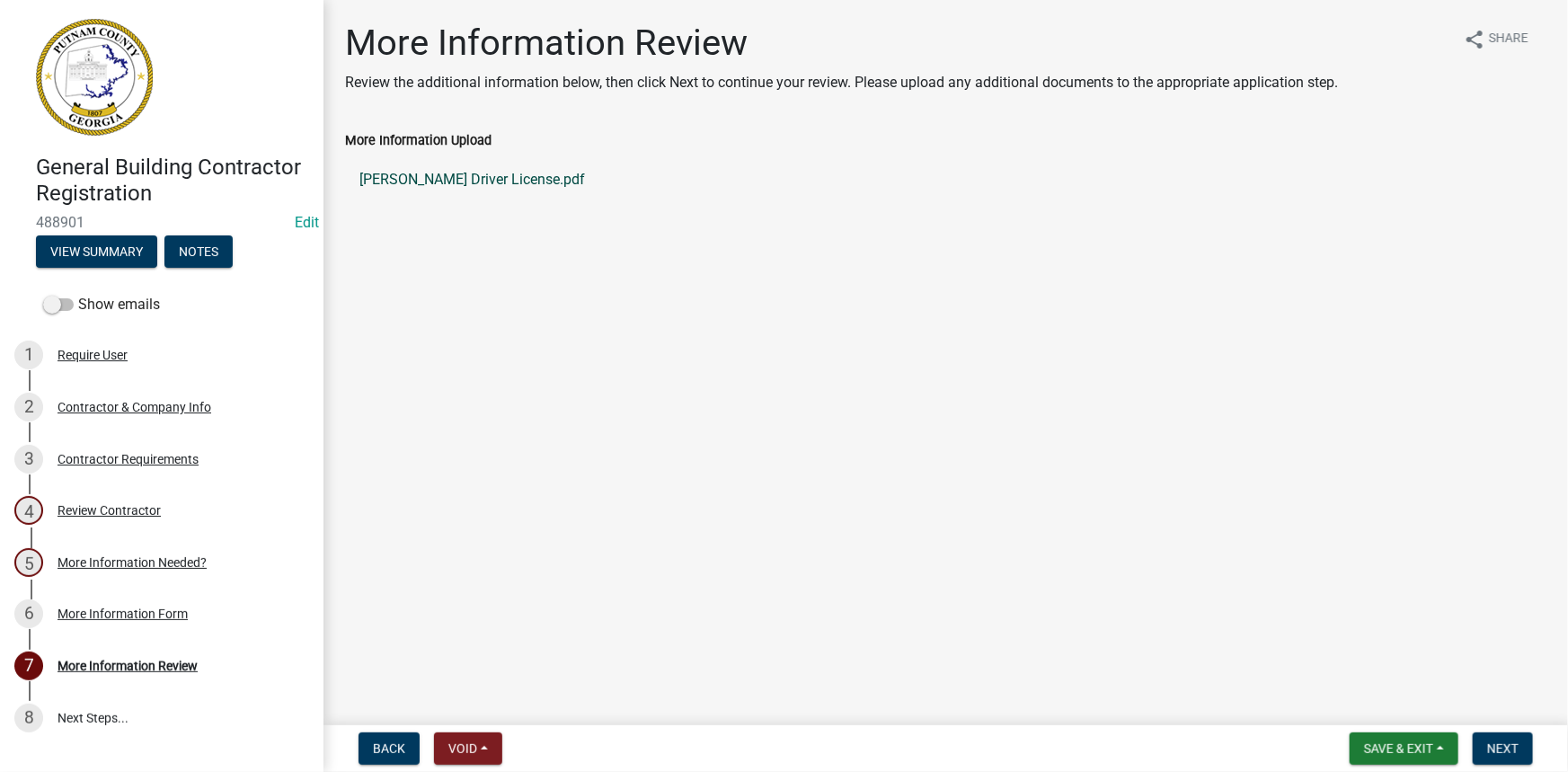
click at [537, 187] on link "[PERSON_NAME] Driver License.pdf" at bounding box center [945, 180] width 1202 height 44
click at [547, 174] on link "[PERSON_NAME] Driver License.pdf" at bounding box center [945, 180] width 1202 height 44
click at [134, 248] on button "View Summary" at bounding box center [96, 251] width 122 height 32
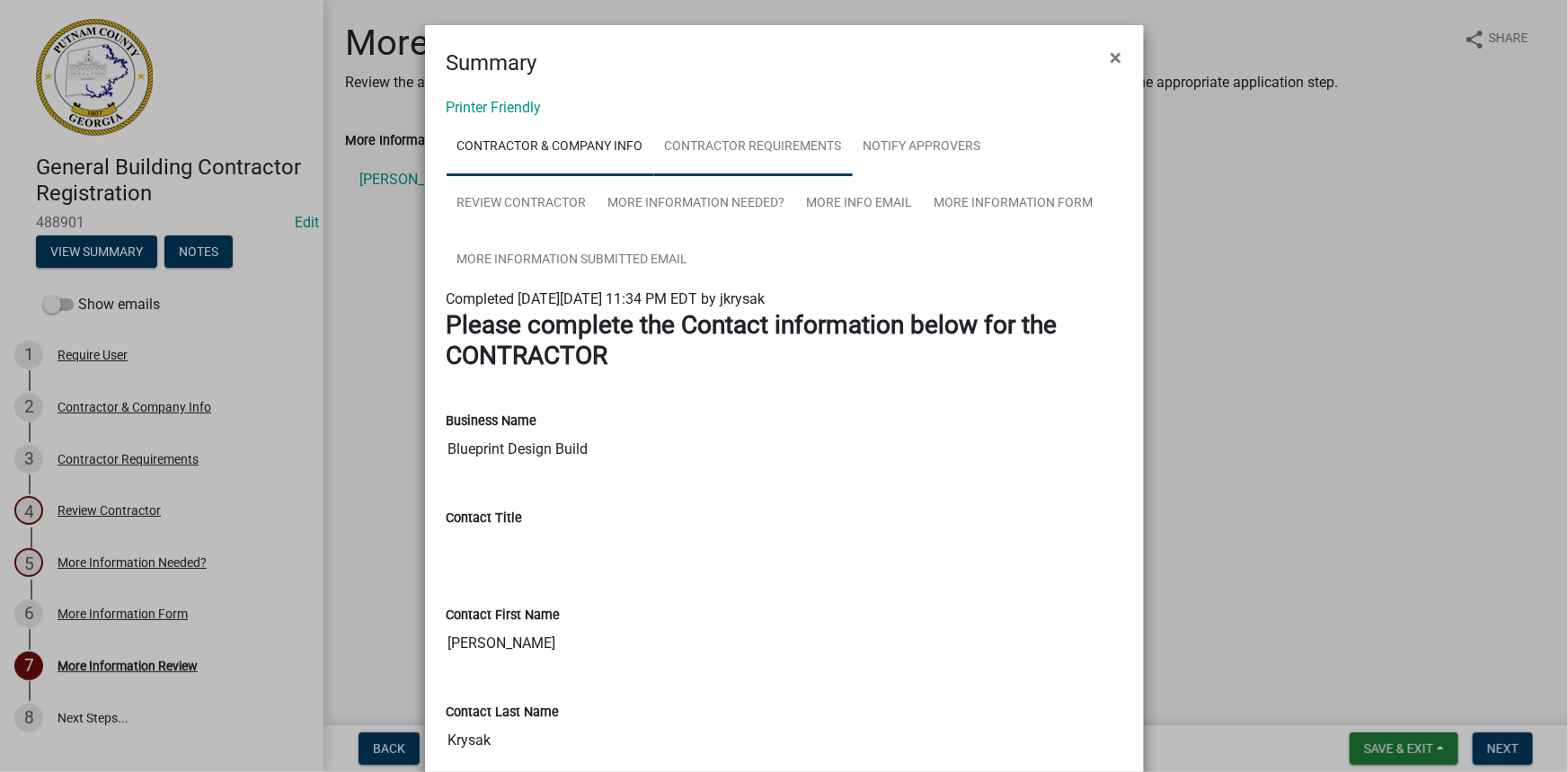
click at [725, 154] on link "Contractor Requirements" at bounding box center [753, 148] width 199 height 58
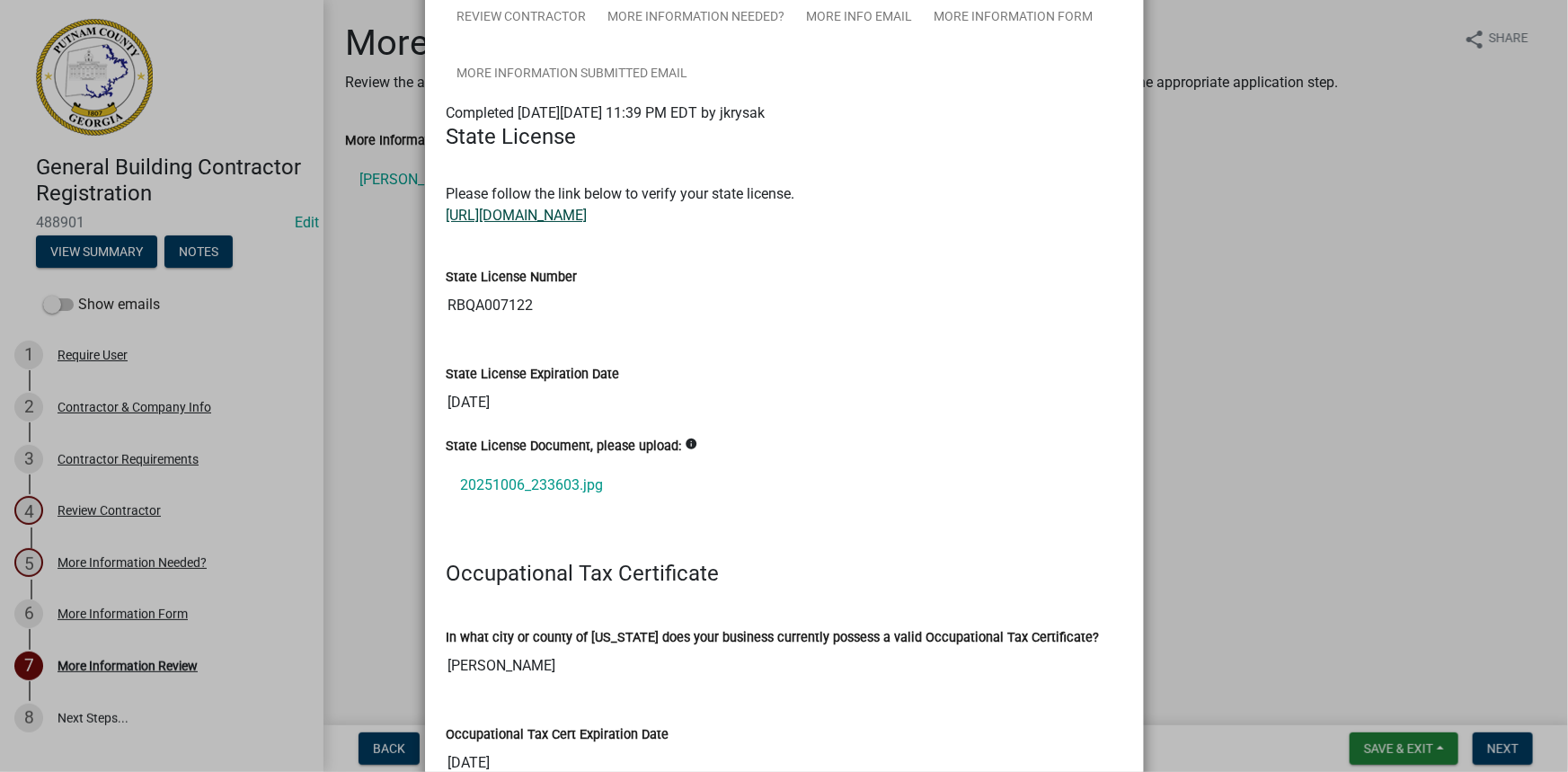
scroll to position [245, 0]
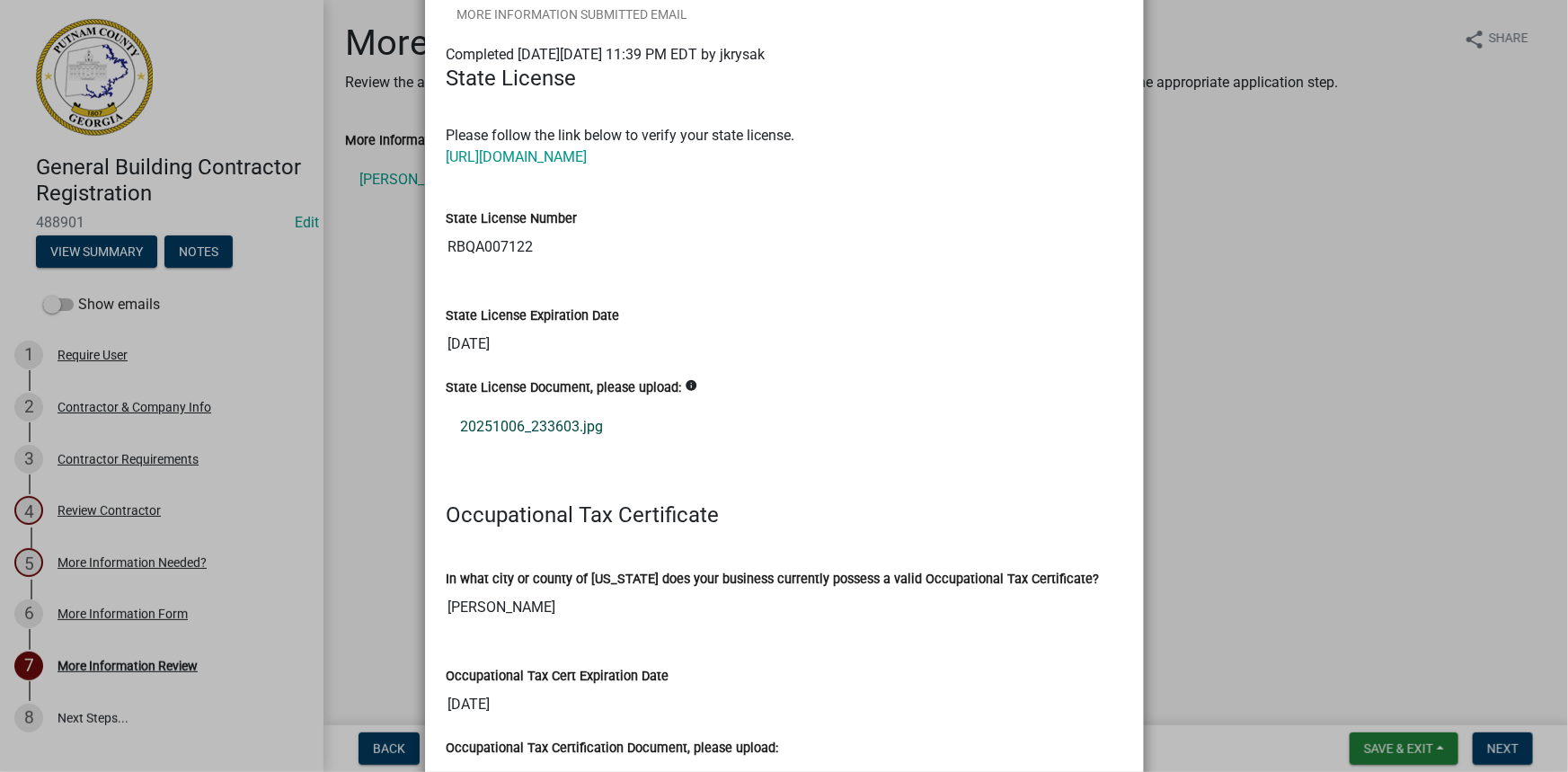
click at [541, 415] on link "20251006_233603.jpg" at bounding box center [784, 427] width 676 height 44
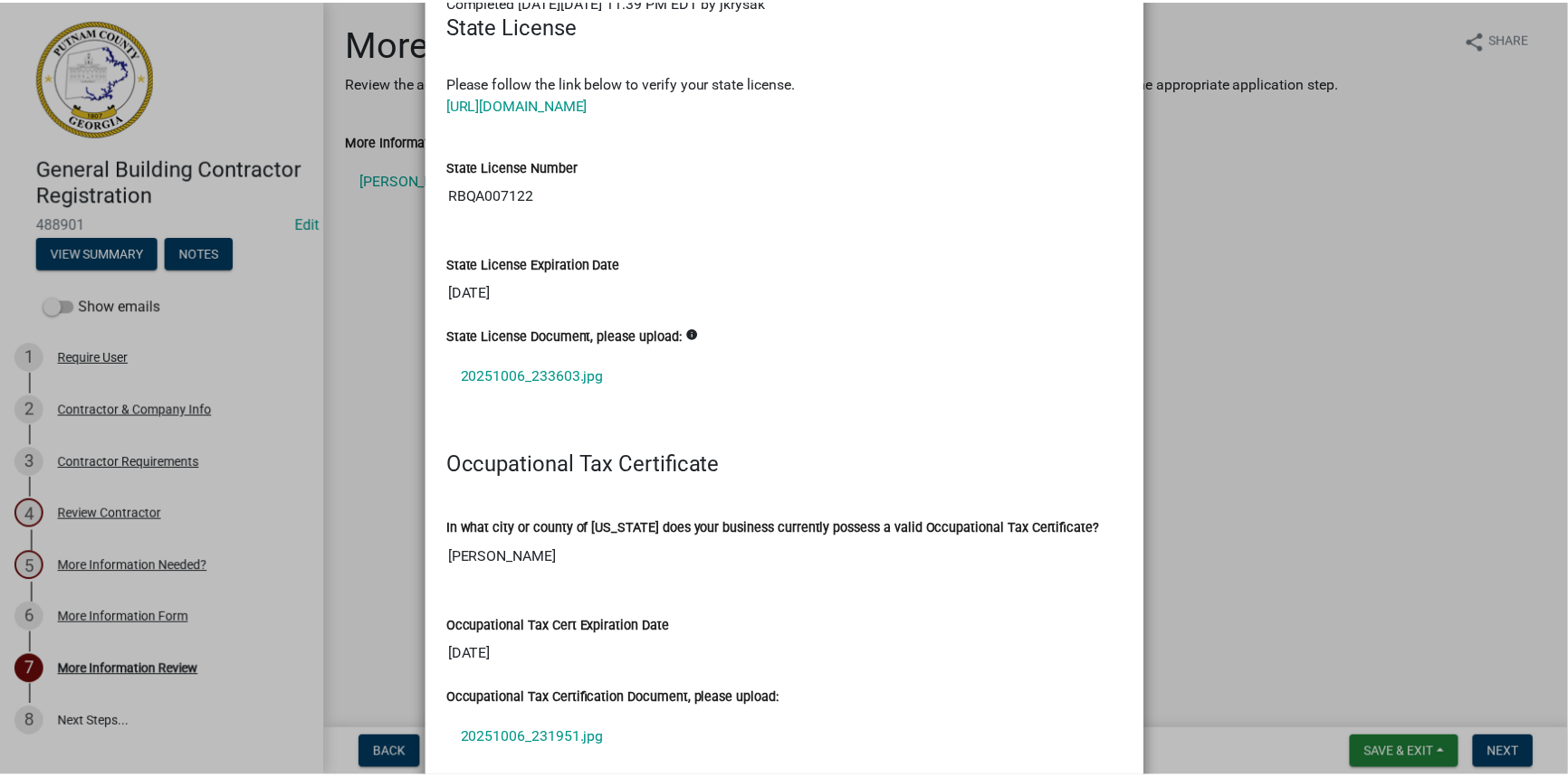
scroll to position [329, 0]
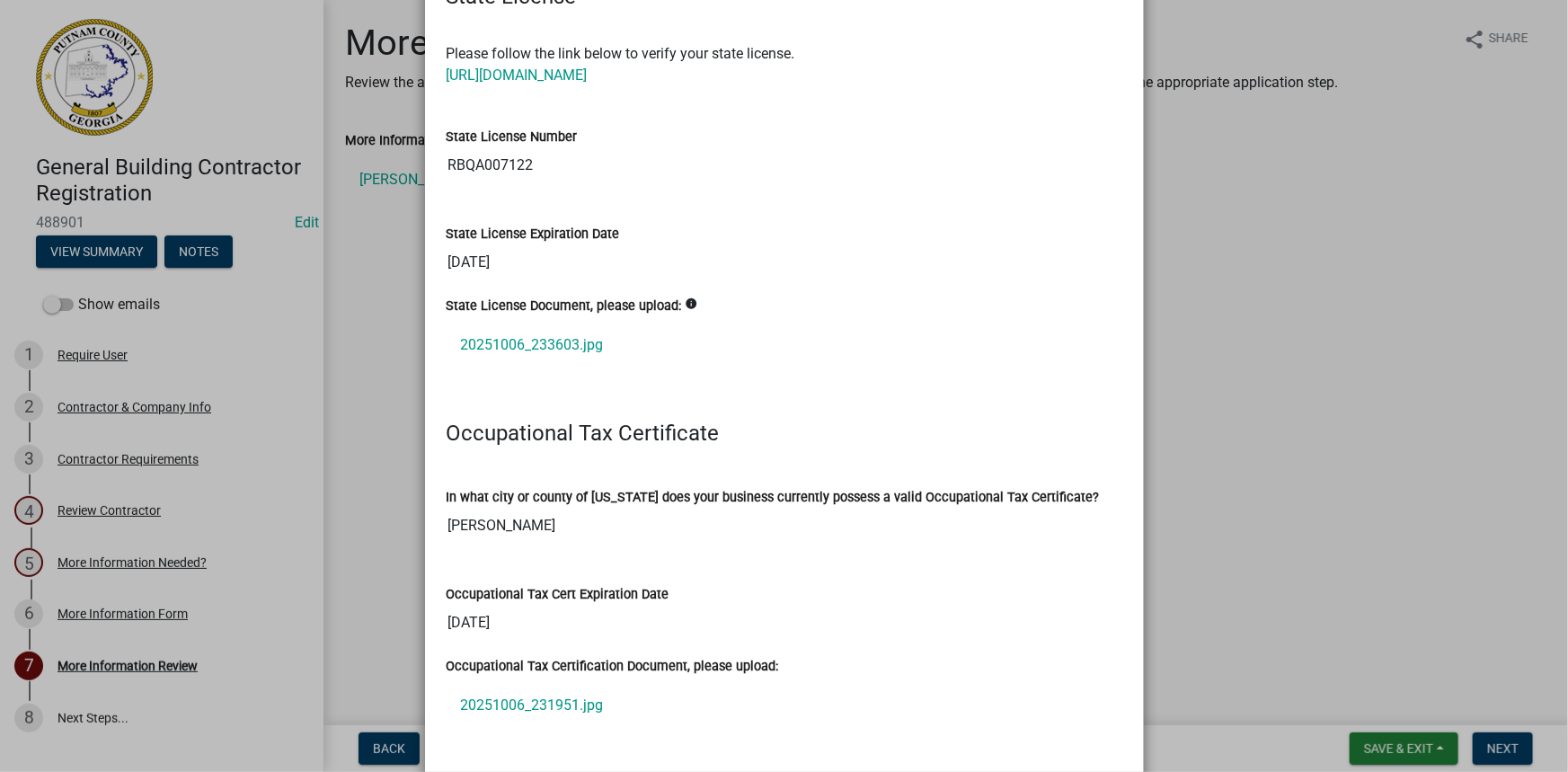
click at [1309, 574] on ngb-modal-window "Summary × Printer Friendly Contractor & Company Info Contractor Requirements No…" at bounding box center [784, 386] width 1568 height 772
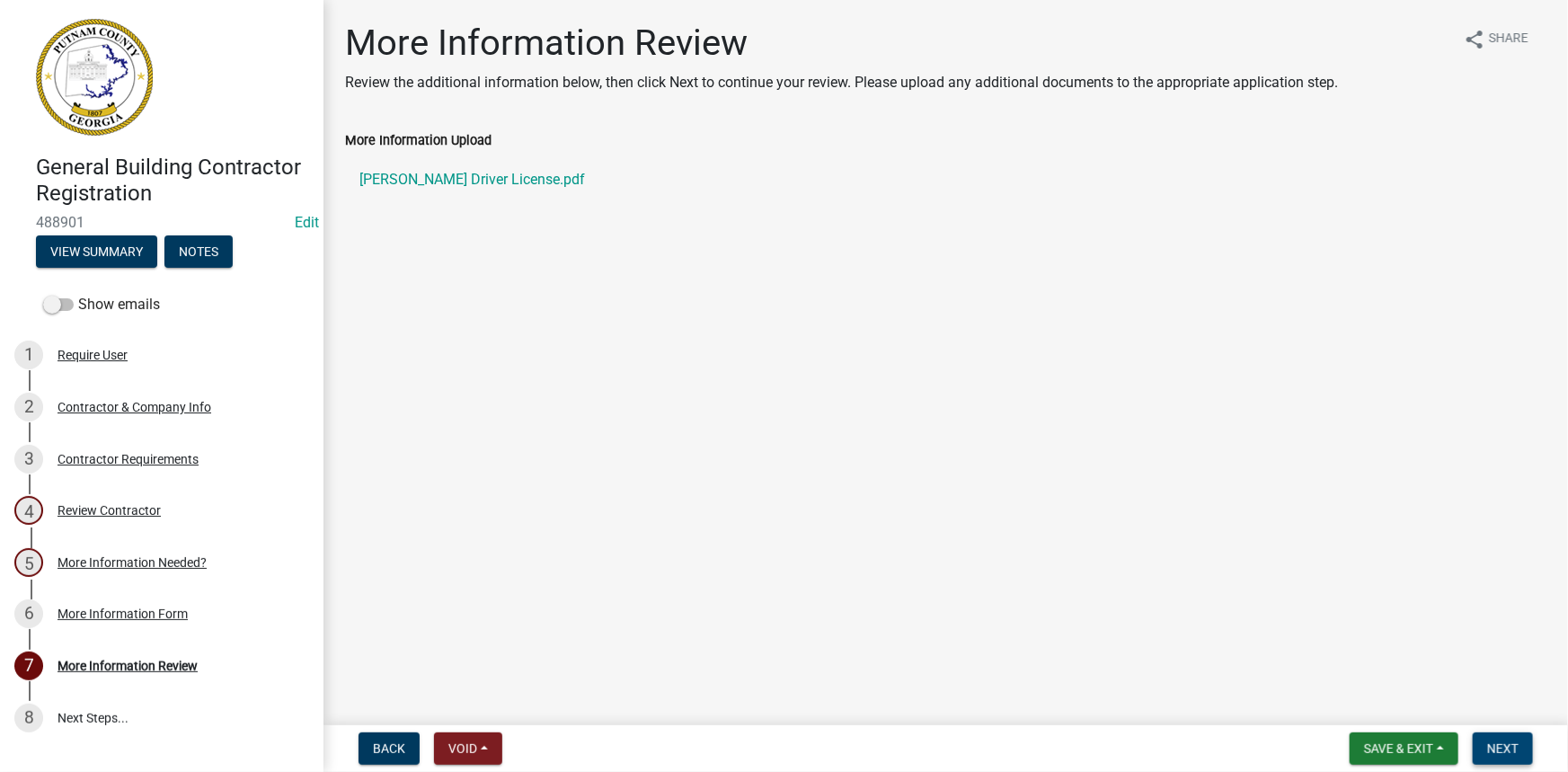
click at [1515, 739] on button "Next" at bounding box center [1503, 749] width 60 height 32
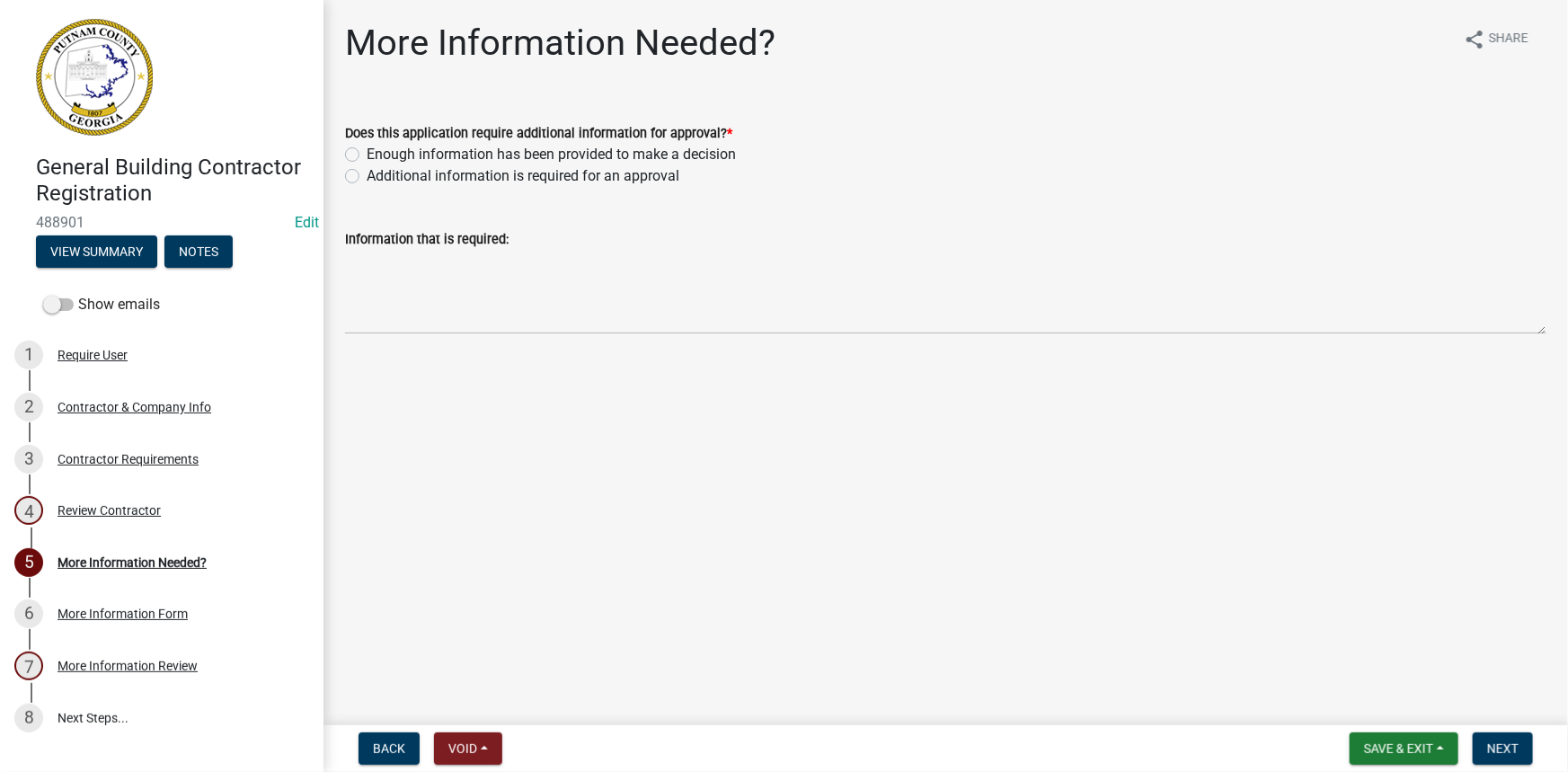
click at [403, 159] on label "Enough information has been provided to make a decision" at bounding box center [551, 154] width 369 height 21
click at [379, 156] on input "Enough information has been provided to make a decision" at bounding box center [372, 149] width 12 height 12
radio input "true"
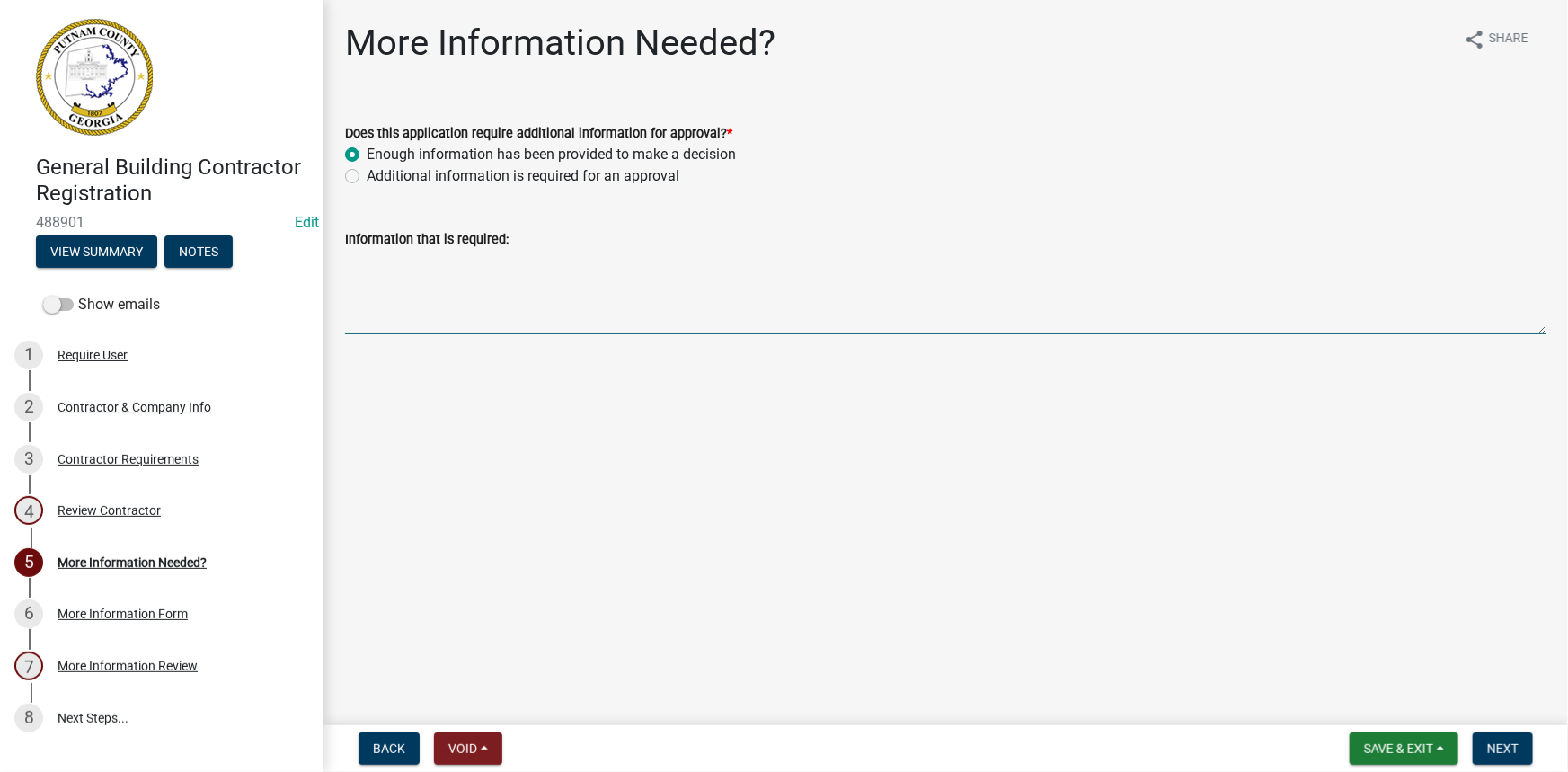
click at [405, 281] on textarea "Information that is required:" at bounding box center [945, 291] width 1202 height 84
type textarea "03-31-2026"
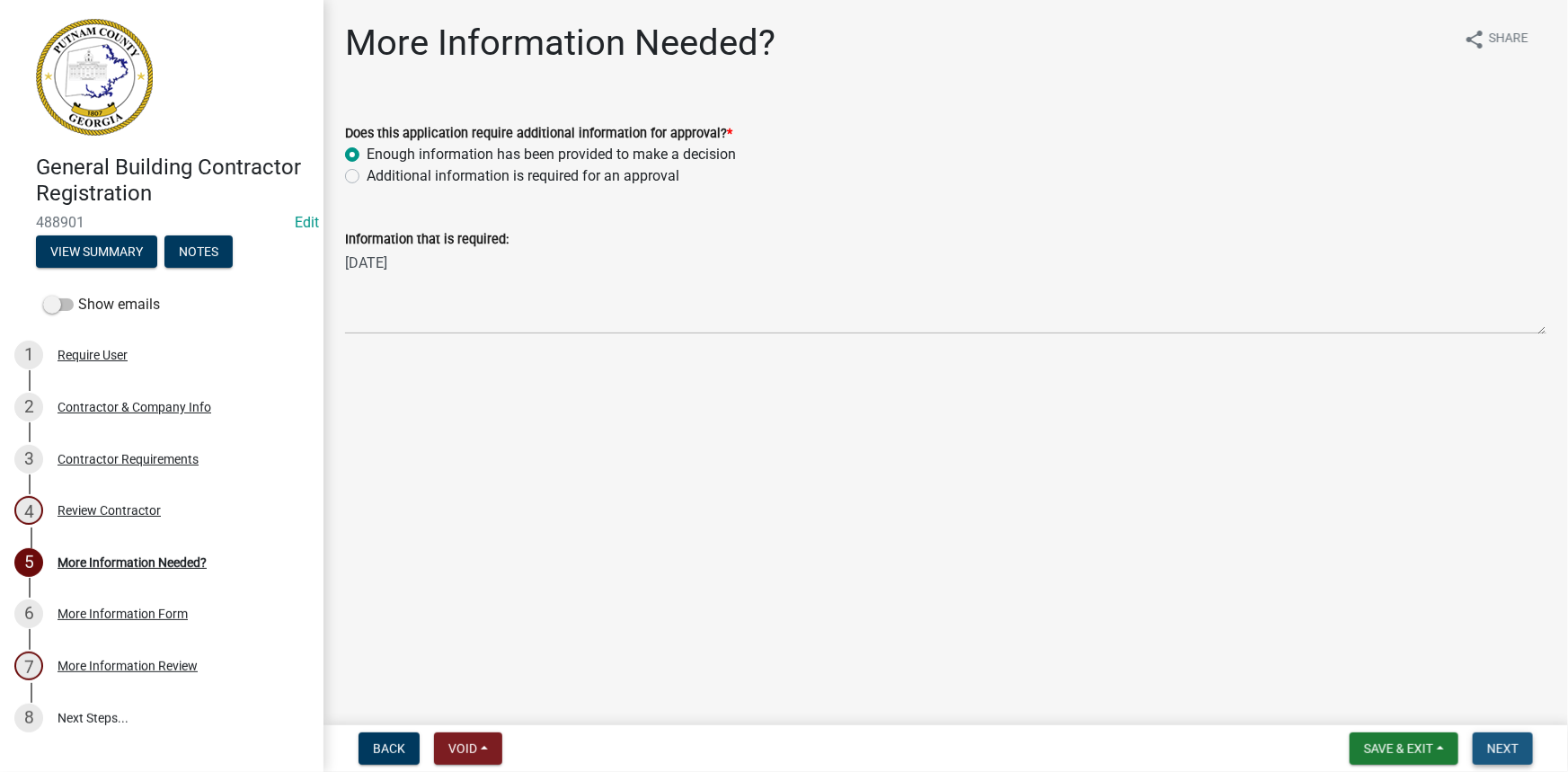
click at [1533, 740] on button "Next" at bounding box center [1503, 749] width 60 height 32
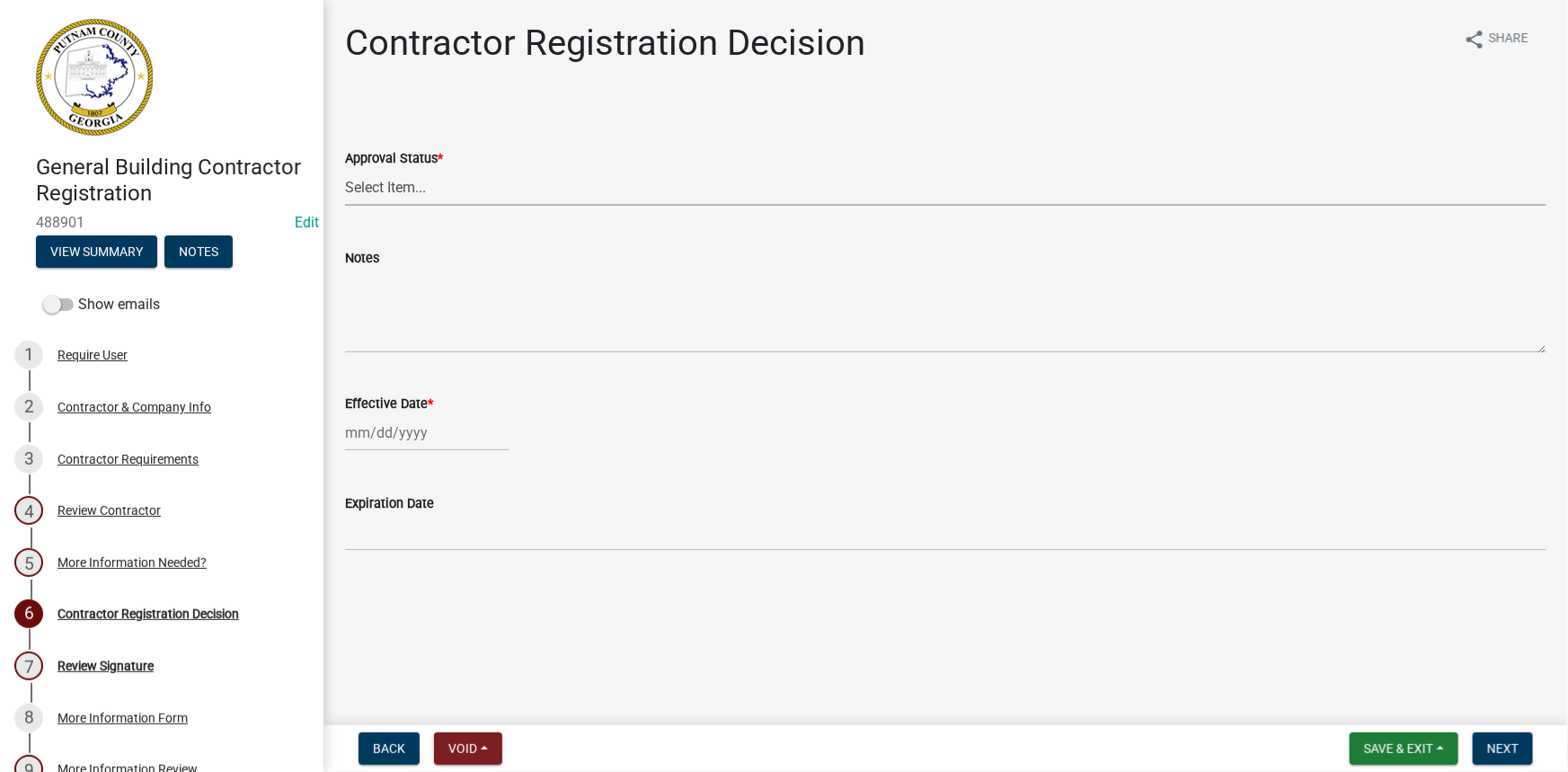
click at [464, 182] on select "Select Item... Approved Denied" at bounding box center [945, 187] width 1202 height 37
click at [345, 169] on select "Select Item... Approved Denied" at bounding box center [945, 187] width 1202 height 37
select select "4b86b809-39dd-4c68-9f3d-fdb3e7050482"
click at [366, 441] on div at bounding box center [427, 433] width 164 height 37
select select "10"
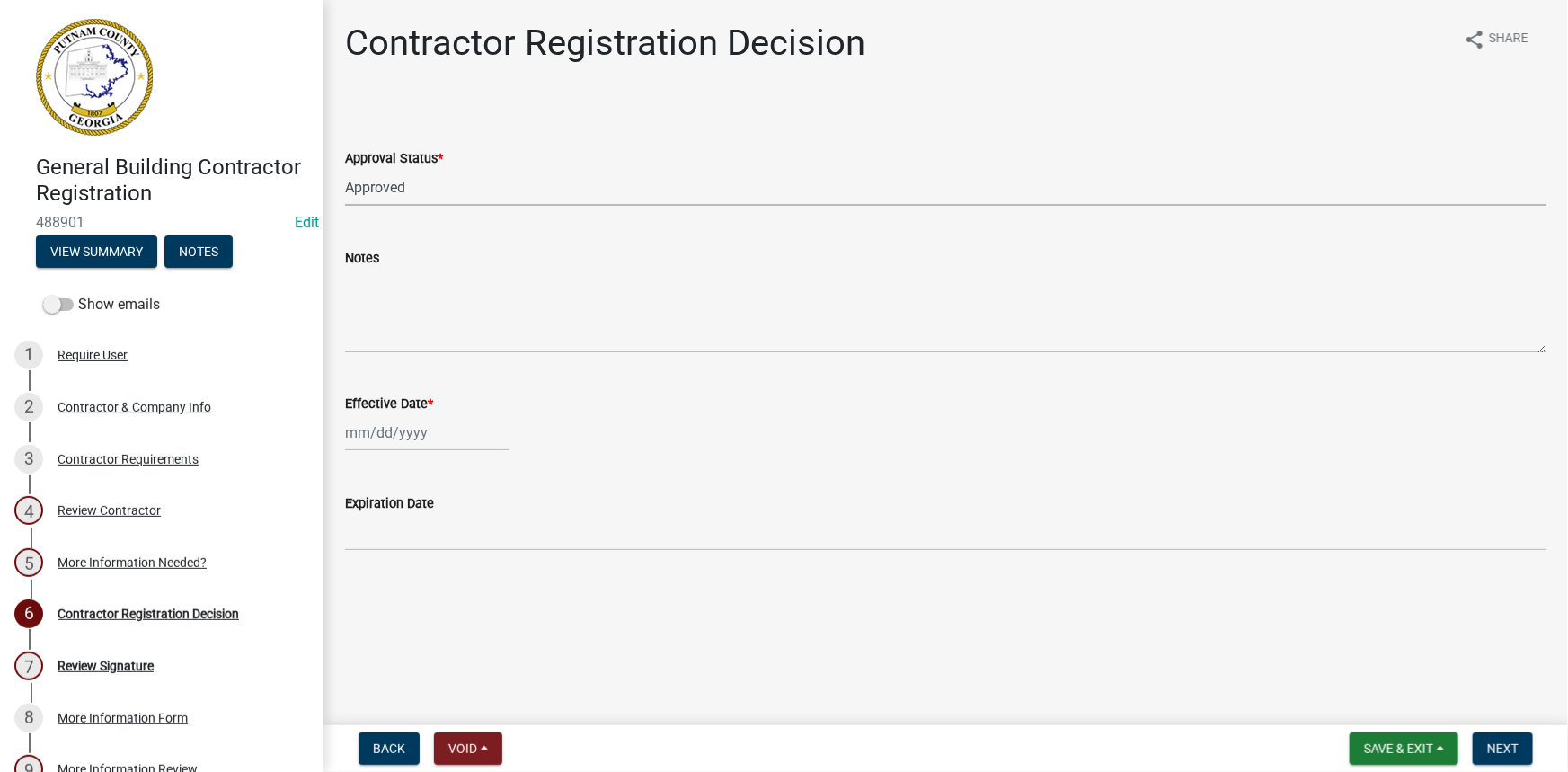
select select "2025"
click at [391, 539] on div "30" at bounding box center [392, 528] width 29 height 29
type input "09/30/2025"
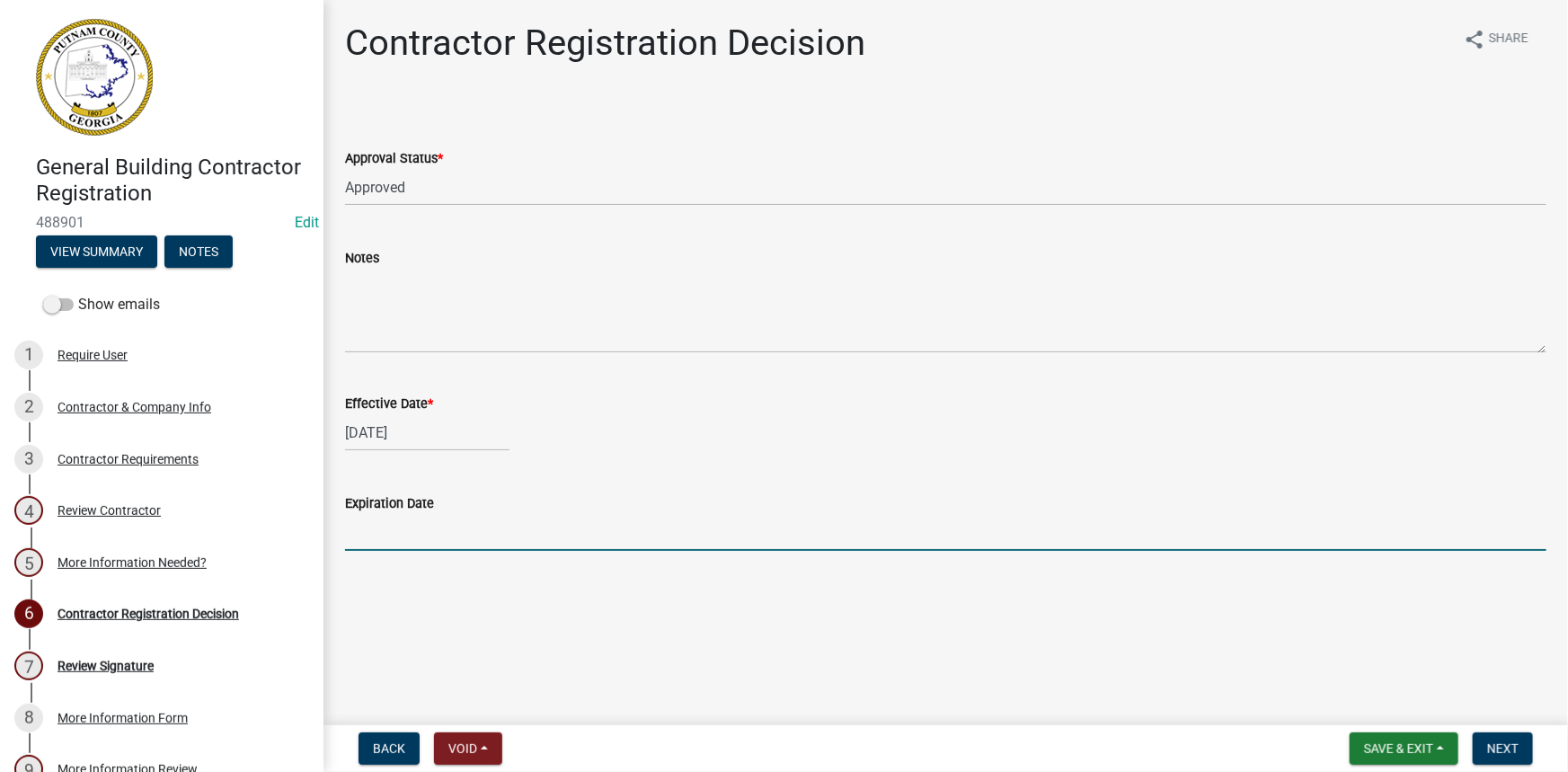
click at [391, 539] on input "Expiration Date" at bounding box center [945, 533] width 1202 height 37
type input "03-21-2026"
click at [468, 440] on div "[DATE]" at bounding box center [427, 433] width 164 height 37
select select "9"
select select "2025"
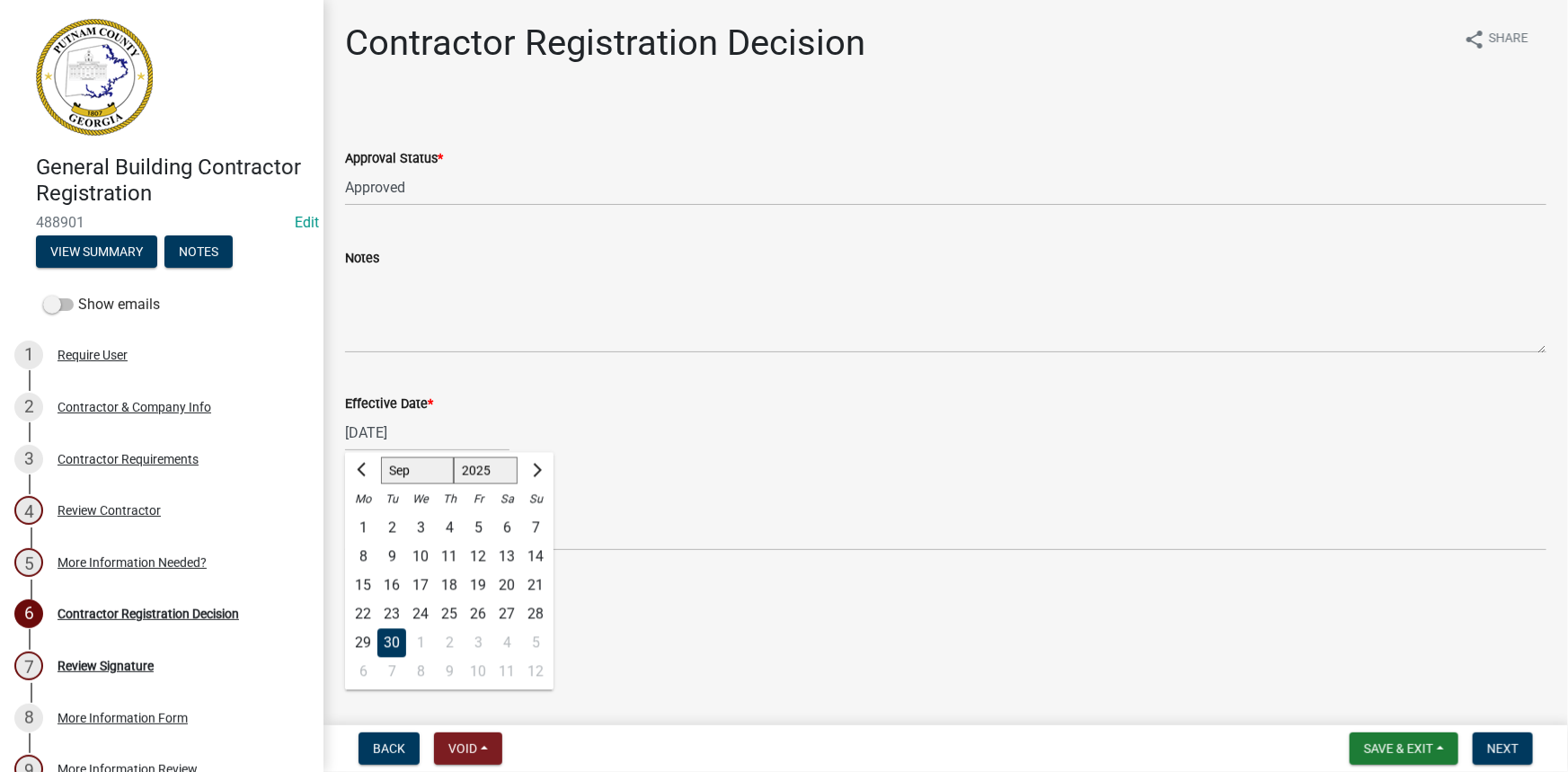
click at [390, 673] on div "7" at bounding box center [392, 672] width 29 height 29
type input "10/07/2025"
click at [1482, 746] on button "Next" at bounding box center [1503, 749] width 60 height 32
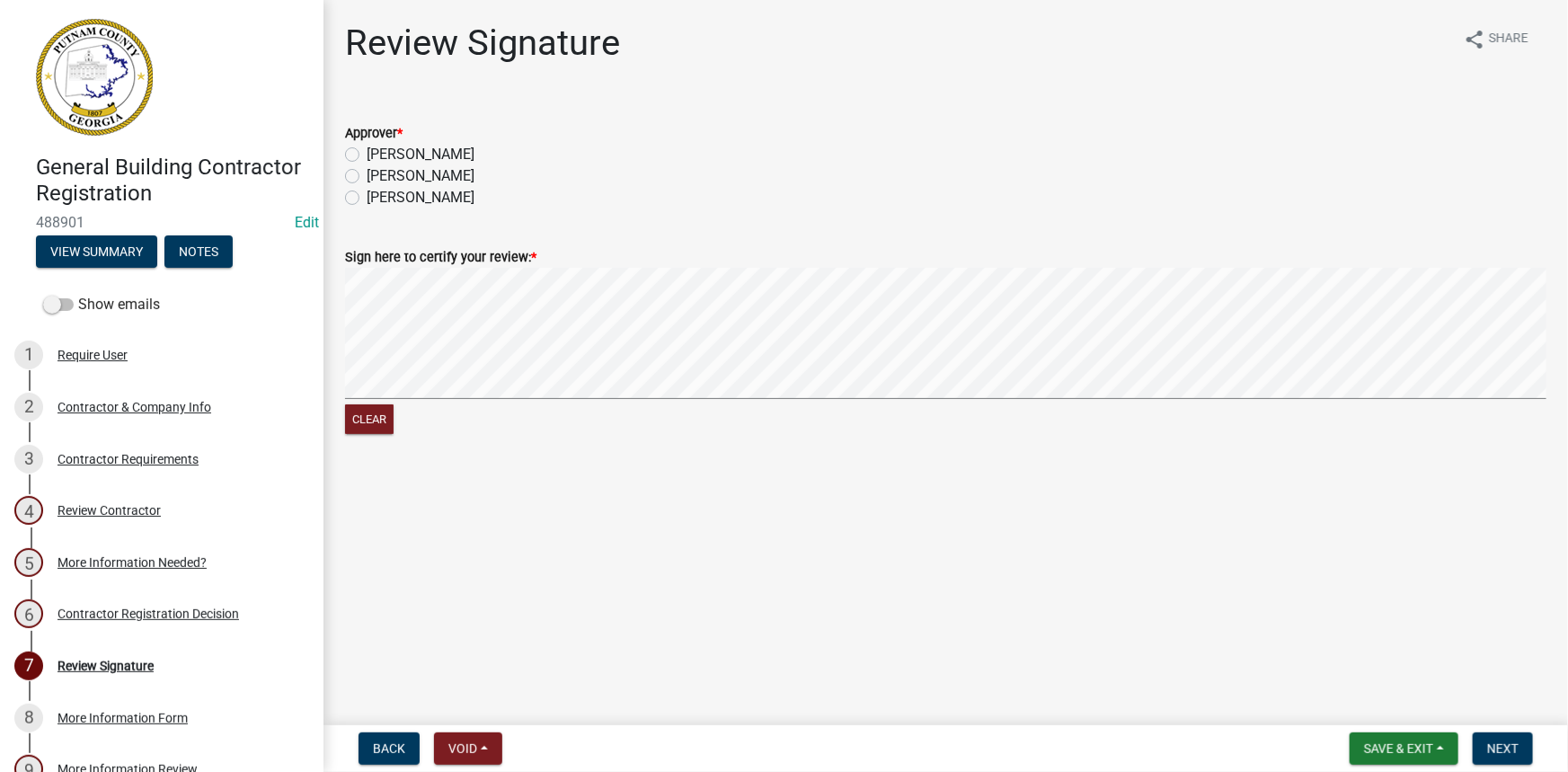
click at [416, 159] on label "Courtney" at bounding box center [420, 154] width 108 height 21
click at [379, 156] on input "Courtney" at bounding box center [372, 149] width 12 height 12
radio input "true"
click at [1525, 749] on button "Next" at bounding box center [1503, 749] width 60 height 32
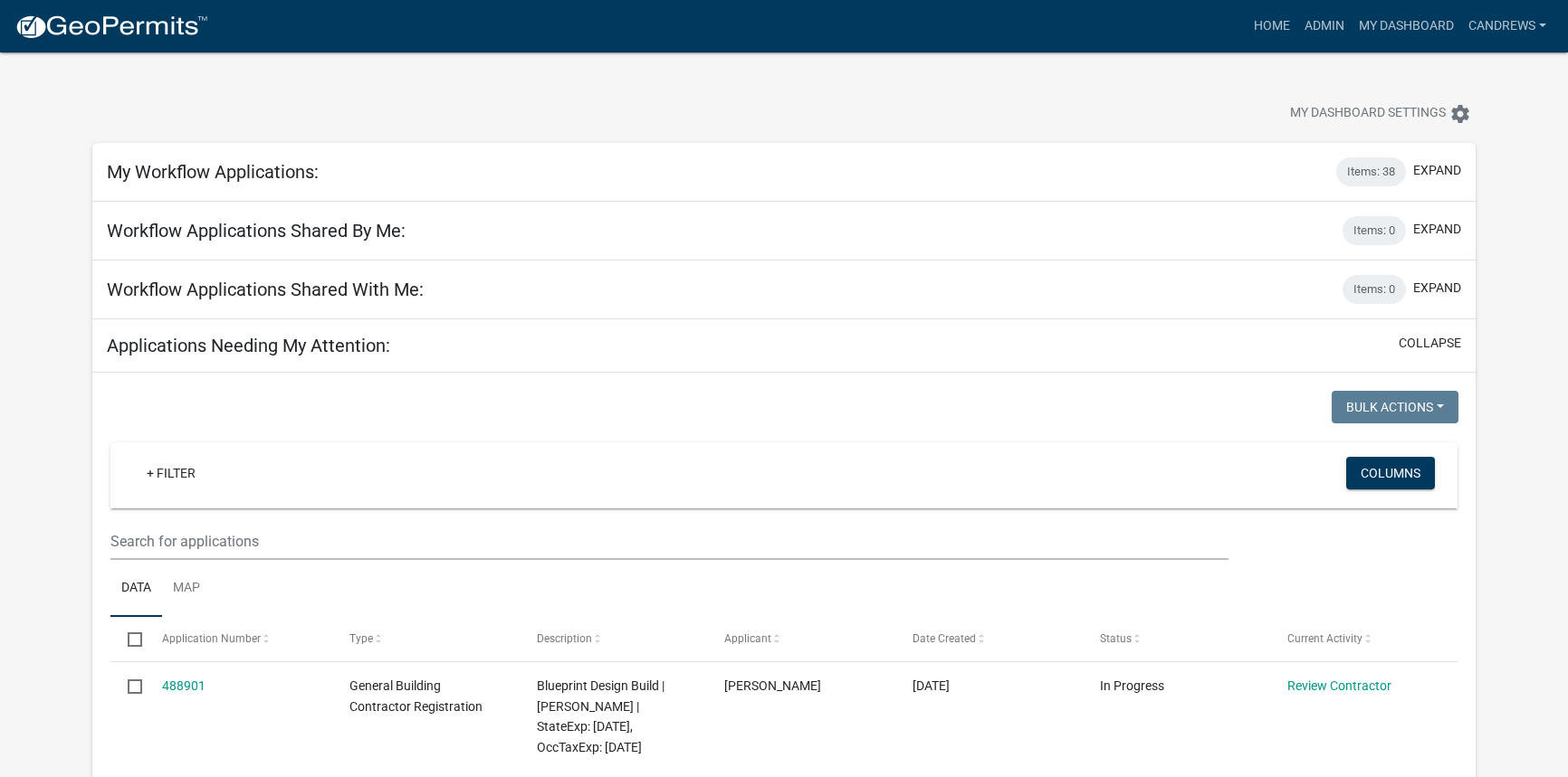
select select "2: 50"
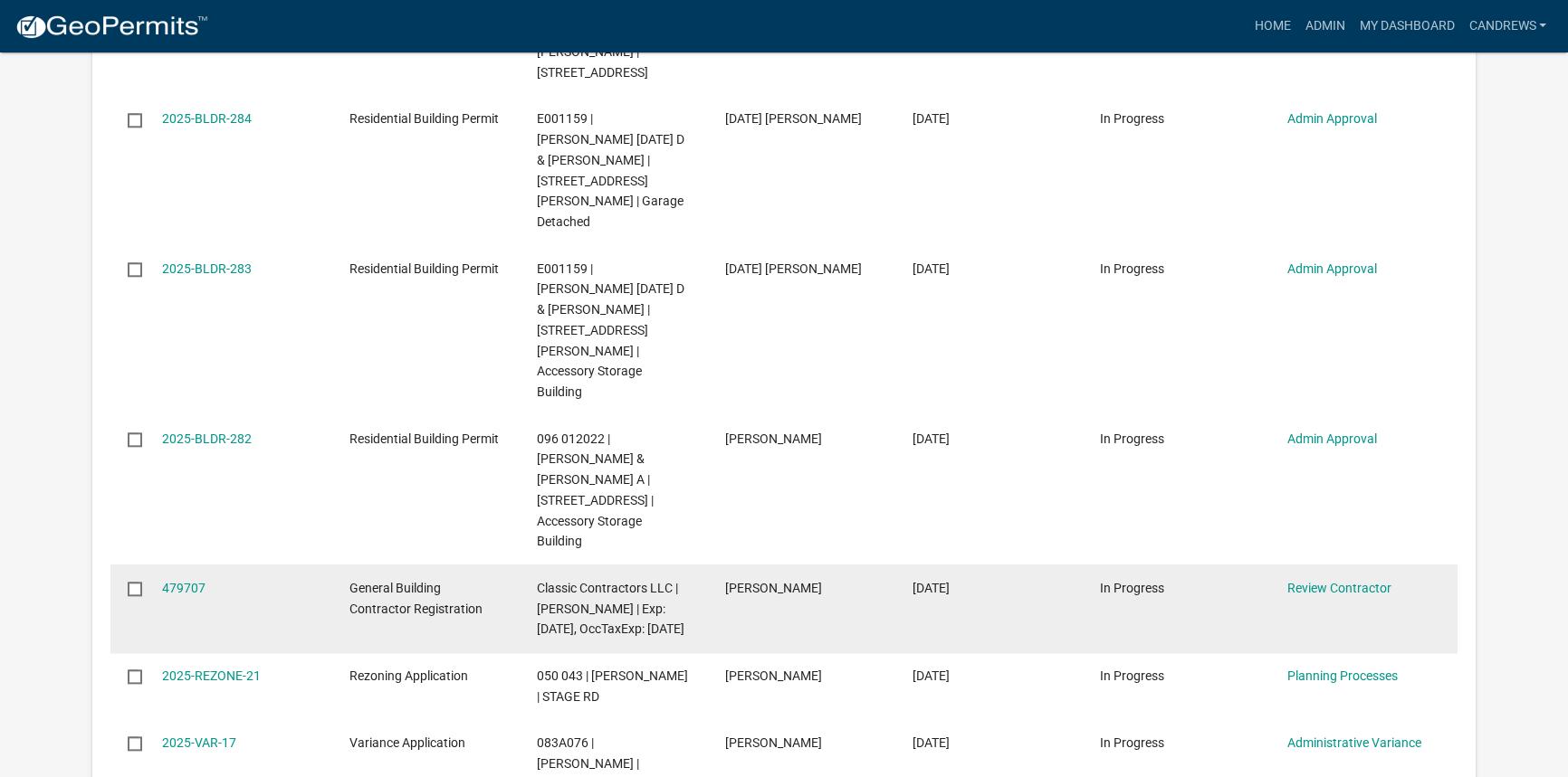
scroll to position [2302, 0]
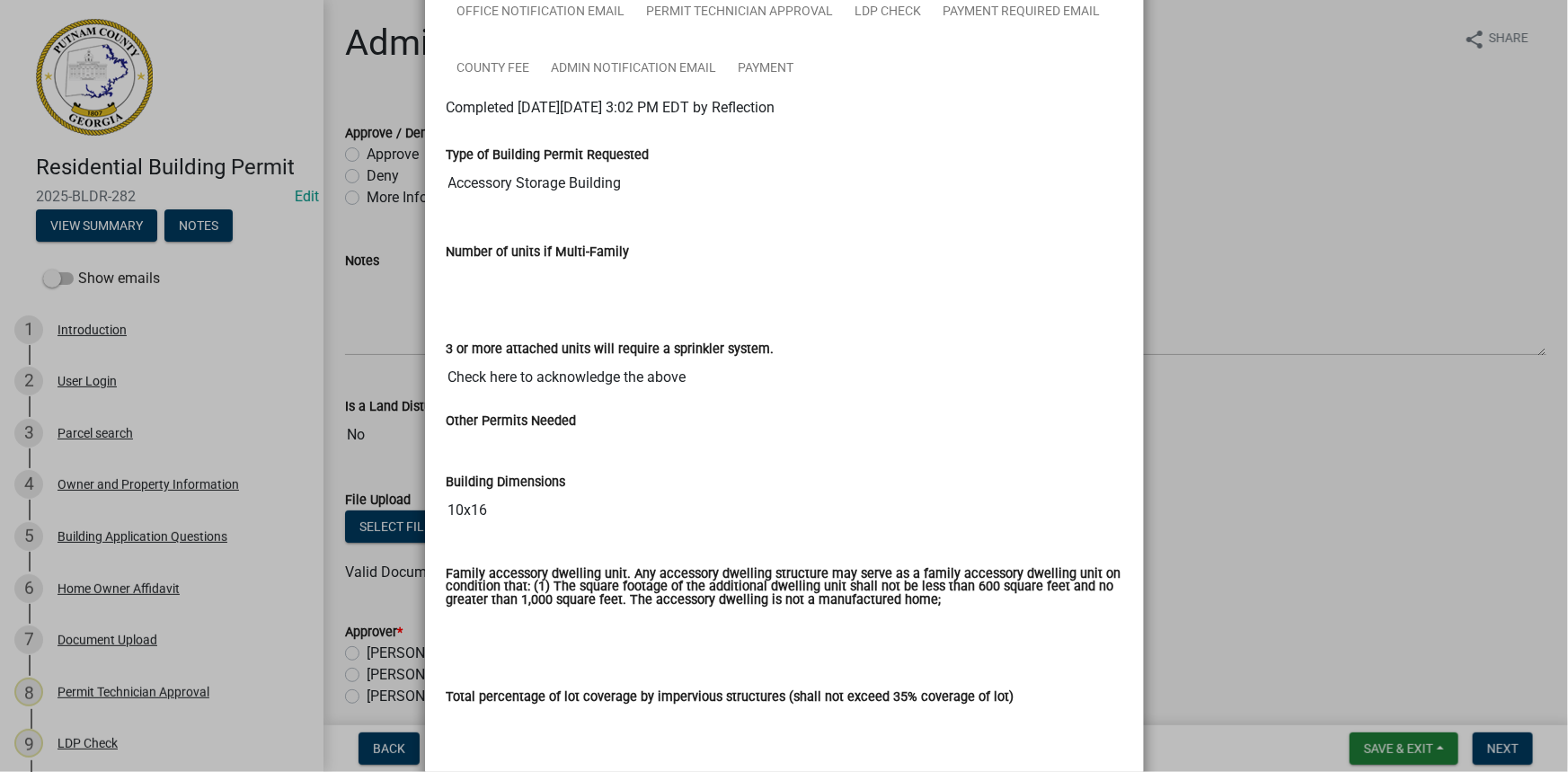
scroll to position [162, 0]
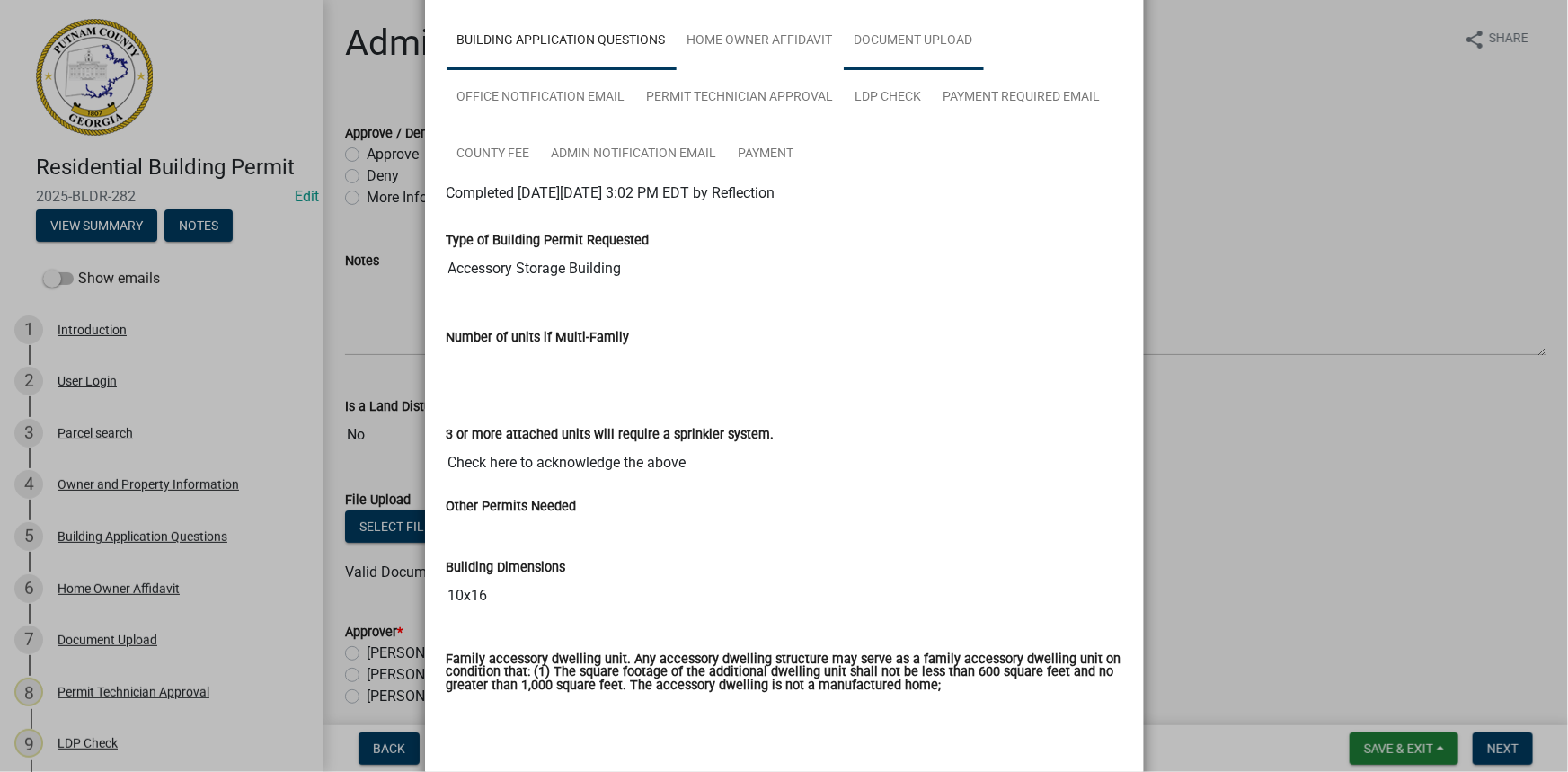
click at [844, 51] on link "Document Upload" at bounding box center [914, 42] width 140 height 58
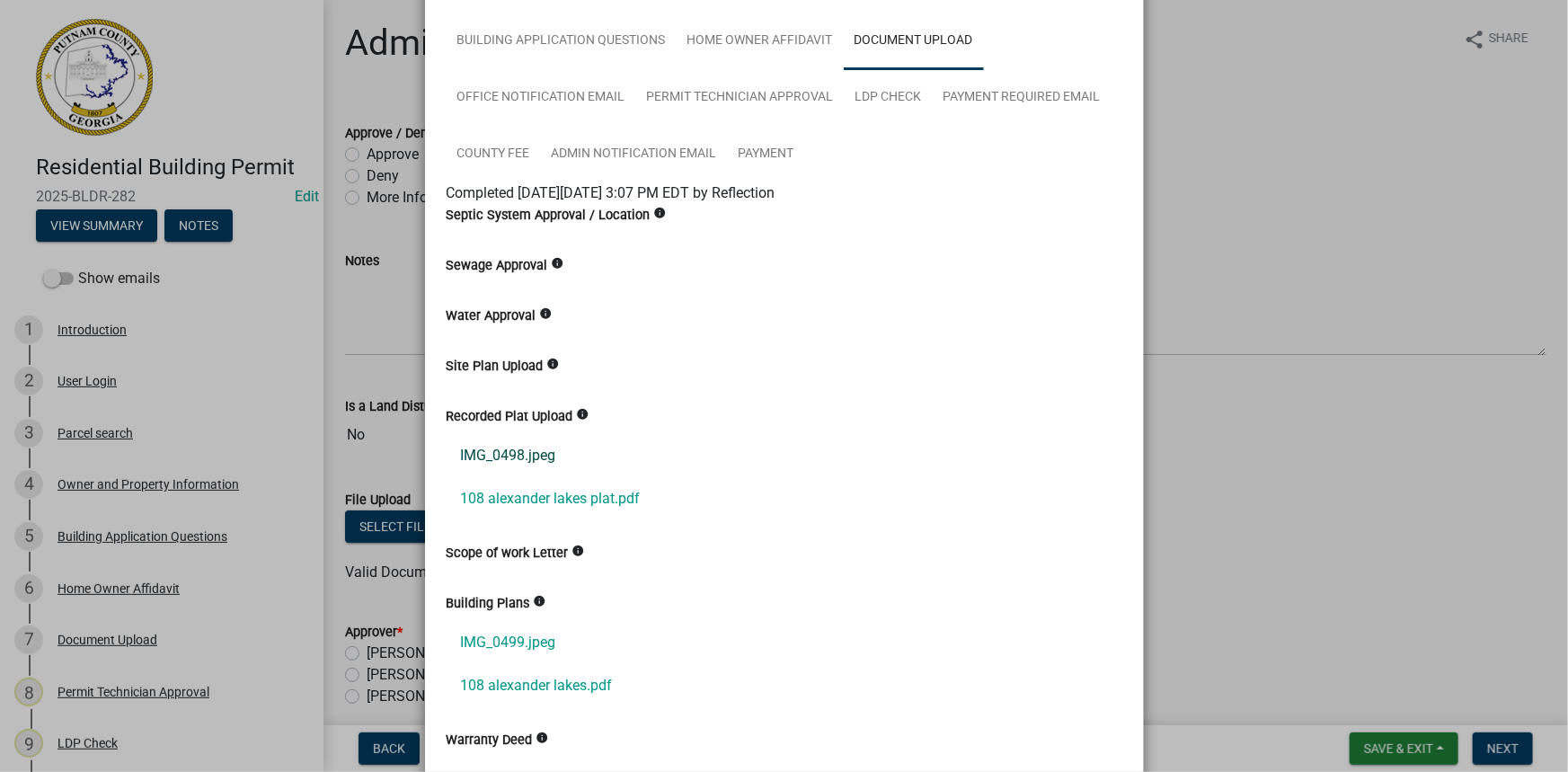
click at [528, 447] on link "IMG_0498.jpeg" at bounding box center [784, 456] width 676 height 44
click at [534, 488] on link "108 alexander lakes plat.pdf" at bounding box center [784, 498] width 676 height 44
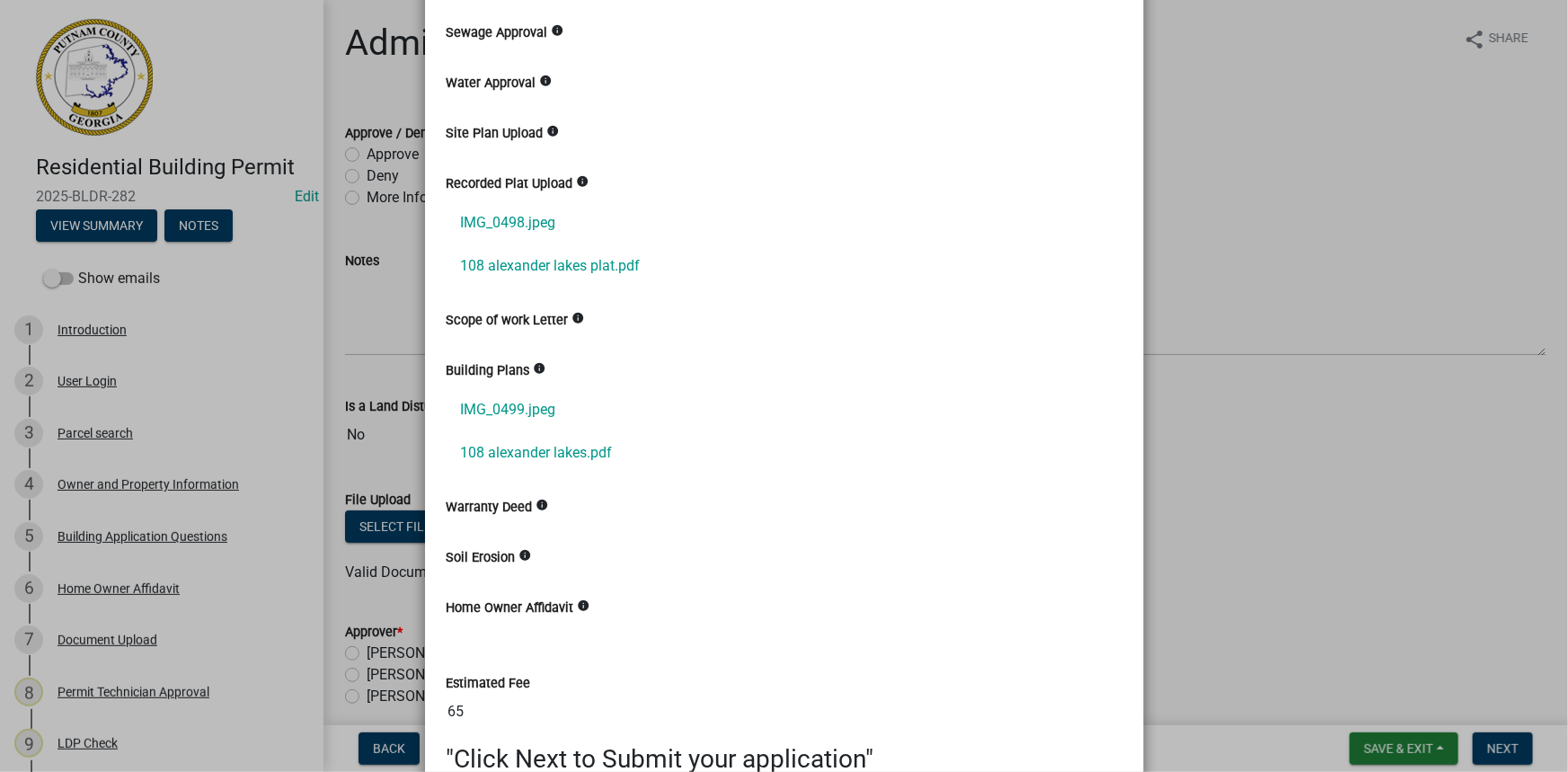
scroll to position [490, 0]
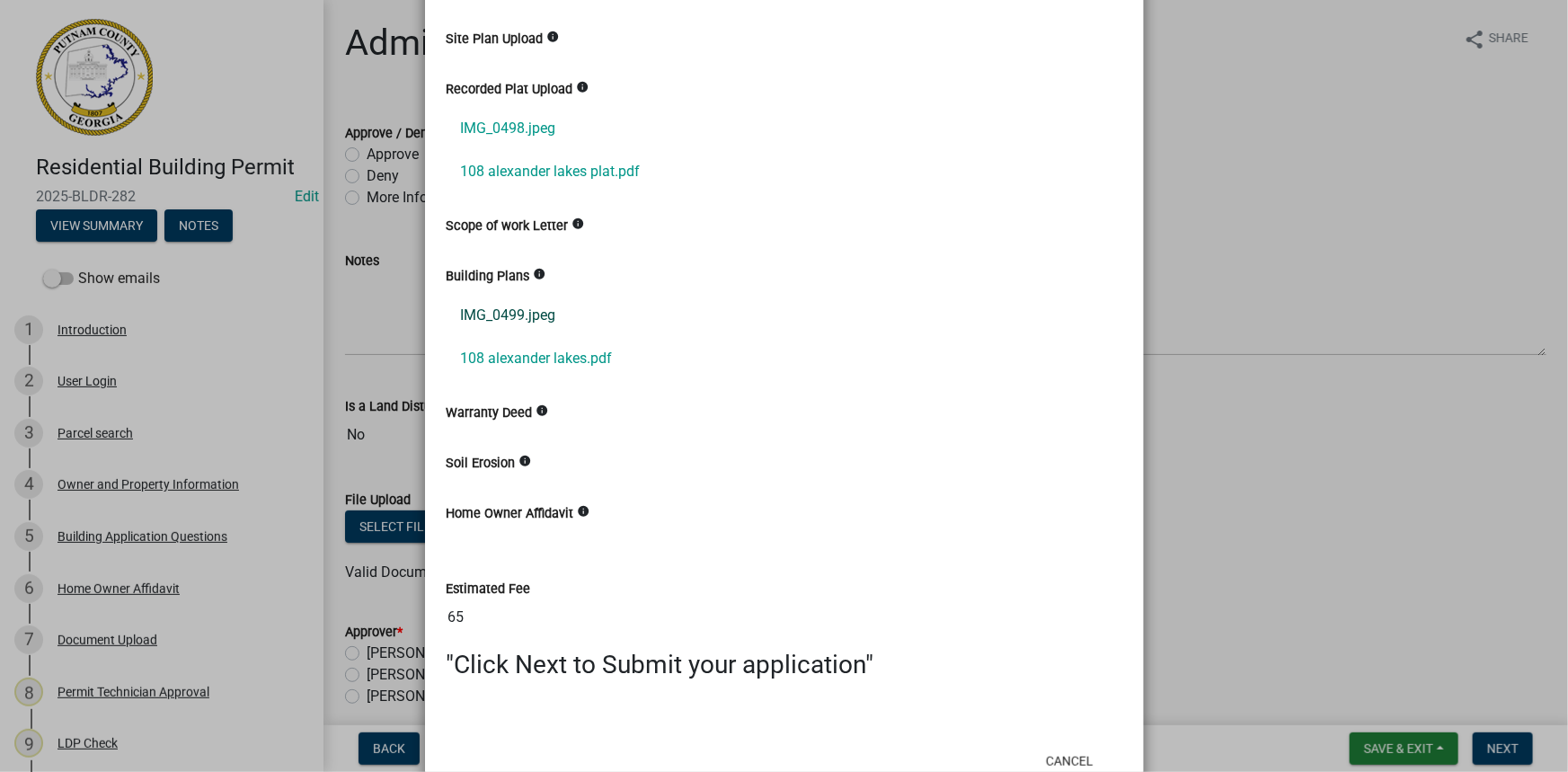
click at [505, 302] on link "IMG_0499.jpeg" at bounding box center [784, 315] width 676 height 44
click at [513, 338] on link "108 alexander lakes.pdf" at bounding box center [784, 358] width 676 height 44
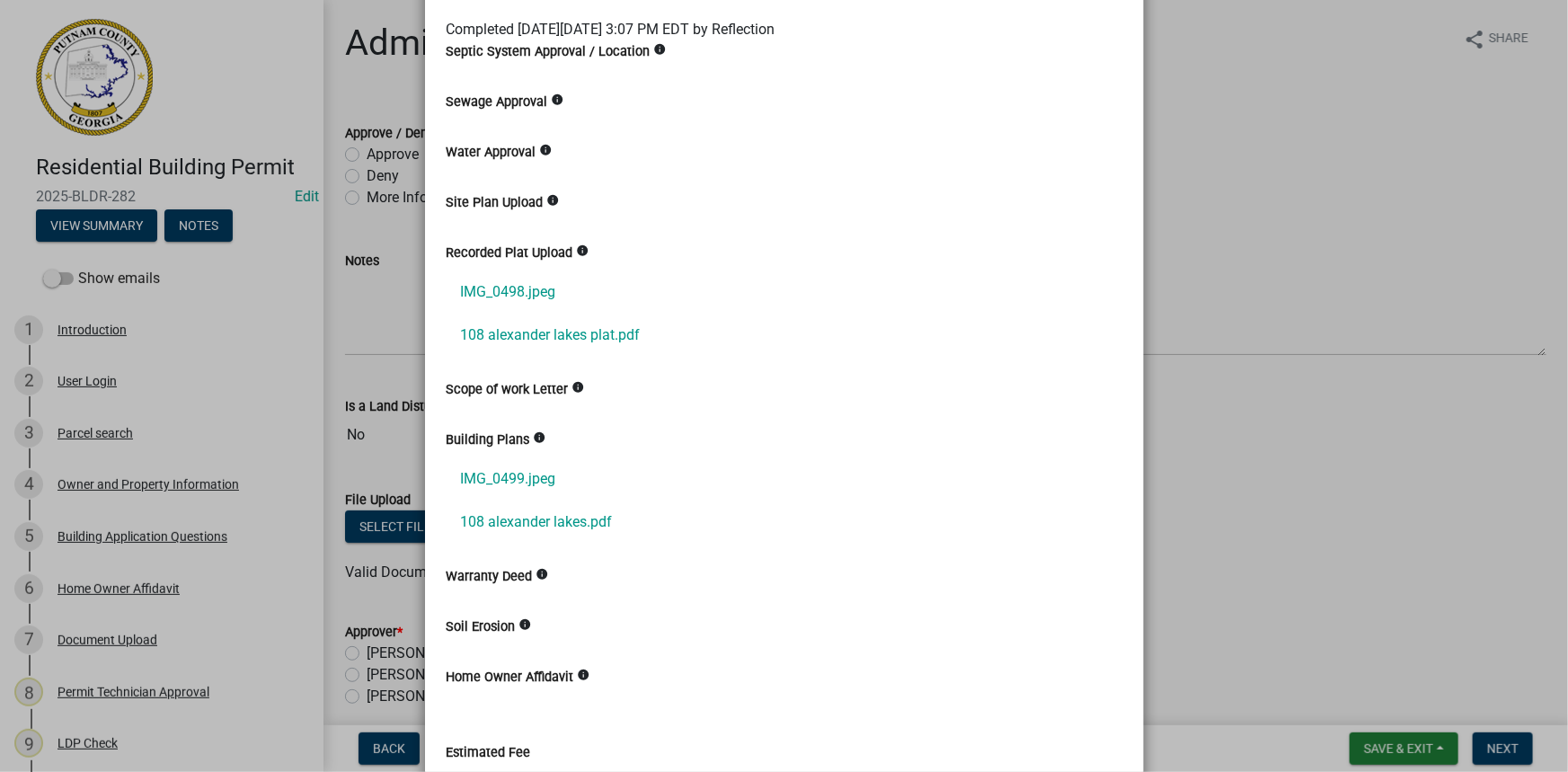
scroll to position [162, 0]
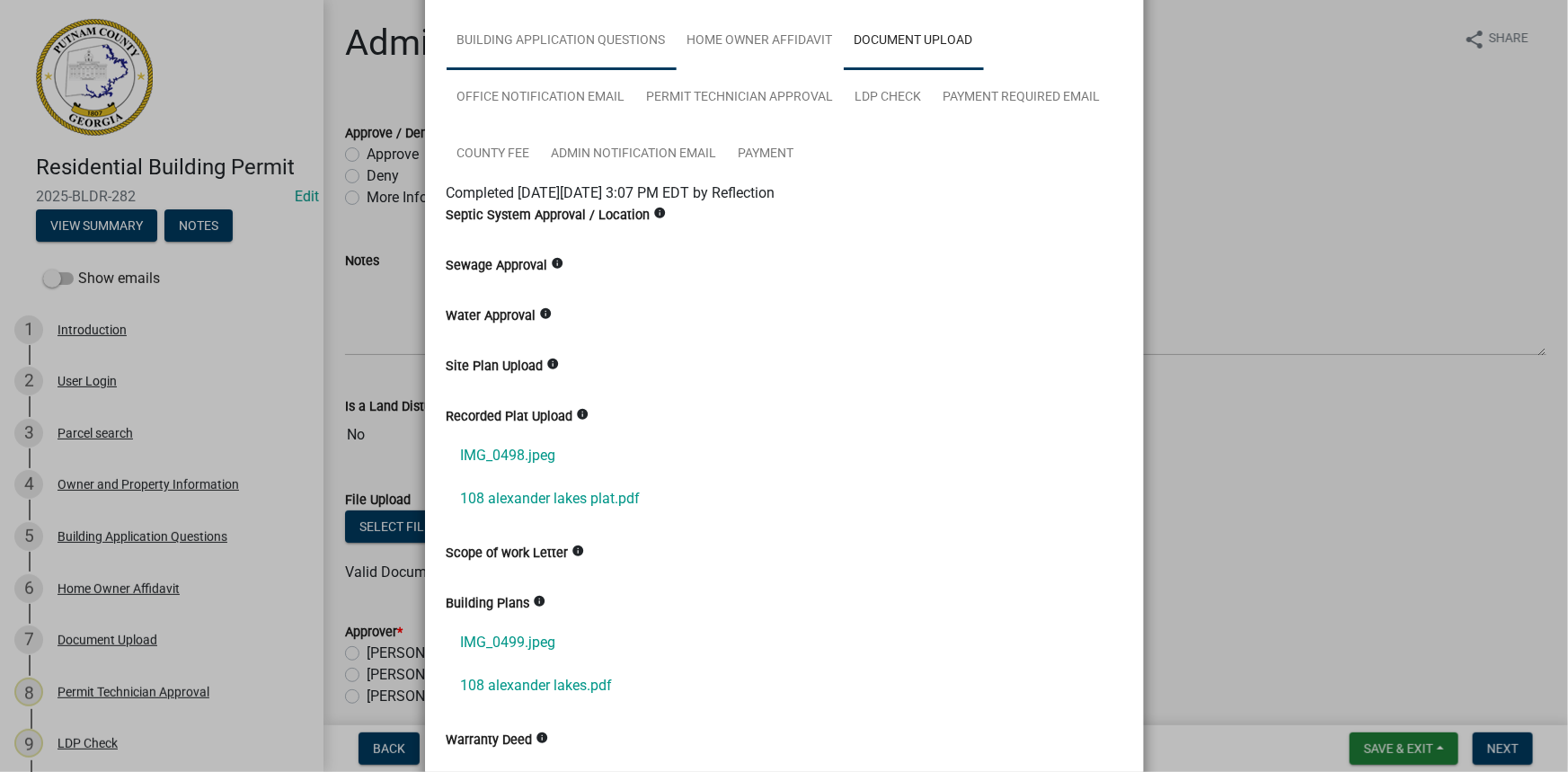
click at [594, 59] on link "Building Application Questions" at bounding box center [561, 42] width 230 height 58
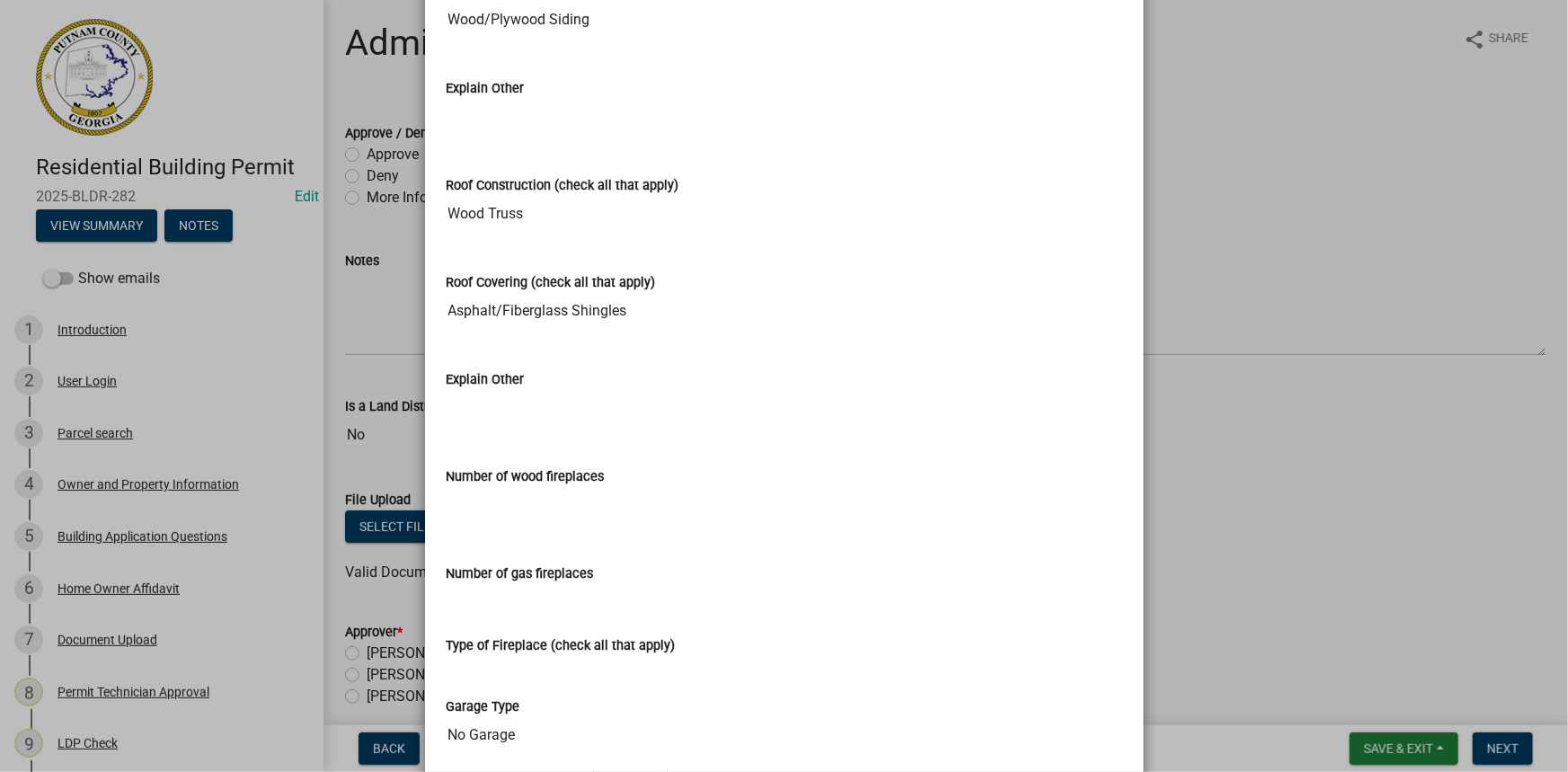
scroll to position [3351, 0]
click at [1173, 347] on ngb-modal-window "Summary × Printer Friendly Introduction Parcel search Owner and Property Inform…" at bounding box center [784, 386] width 1568 height 772
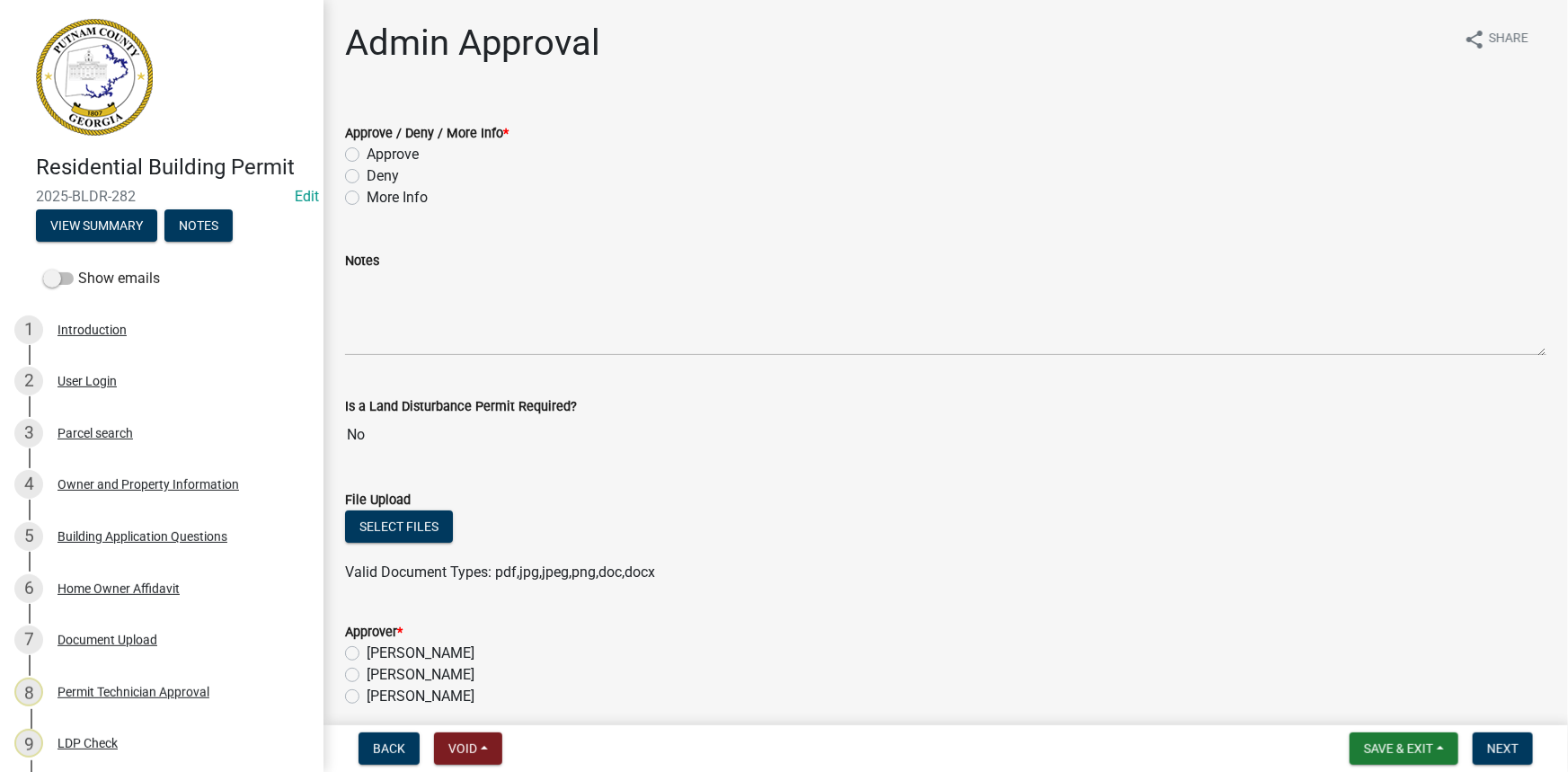
click at [406, 148] on label "Approve" at bounding box center [392, 154] width 52 height 21
click at [379, 148] on input "Approve" at bounding box center [372, 149] width 12 height 12
radio input "true"
click at [473, 666] on label "Courtney Andrews" at bounding box center [420, 675] width 108 height 21
click at [379, 666] on input "Courtney Andrews" at bounding box center [372, 670] width 12 height 12
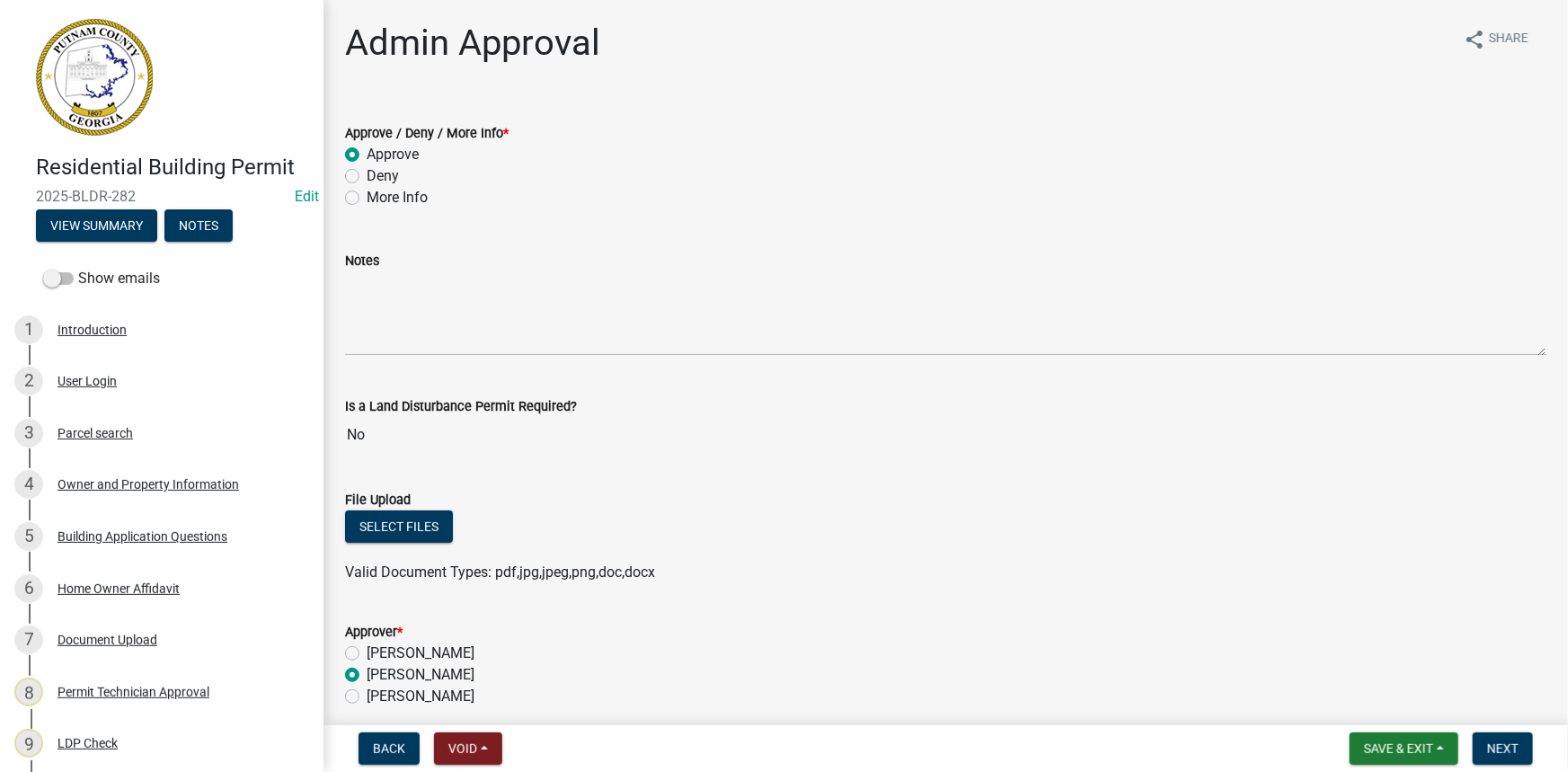
radio input "true"
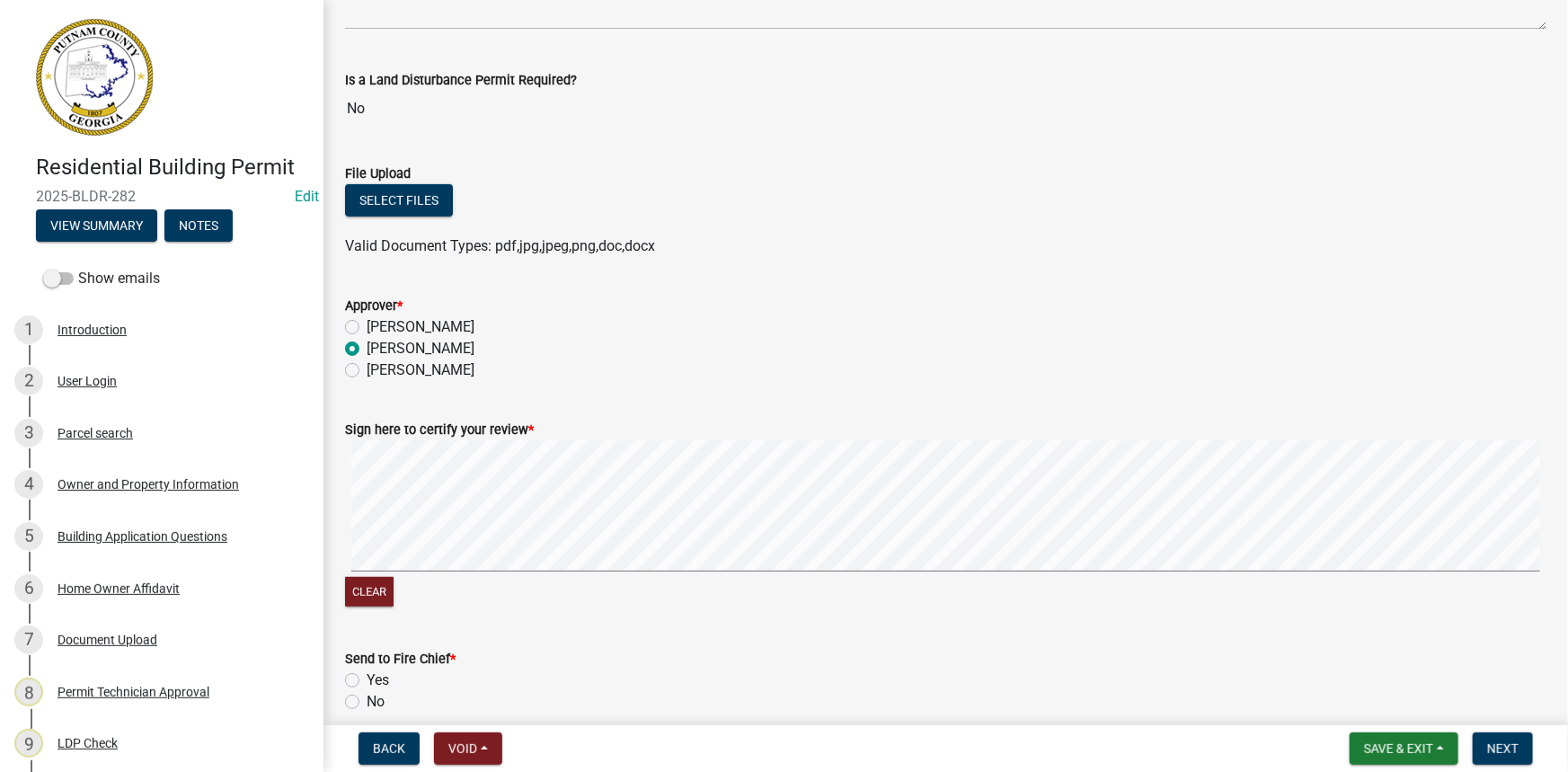
scroll to position [508, 0]
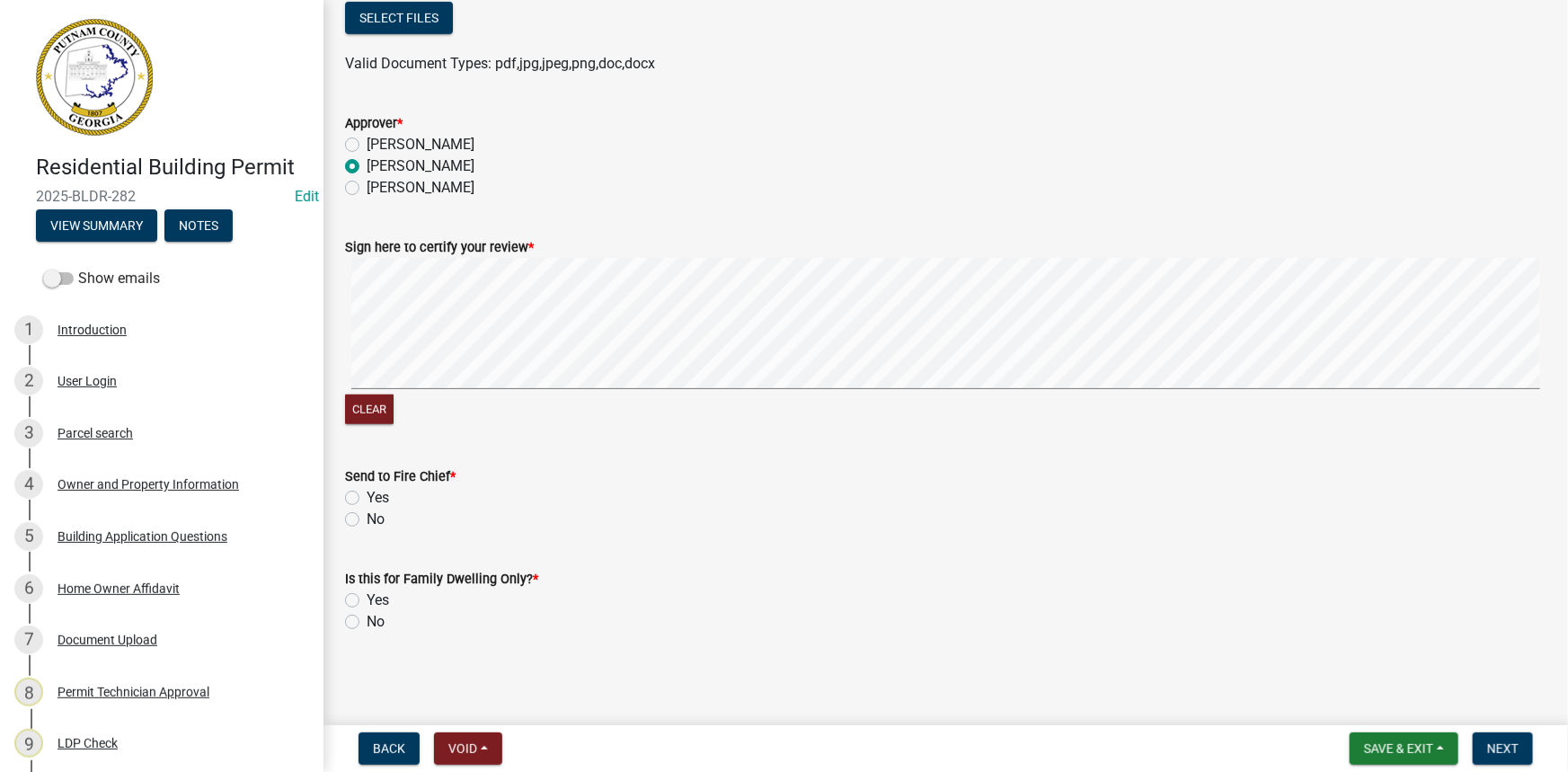
click at [366, 519] on label "No" at bounding box center [375, 519] width 18 height 21
click at [366, 519] on input "No" at bounding box center [372, 514] width 12 height 12
radio input "true"
click at [373, 652] on div "Admin Approval share Share Approve / Deny / More Info * Approve Deny More Info …" at bounding box center [945, 89] width 1228 height 1152
click at [372, 621] on label "No" at bounding box center [375, 622] width 18 height 21
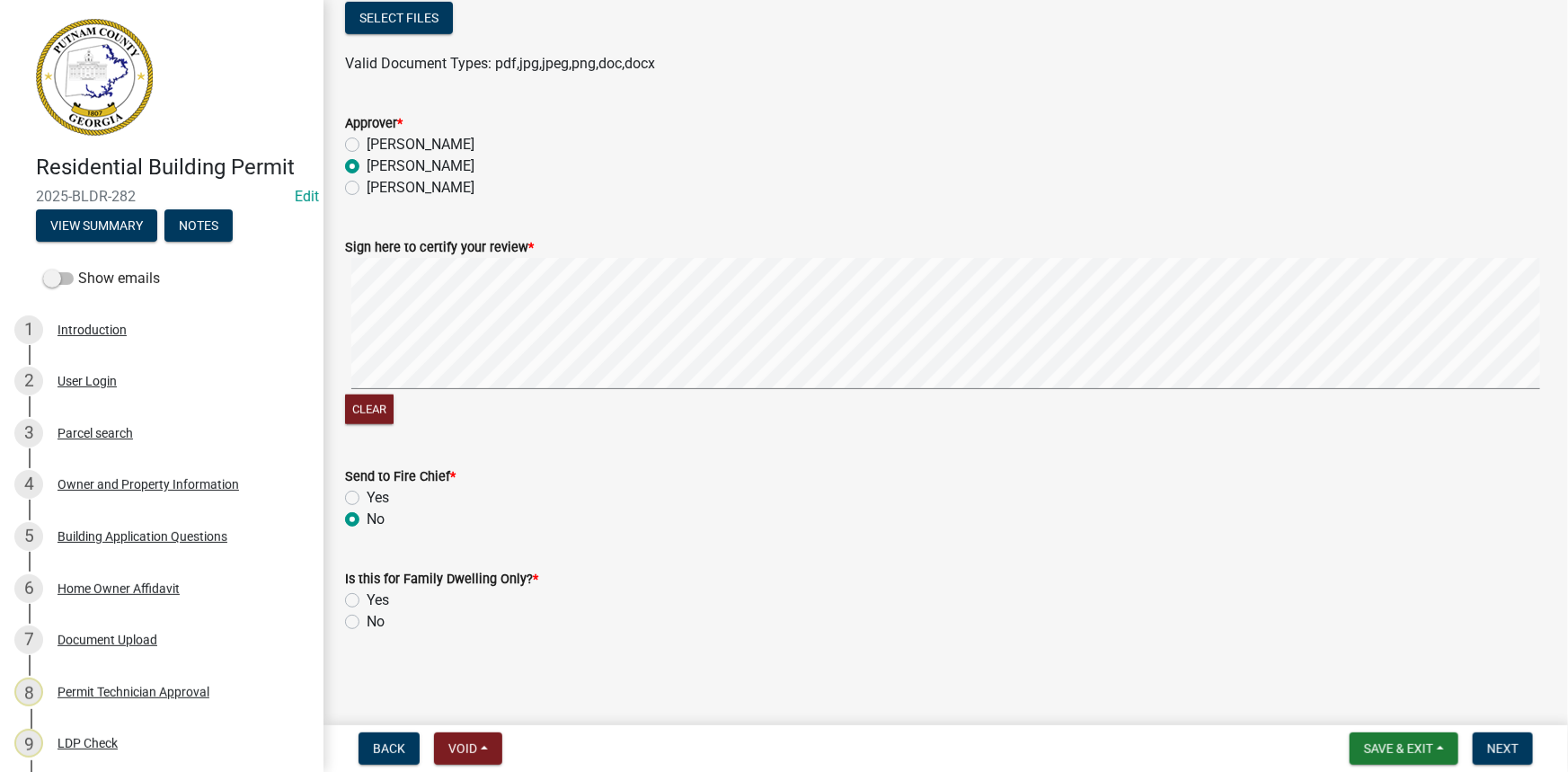
click at [372, 621] on input "No" at bounding box center [372, 617] width 12 height 12
radio input "true"
click at [1499, 748] on span "Next" at bounding box center [1503, 749] width 32 height 15
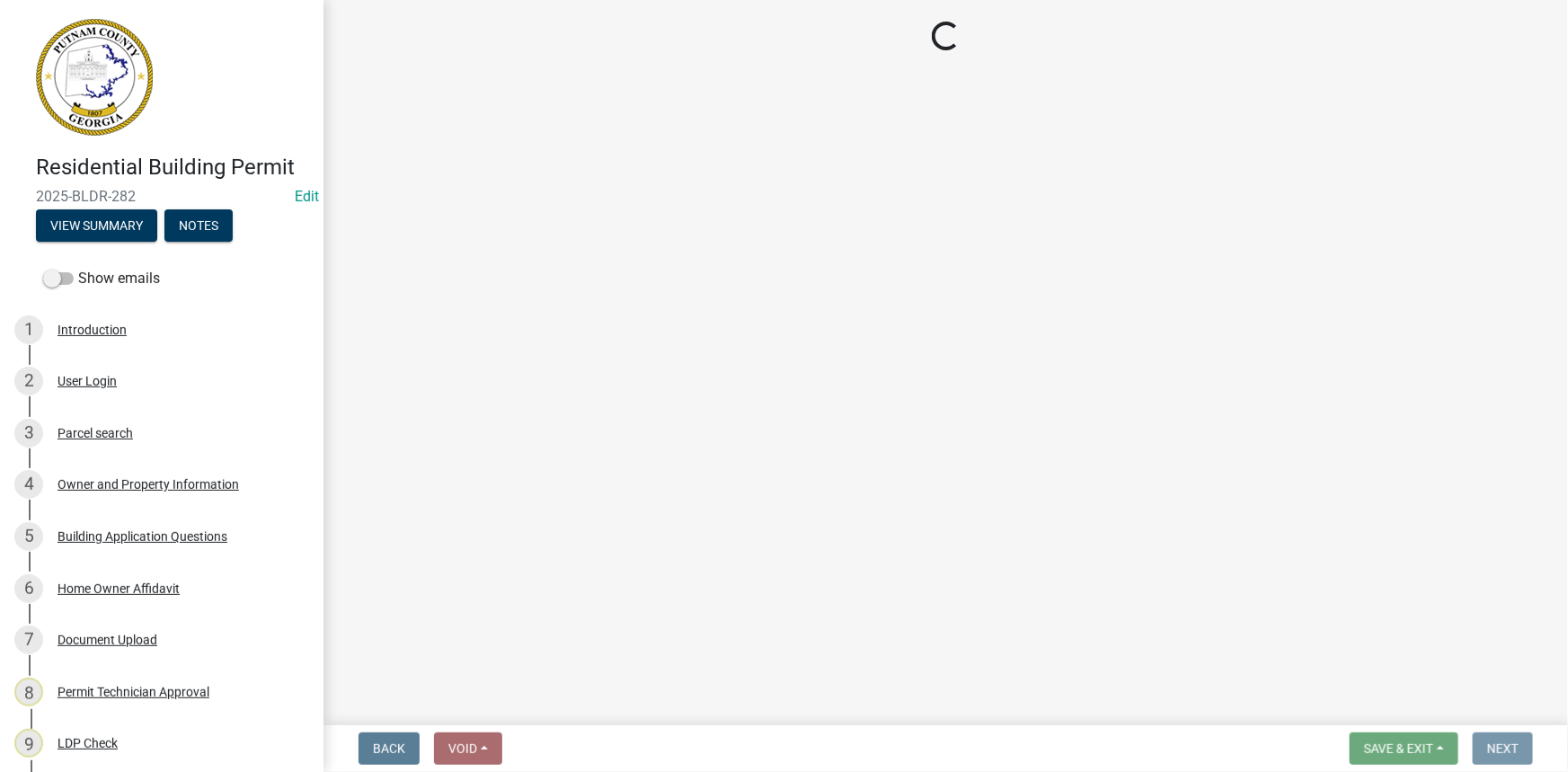
scroll to position [0, 0]
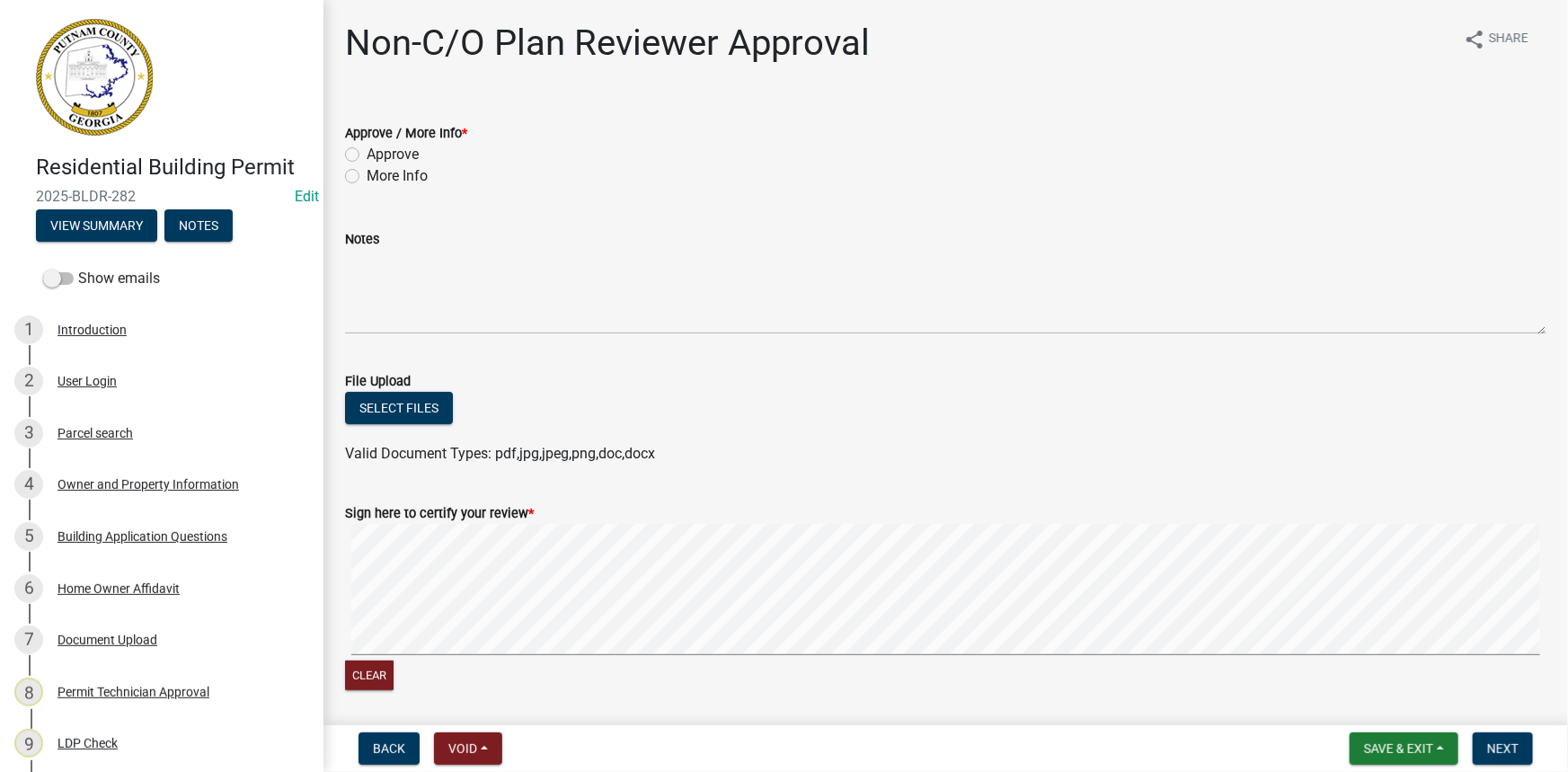
click at [418, 166] on label "More Info" at bounding box center [397, 175] width 61 height 21
click at [379, 166] on input "More Info" at bounding box center [372, 171] width 12 height 12
radio input "true"
click at [404, 154] on label "Approve" at bounding box center [392, 154] width 52 height 21
click at [379, 154] on input "Approve" at bounding box center [372, 149] width 12 height 12
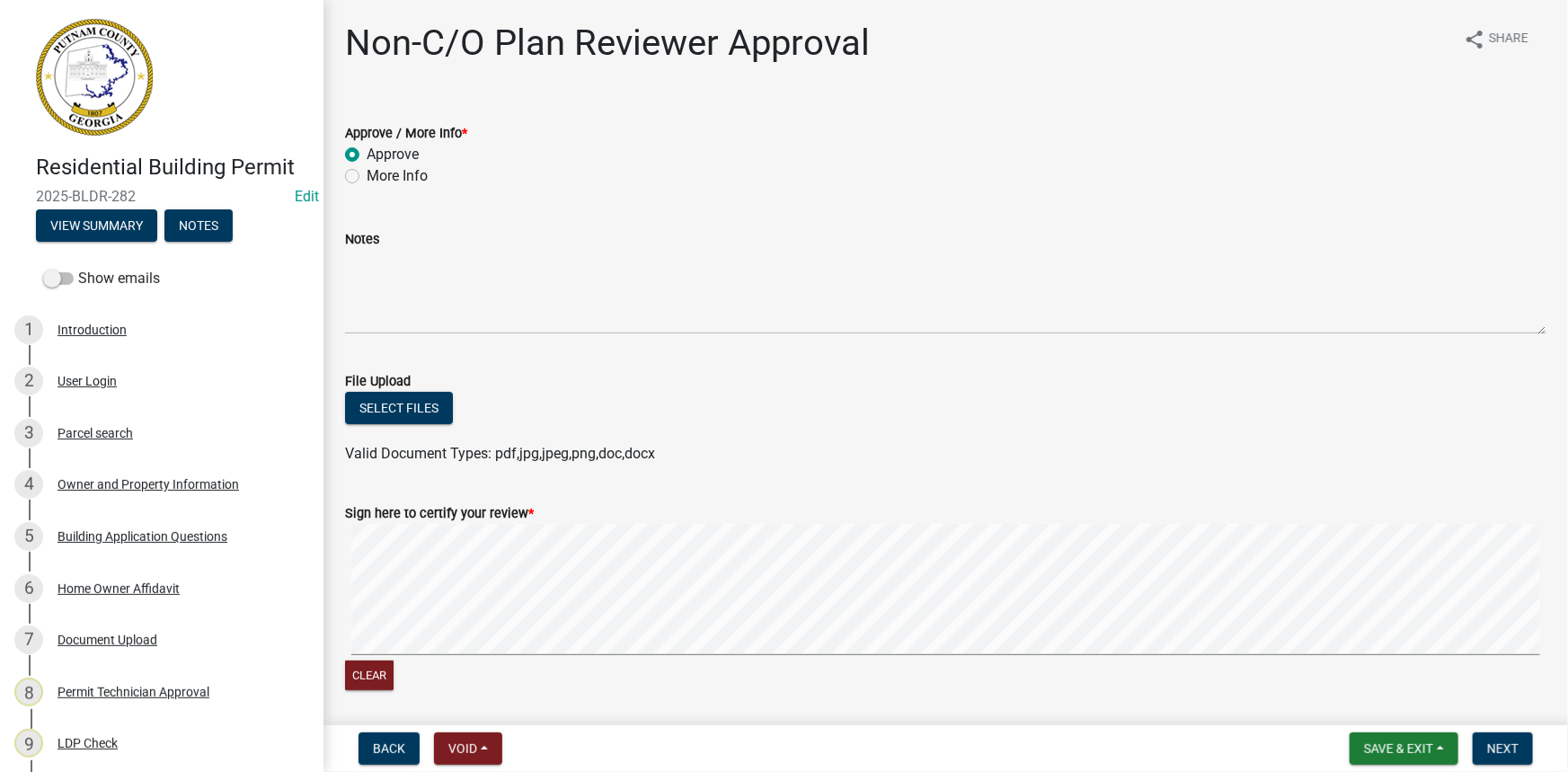
radio input "true"
click at [368, 671] on button "Clear" at bounding box center [369, 676] width 48 height 30
click at [1504, 759] on button "Next" at bounding box center [1503, 749] width 60 height 32
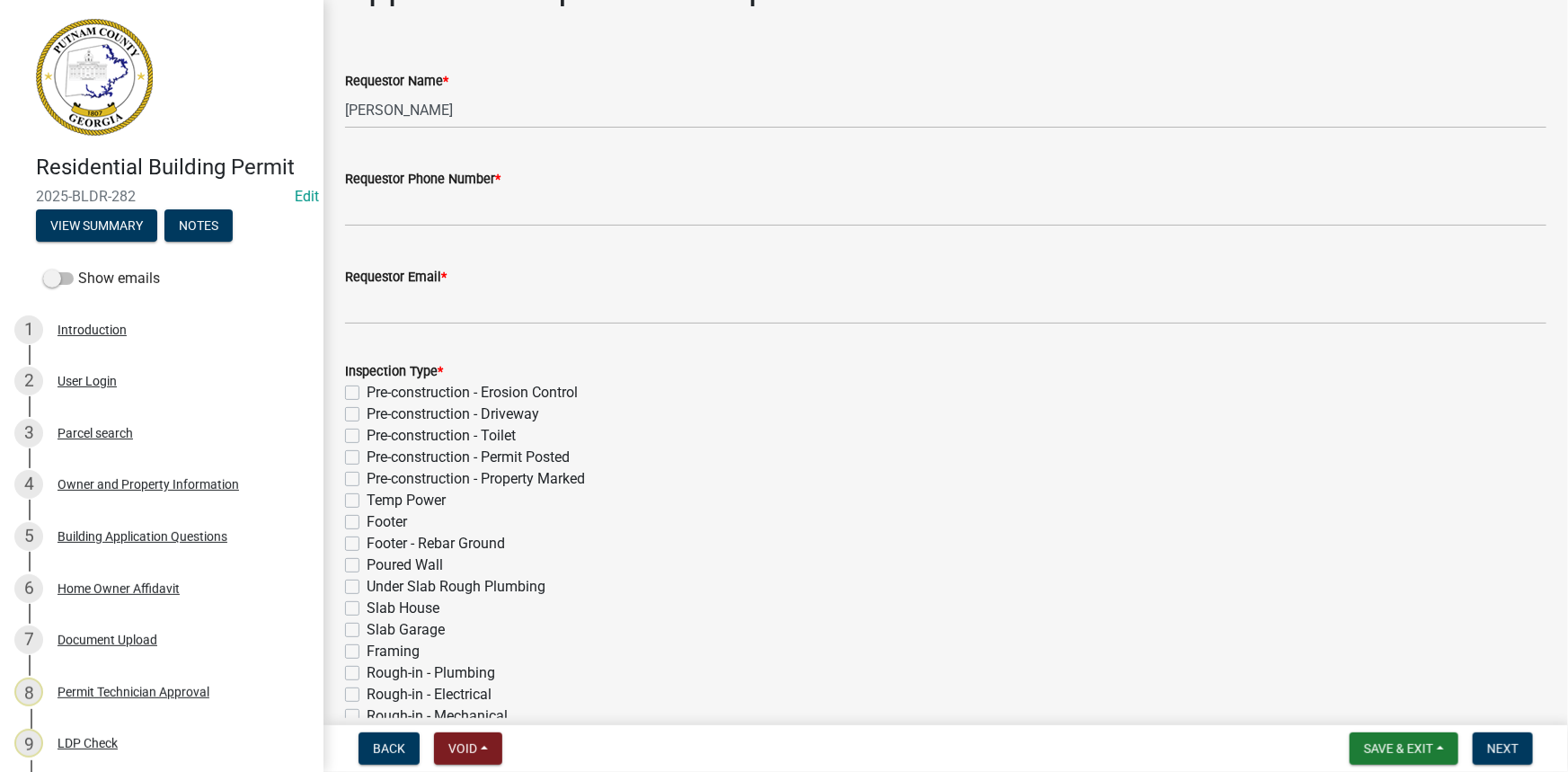
scroll to position [81, 0]
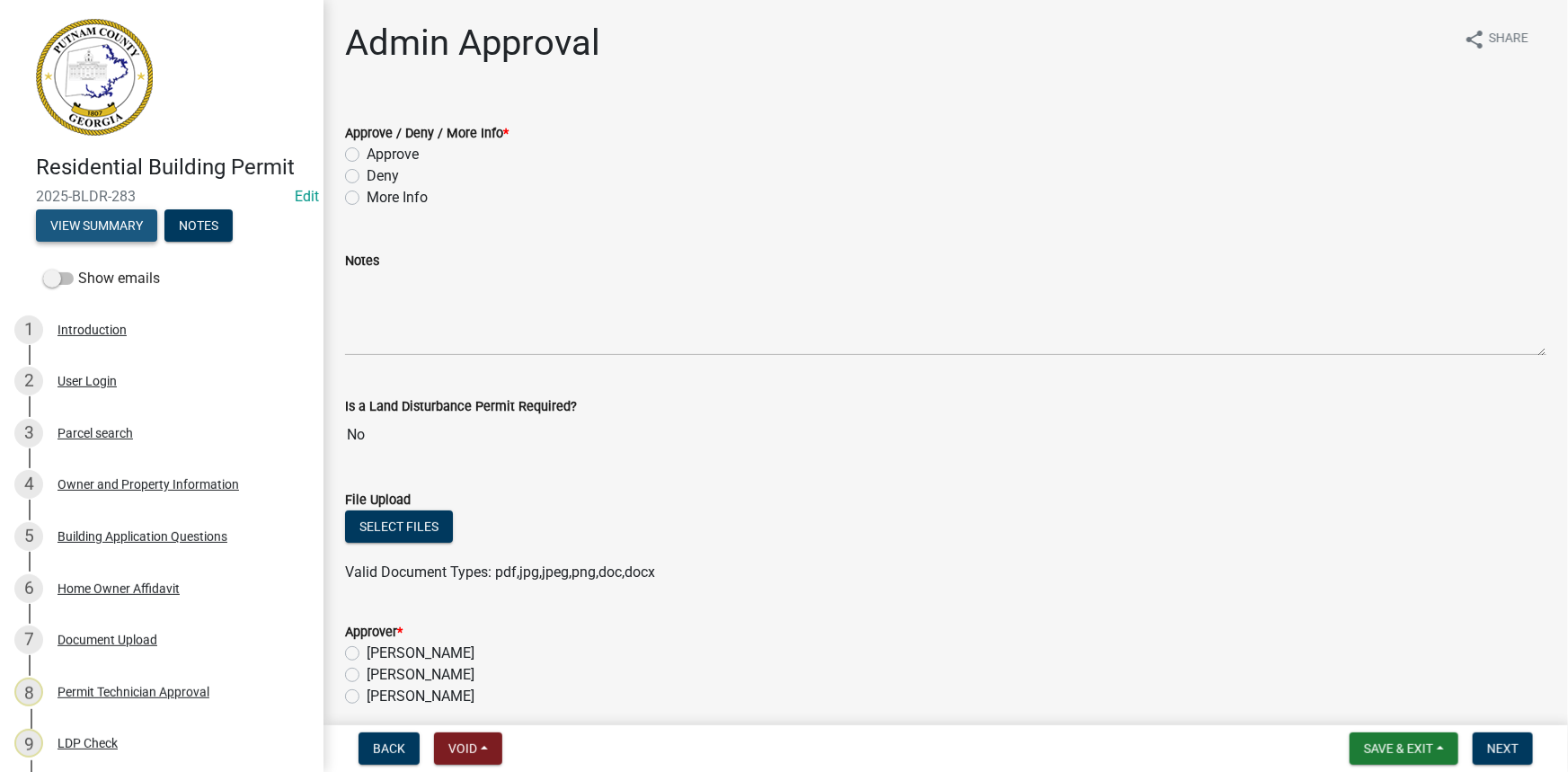
click at [126, 227] on button "View Summary" at bounding box center [96, 225] width 122 height 32
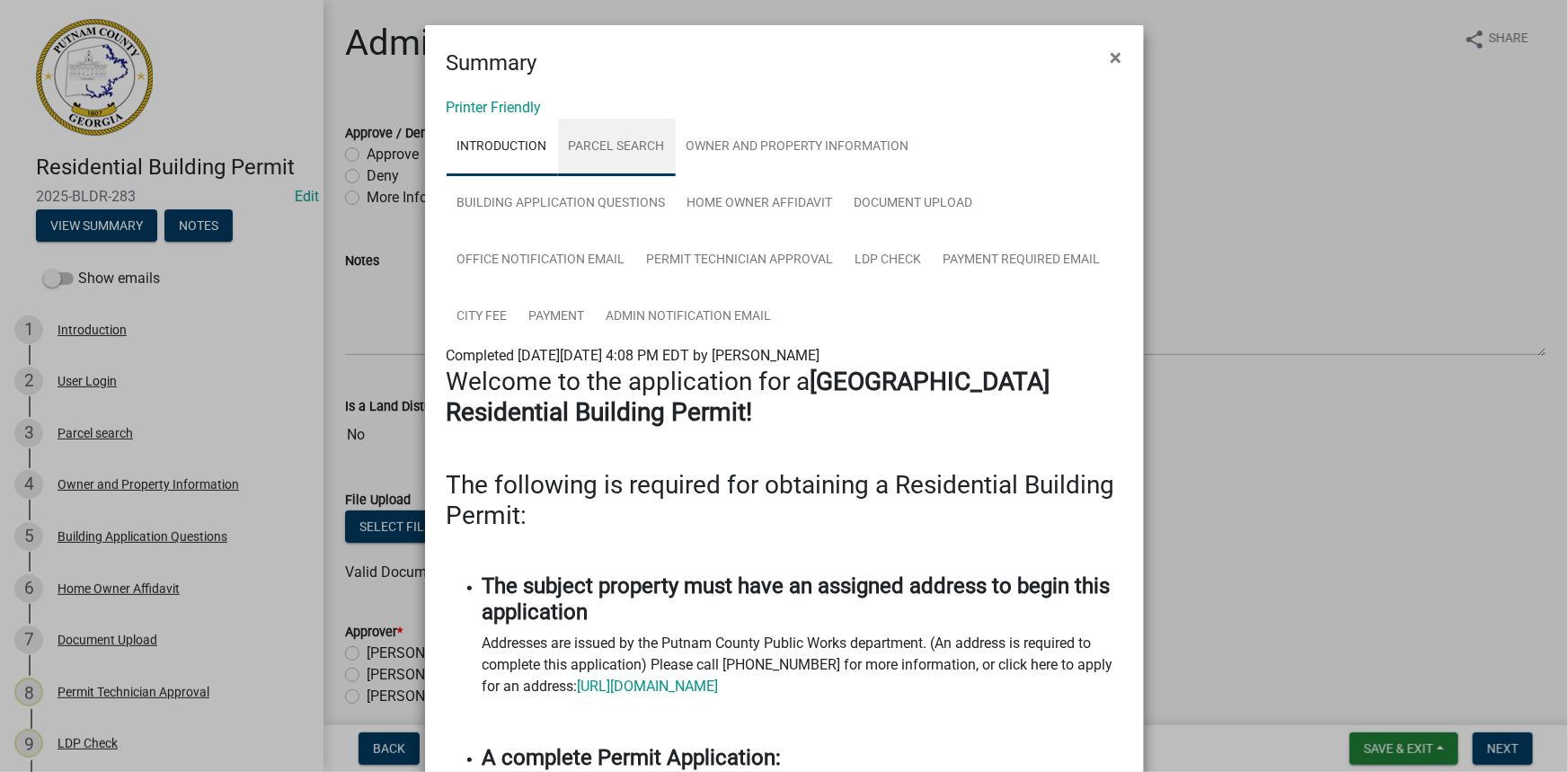
click at [582, 153] on link "Parcel search" at bounding box center [617, 148] width 118 height 58
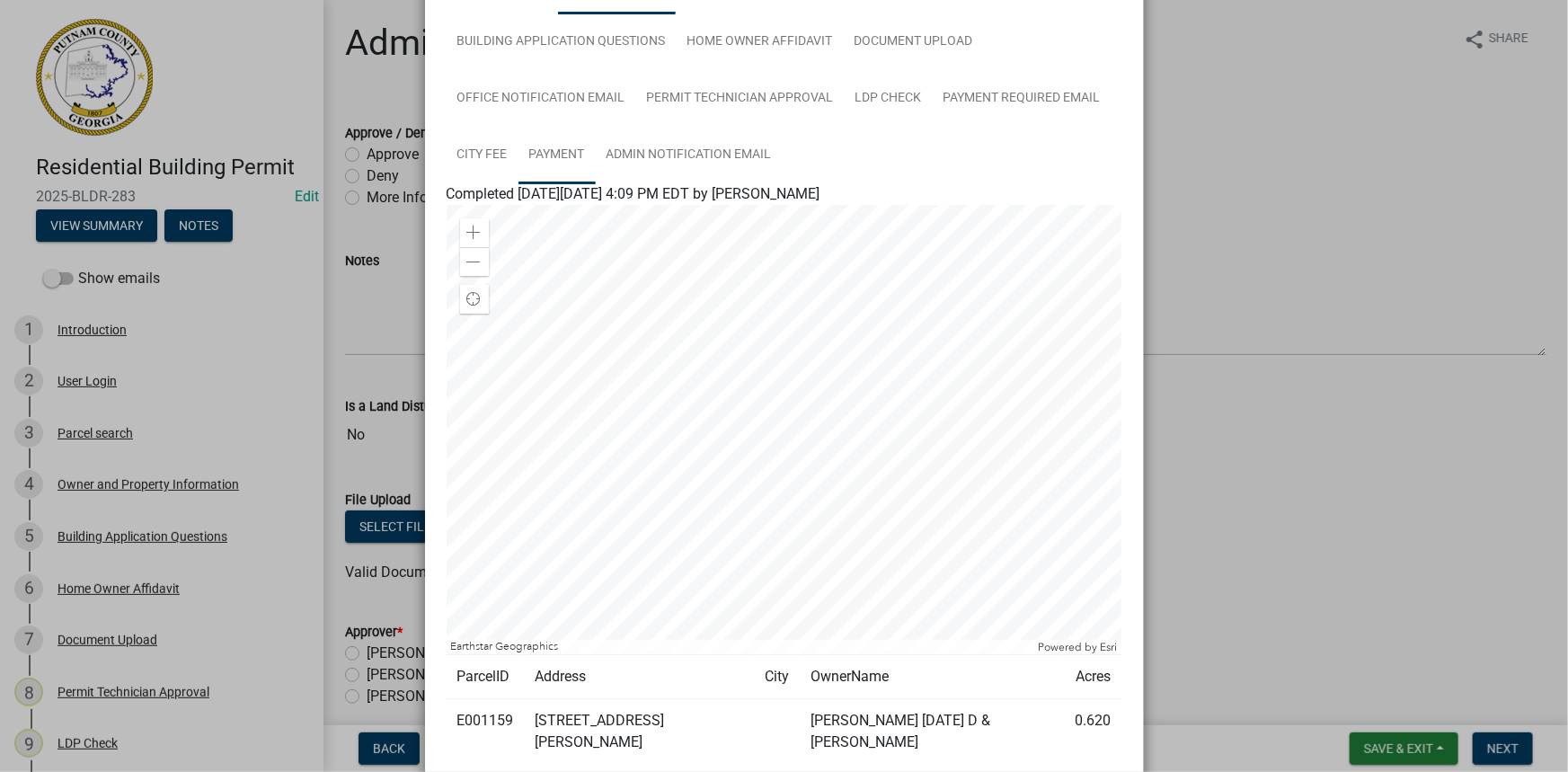
scroll to position [162, 0]
drag, startPoint x: 508, startPoint y: 718, endPoint x: 452, endPoint y: 719, distance: 56.0
click at [452, 719] on td "E001159" at bounding box center [485, 731] width 78 height 66
copy td "E001159"
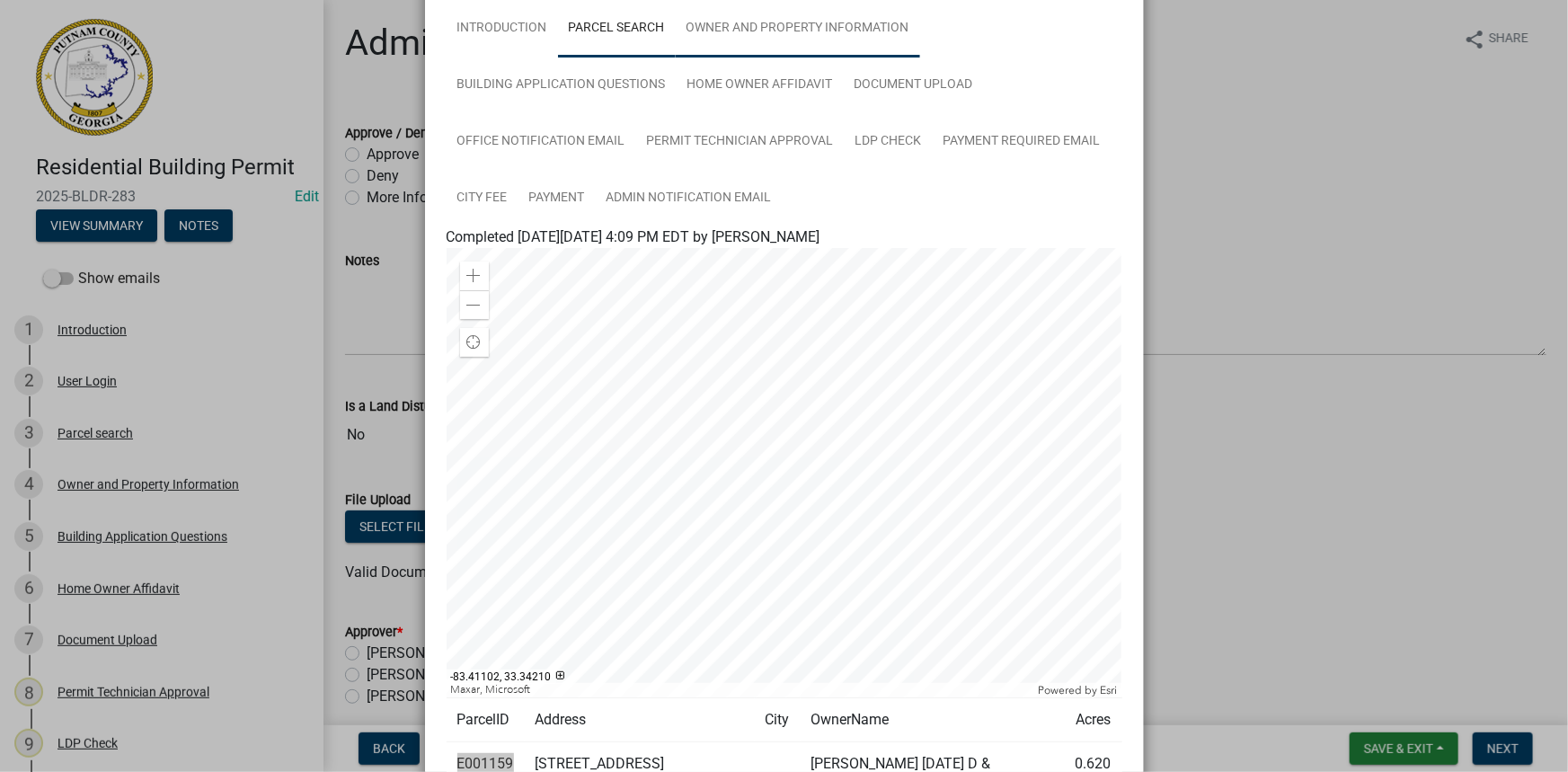
scroll to position [81, 0]
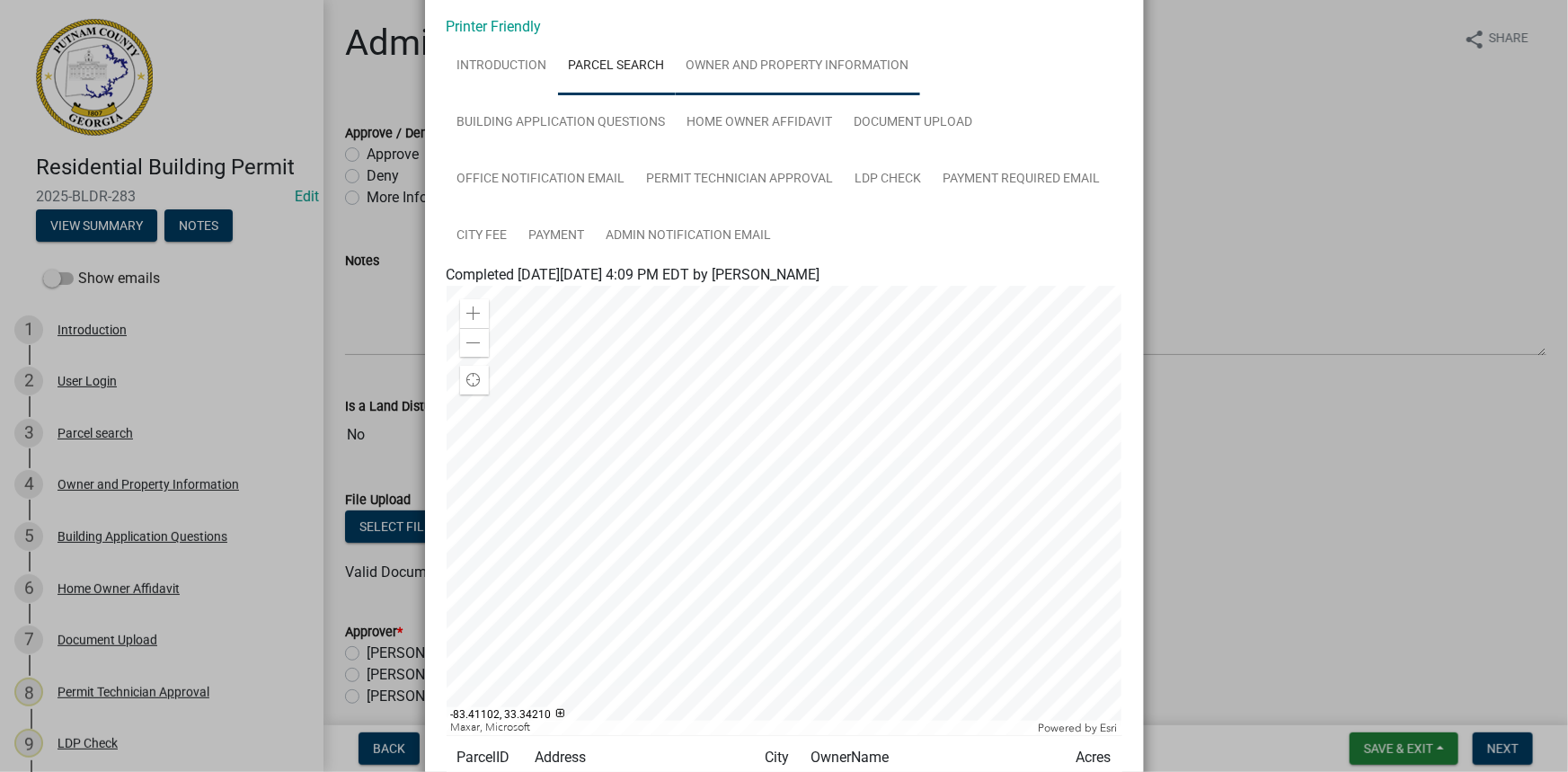
click at [767, 79] on link "Owner and Property Information" at bounding box center [799, 67] width 245 height 58
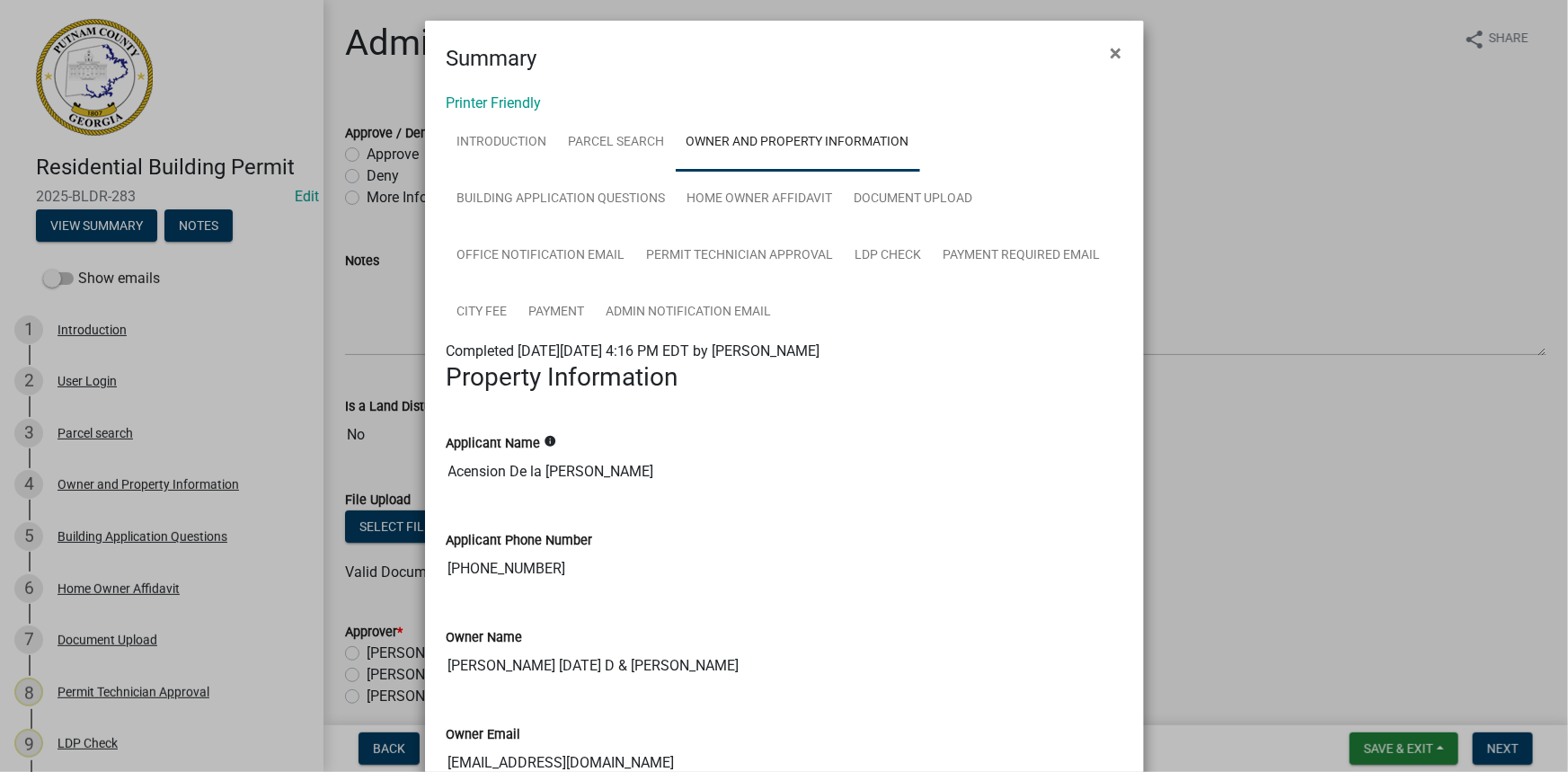
scroll to position [0, 0]
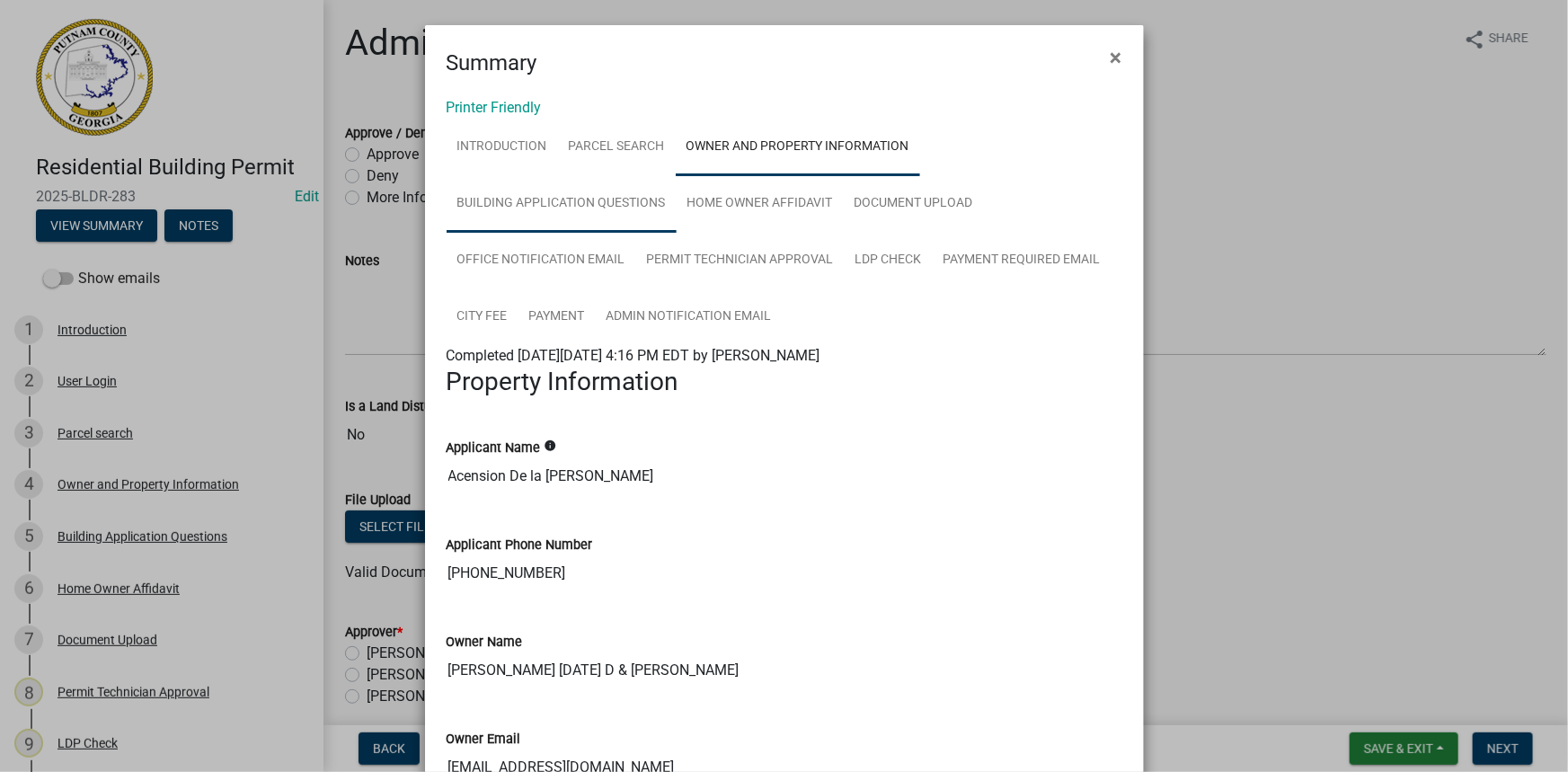
click at [624, 187] on link "Building Application Questions" at bounding box center [561, 204] width 230 height 58
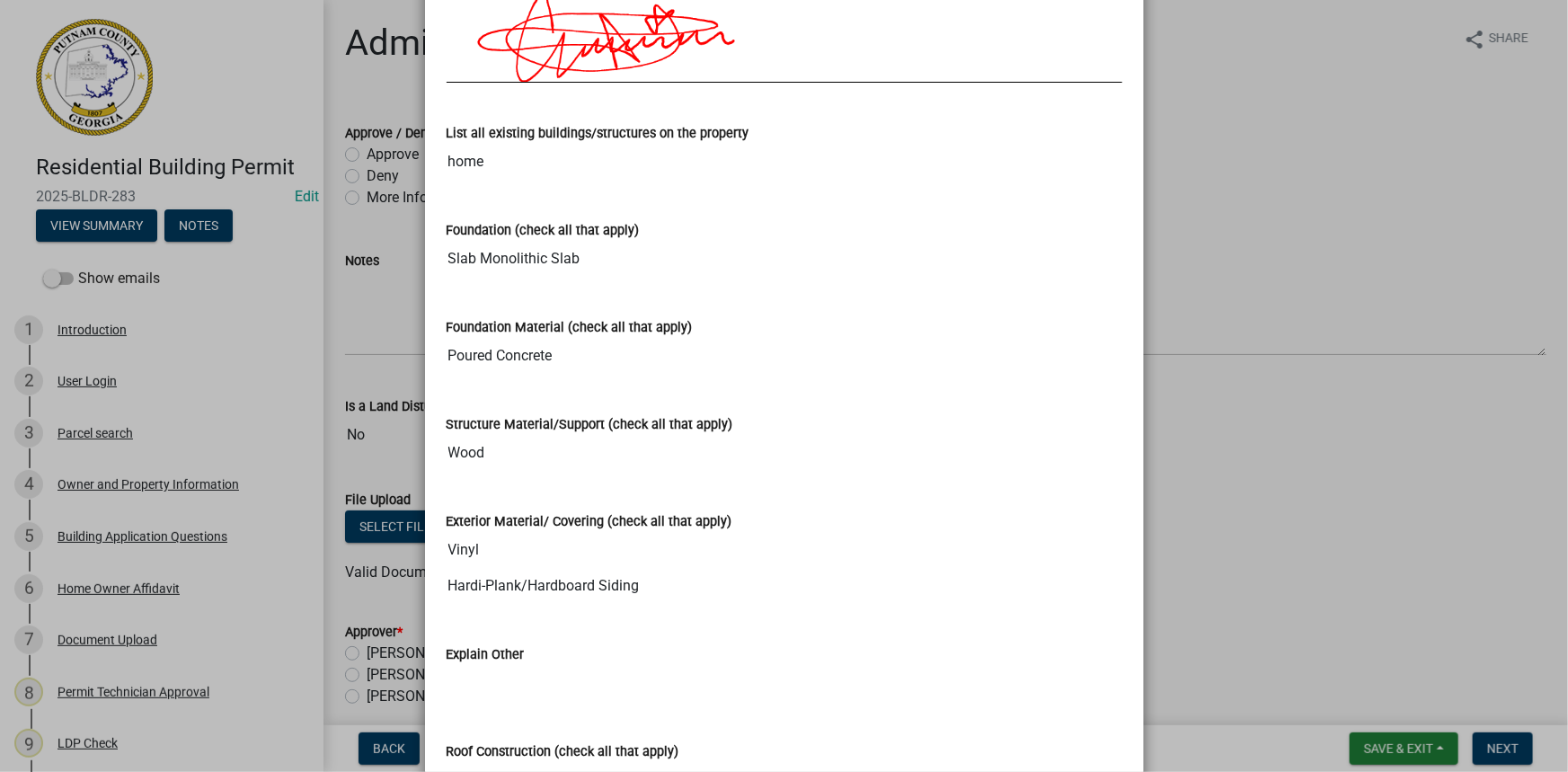
scroll to position [2941, 0]
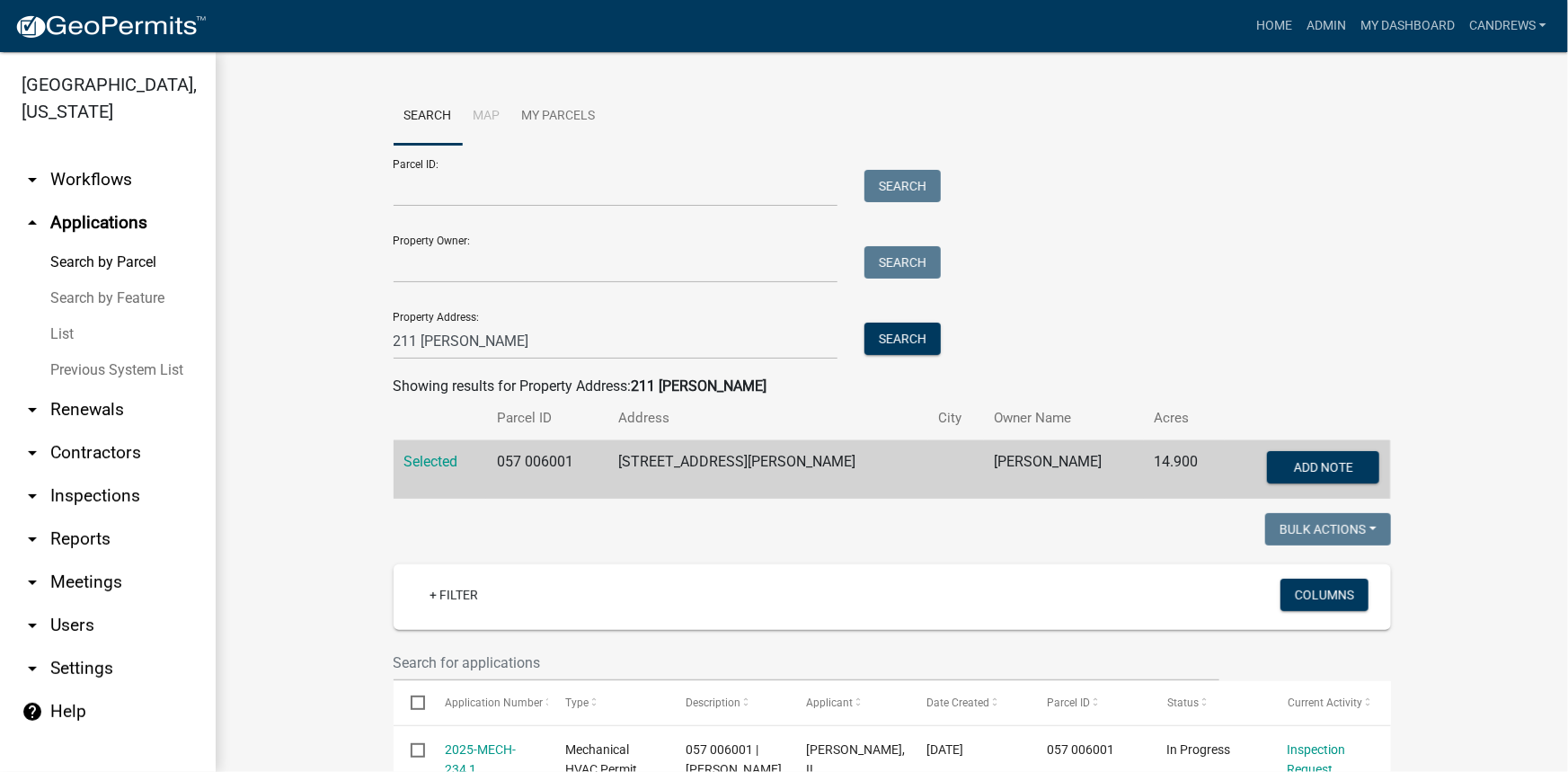
scroll to position [327, 0]
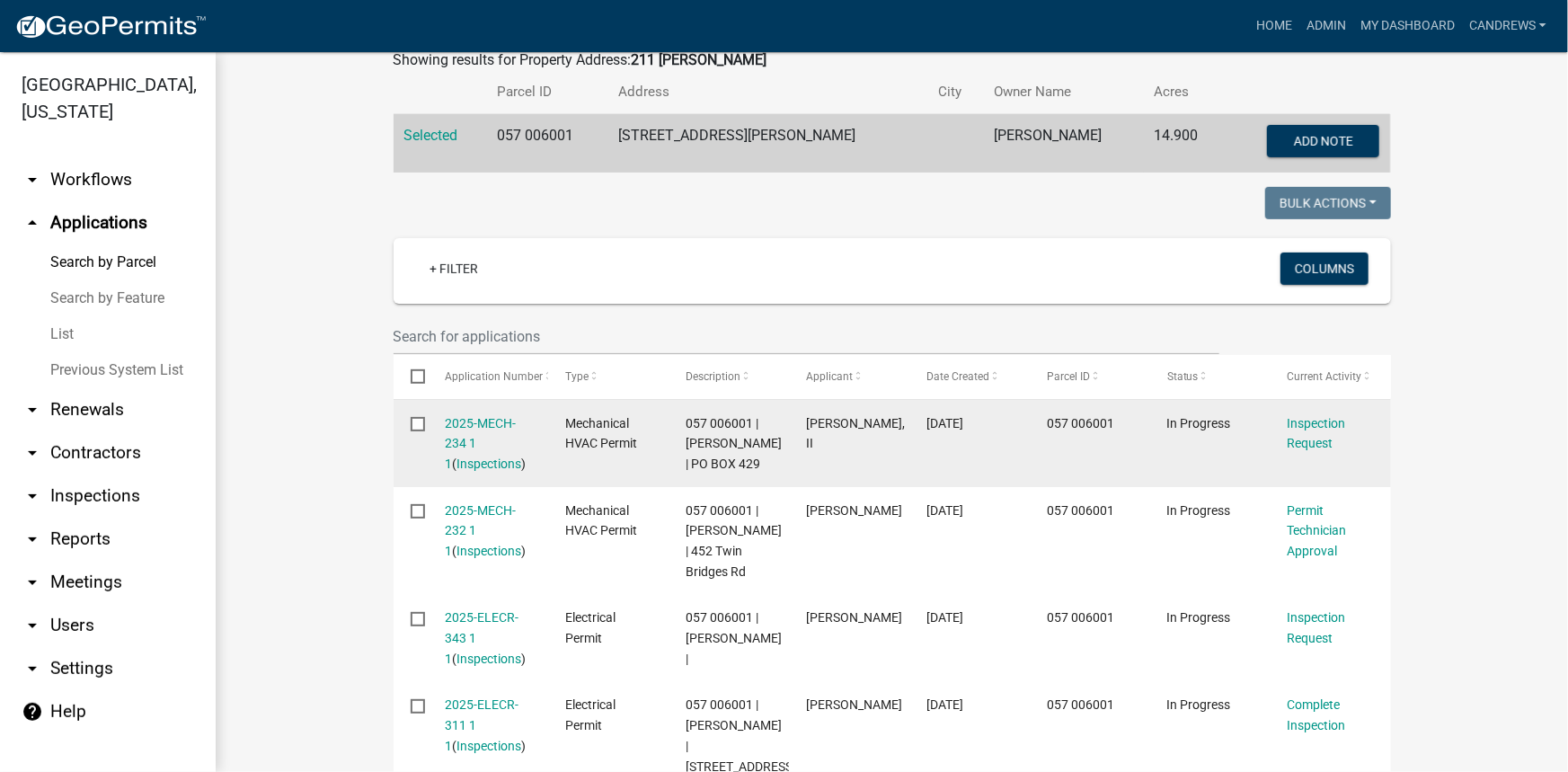
click at [1223, 455] on datatable-body-cell "In Progress" at bounding box center [1211, 444] width 121 height 87
